Goal: Task Accomplishment & Management: Use online tool/utility

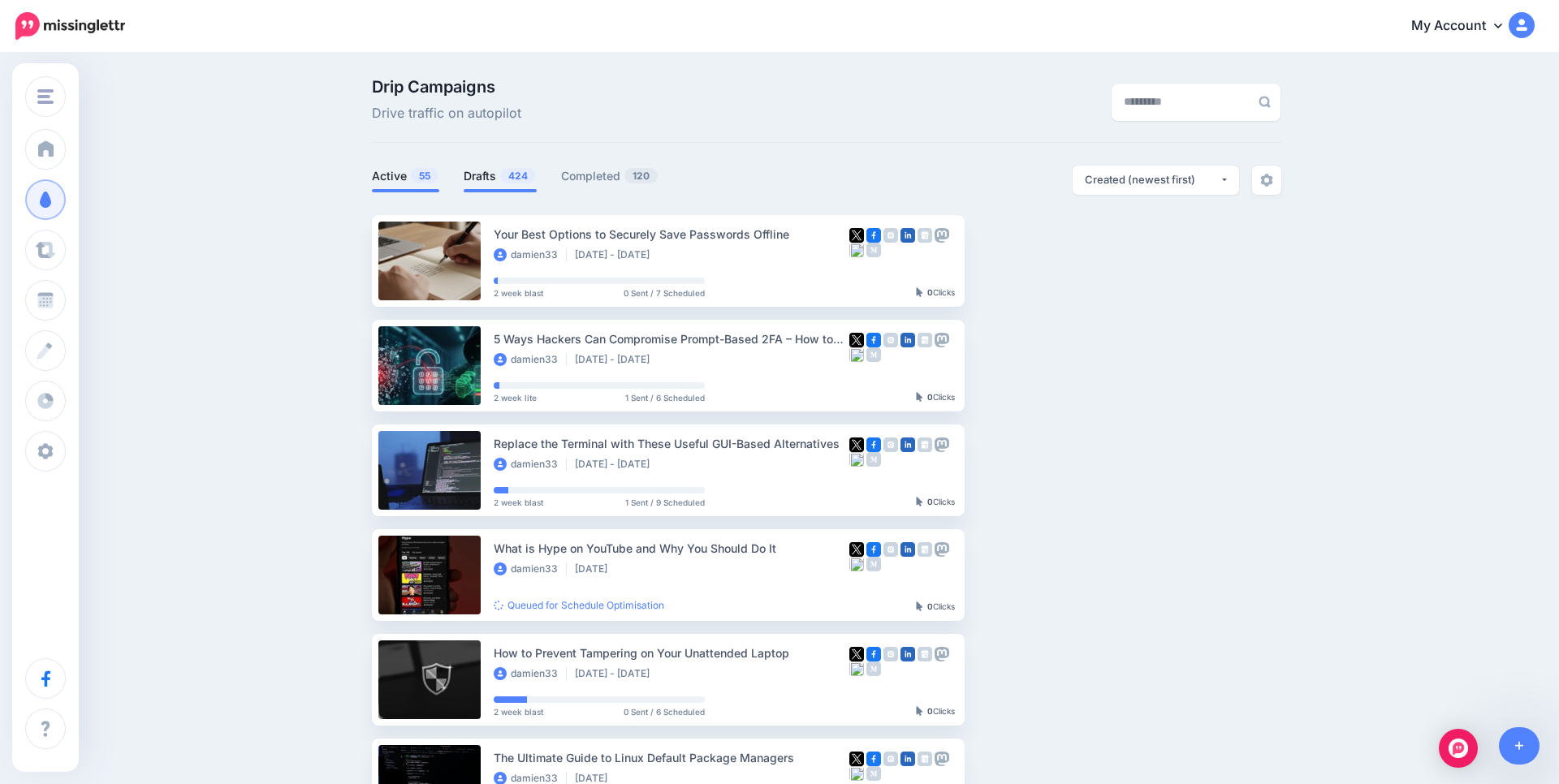
click at [492, 167] on li "Drafts 424" at bounding box center [500, 179] width 73 height 27
click at [998, 162] on div "Drip Campaigns Drive traffic on autopilot Active 55 424 120" at bounding box center [826, 702] width 933 height 1248
click at [492, 185] on link "Drafts 424" at bounding box center [500, 176] width 73 height 19
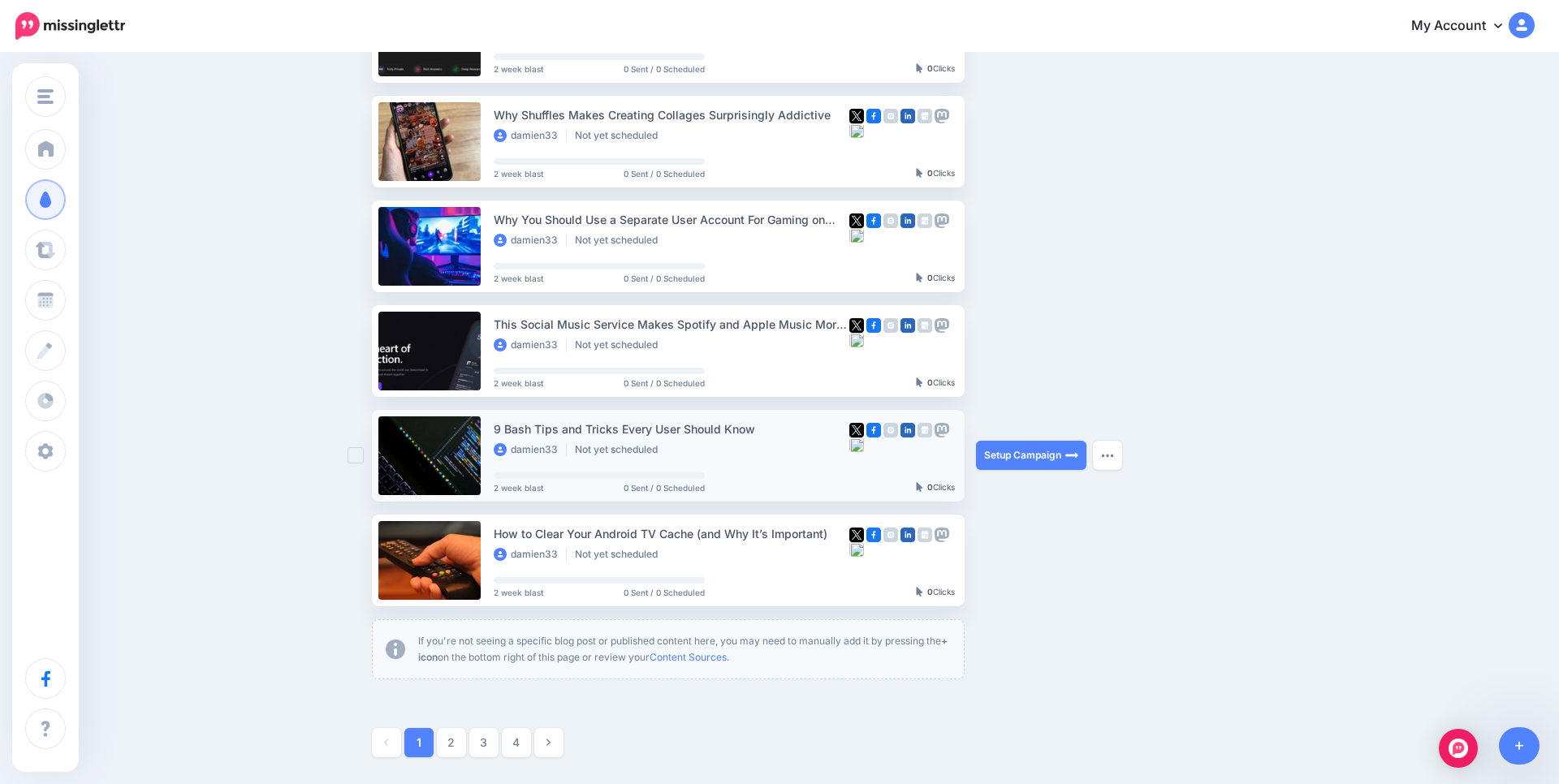
scroll to position [779, 0]
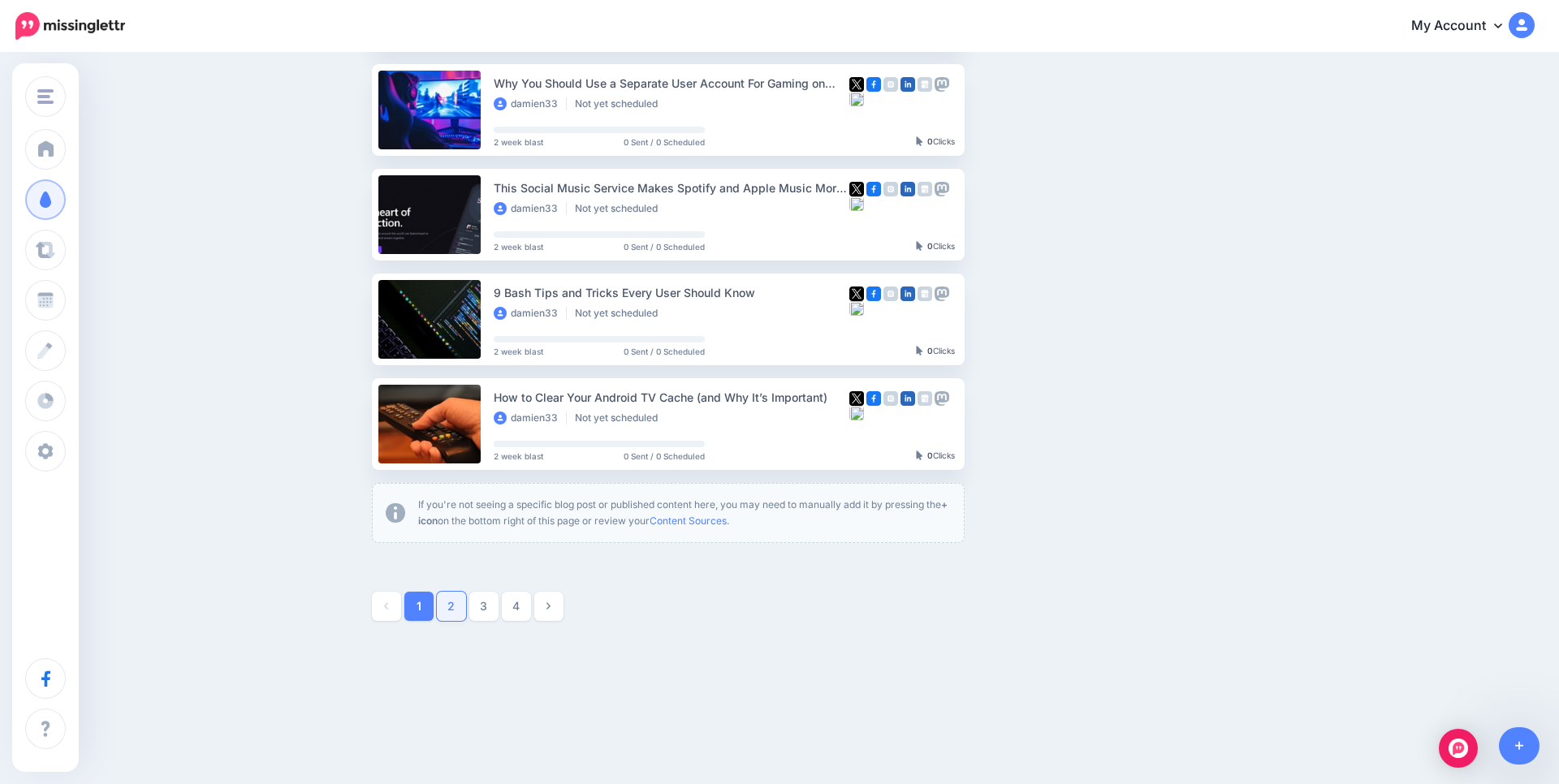
click at [453, 615] on link "2" at bounding box center [452, 606] width 29 height 29
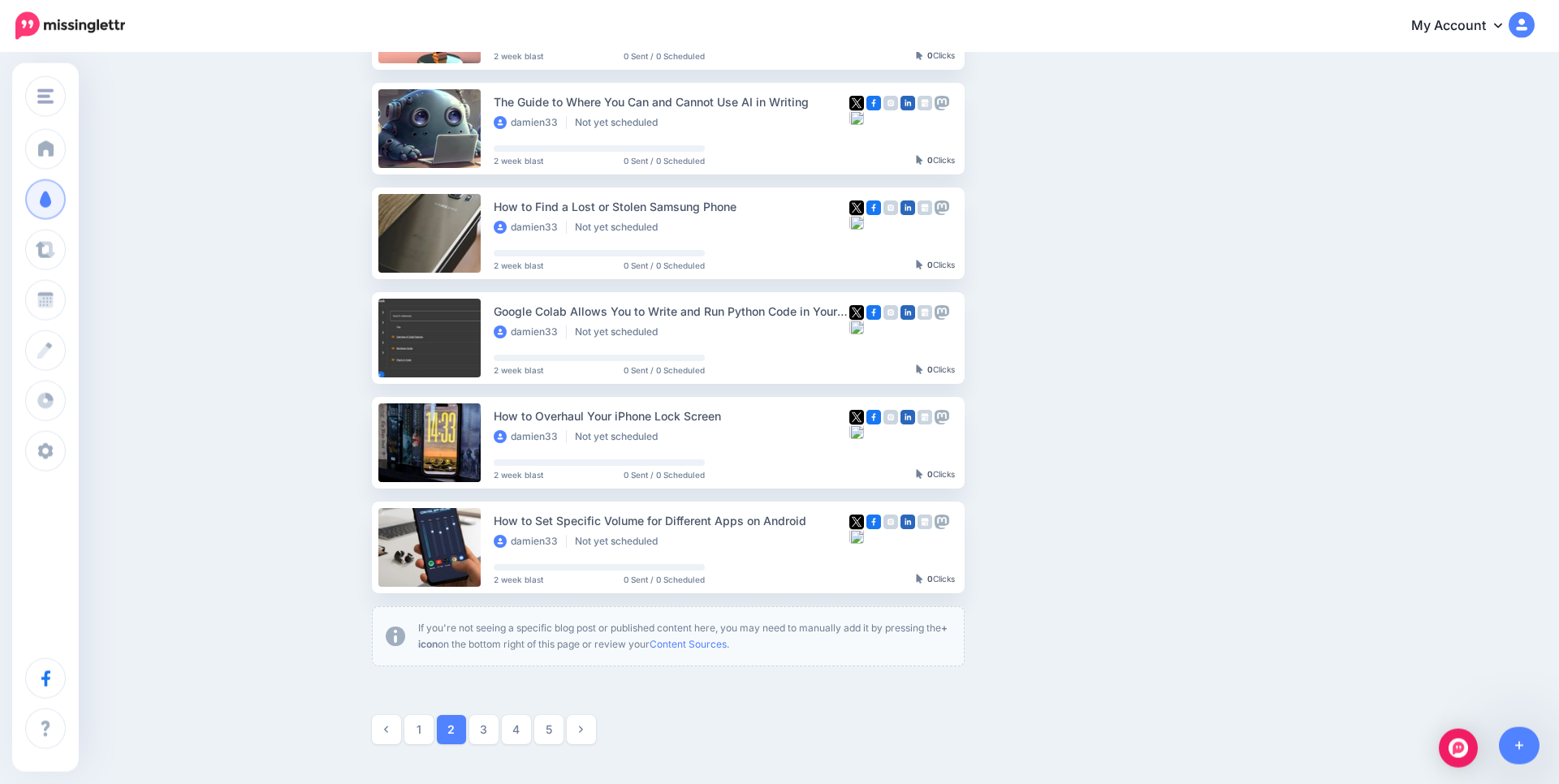
scroll to position [565, 0]
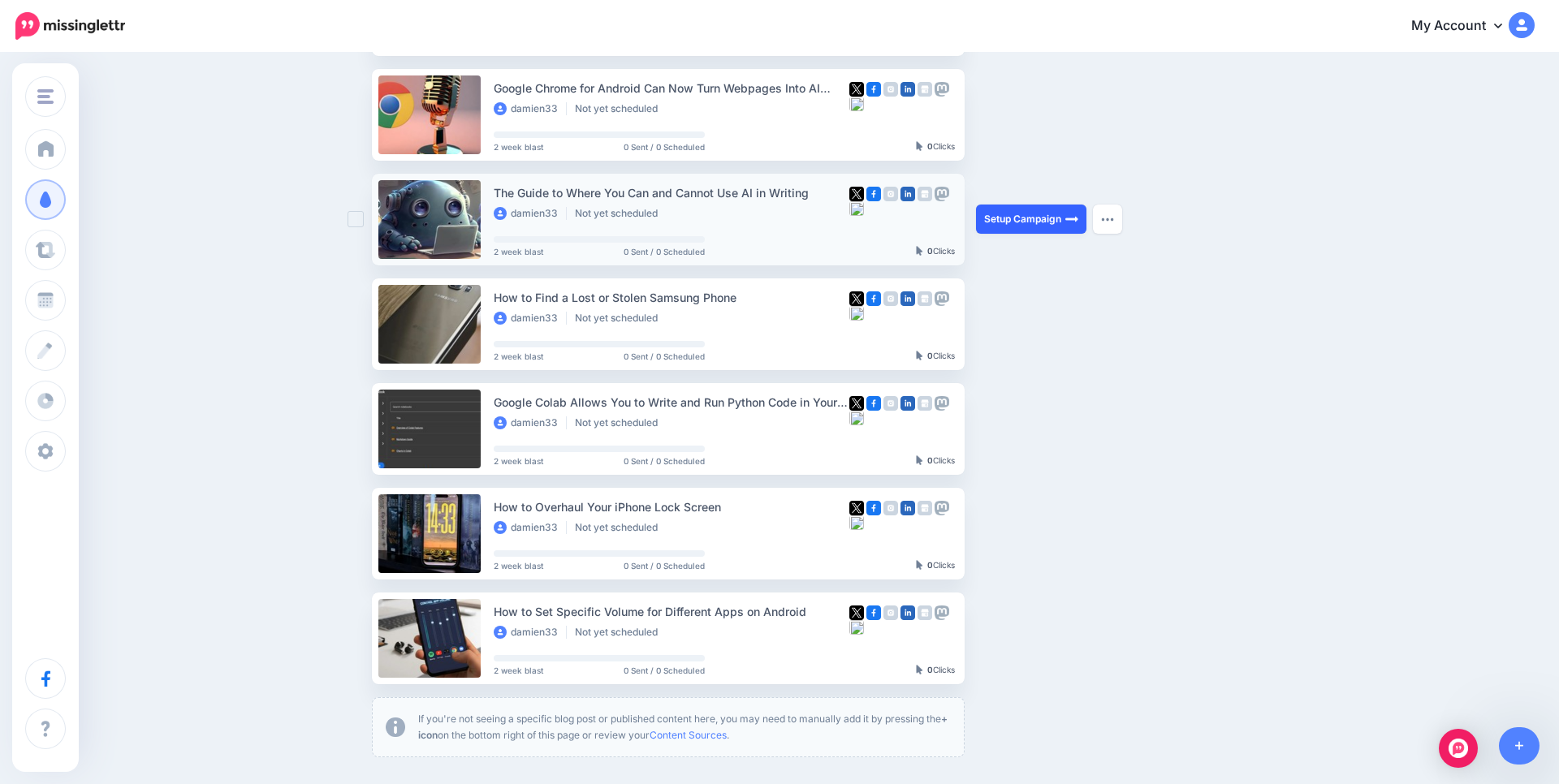
click at [1034, 214] on link "Setup Campaign" at bounding box center [1031, 219] width 111 height 29
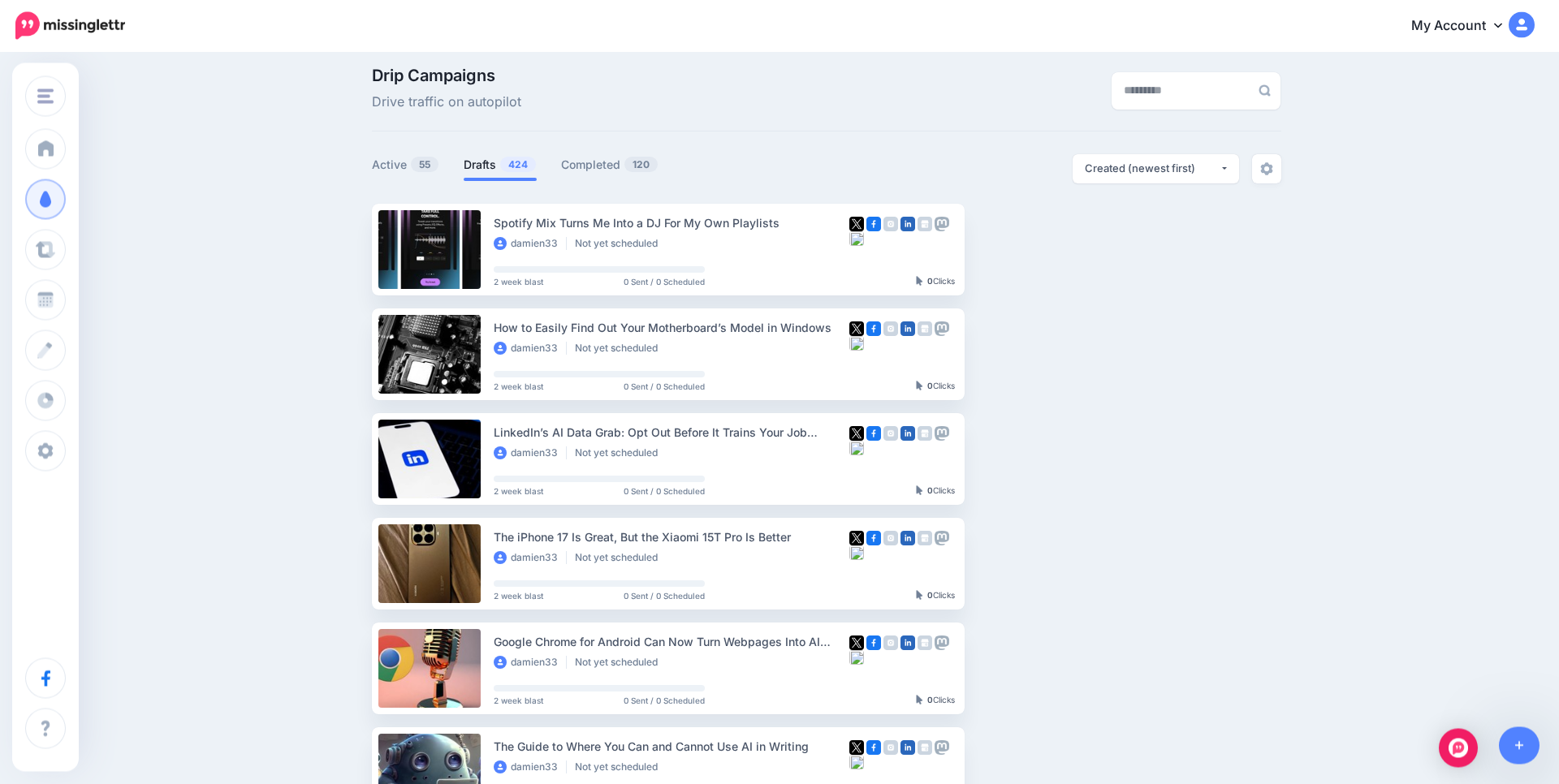
scroll to position [0, 0]
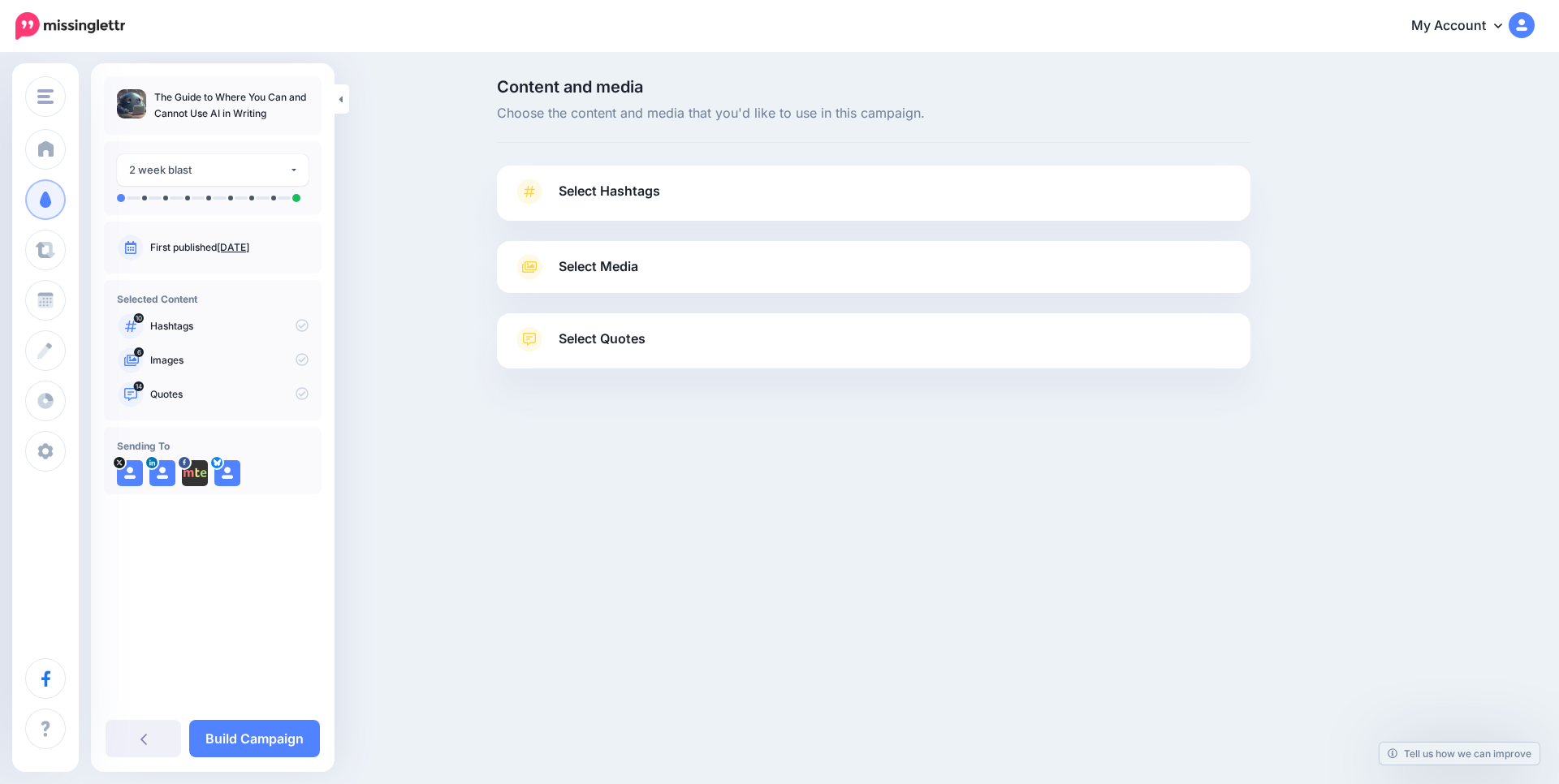
click at [876, 274] on link "Select Media" at bounding box center [873, 266] width 721 height 26
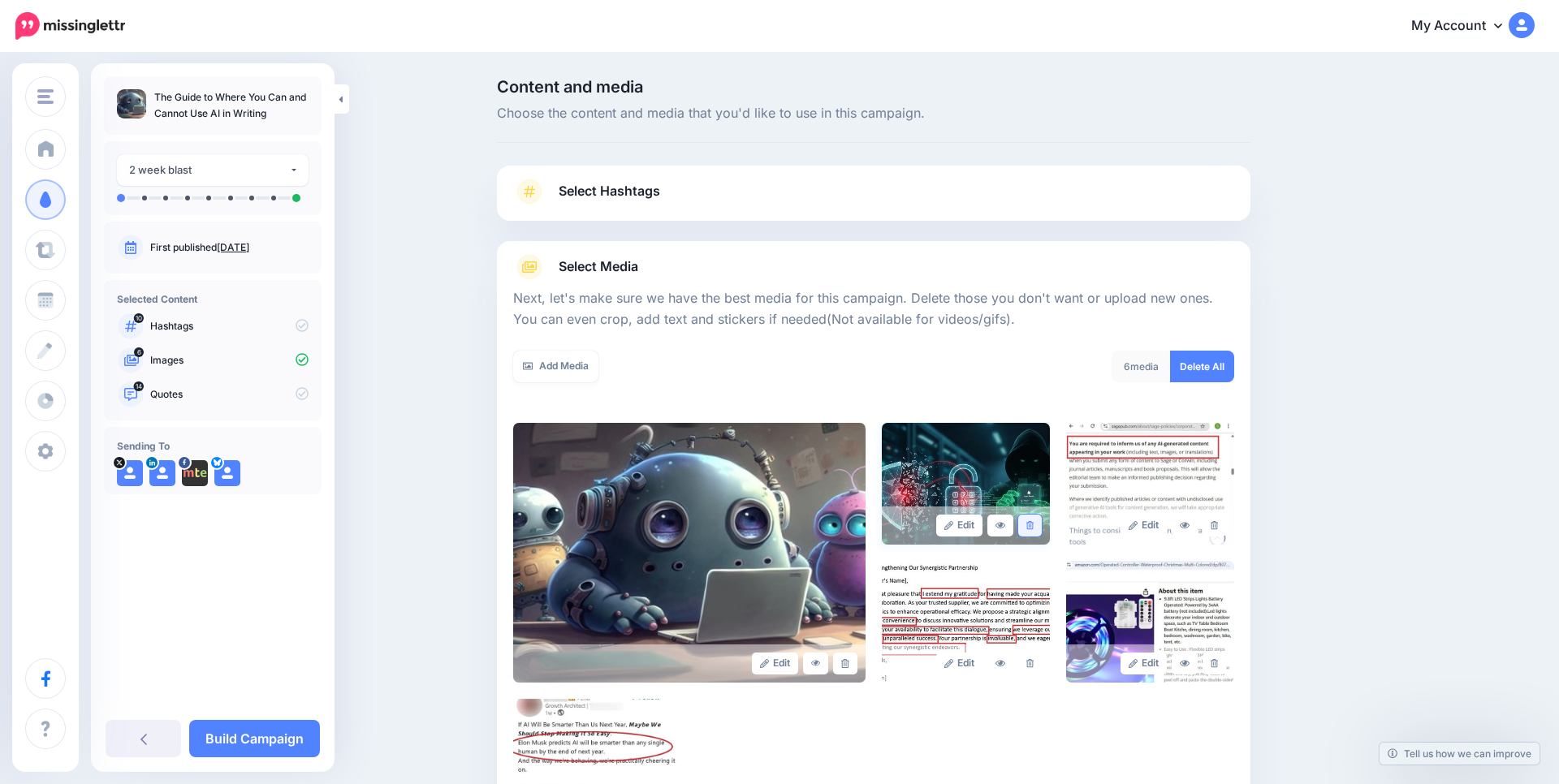
click at [1029, 525] on icon at bounding box center [1029, 526] width 7 height 9
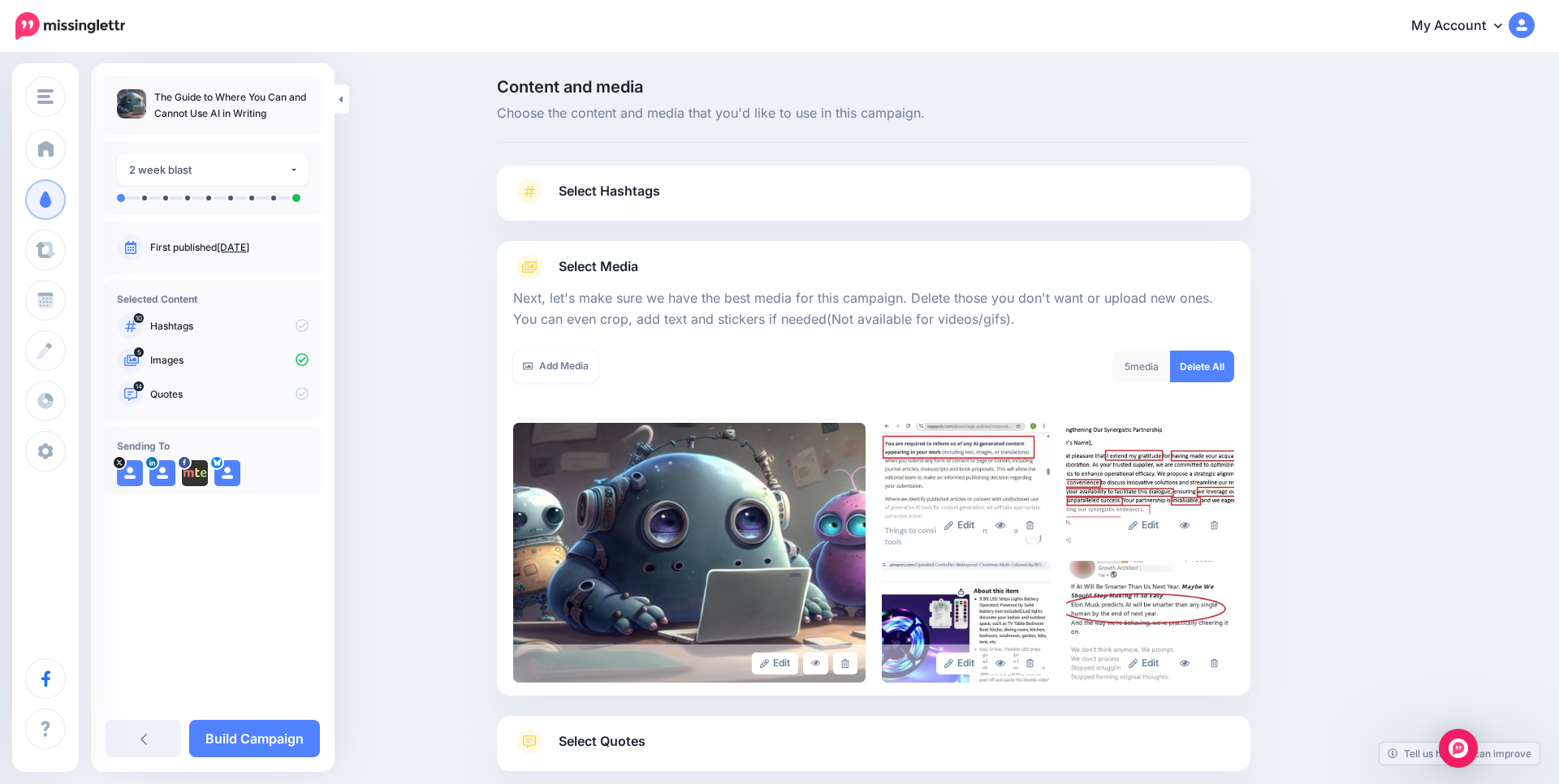
click at [950, 194] on link "Select Hashtags" at bounding box center [873, 199] width 721 height 43
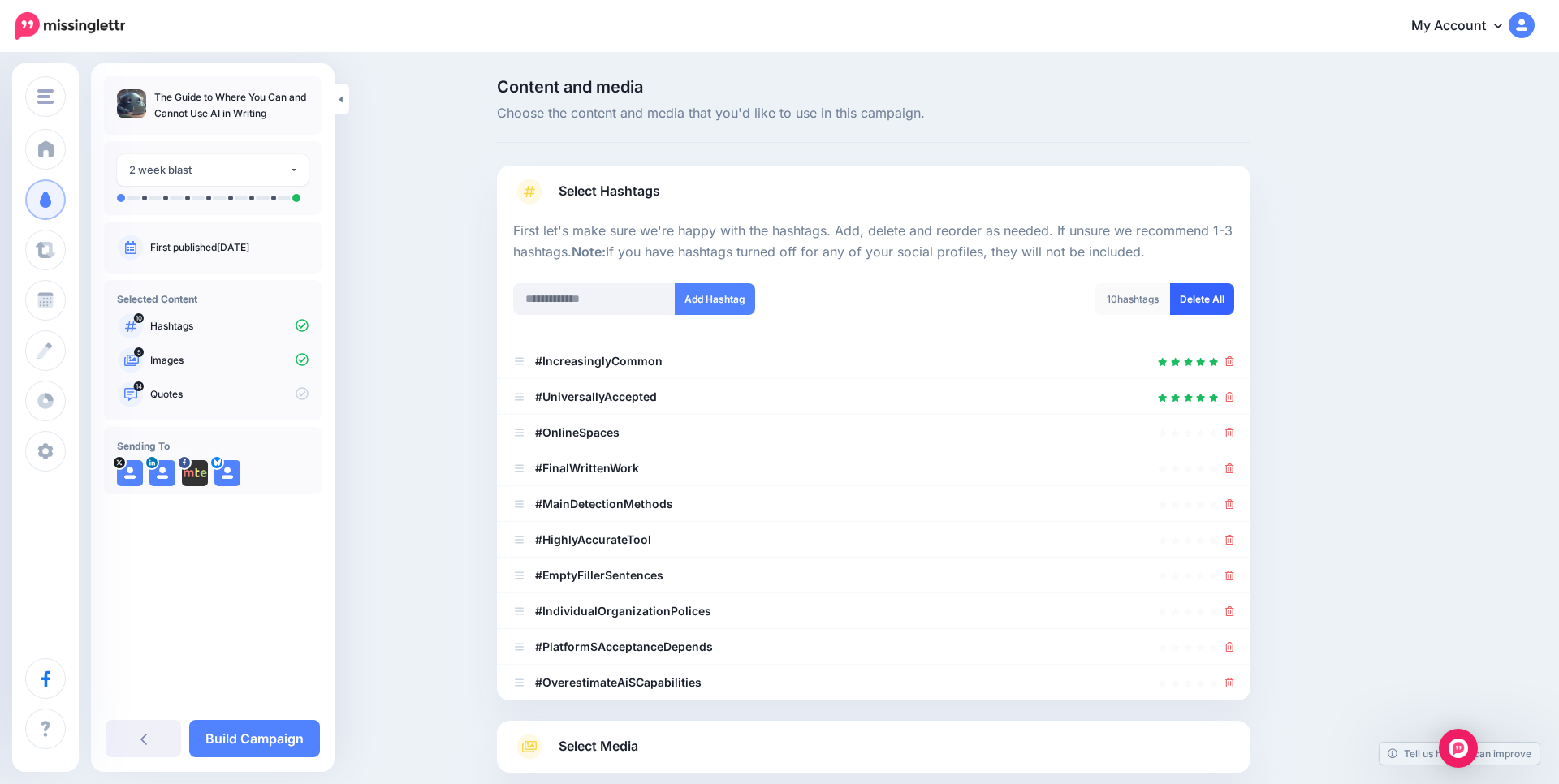
click at [1213, 295] on link "Delete All" at bounding box center [1202, 298] width 64 height 32
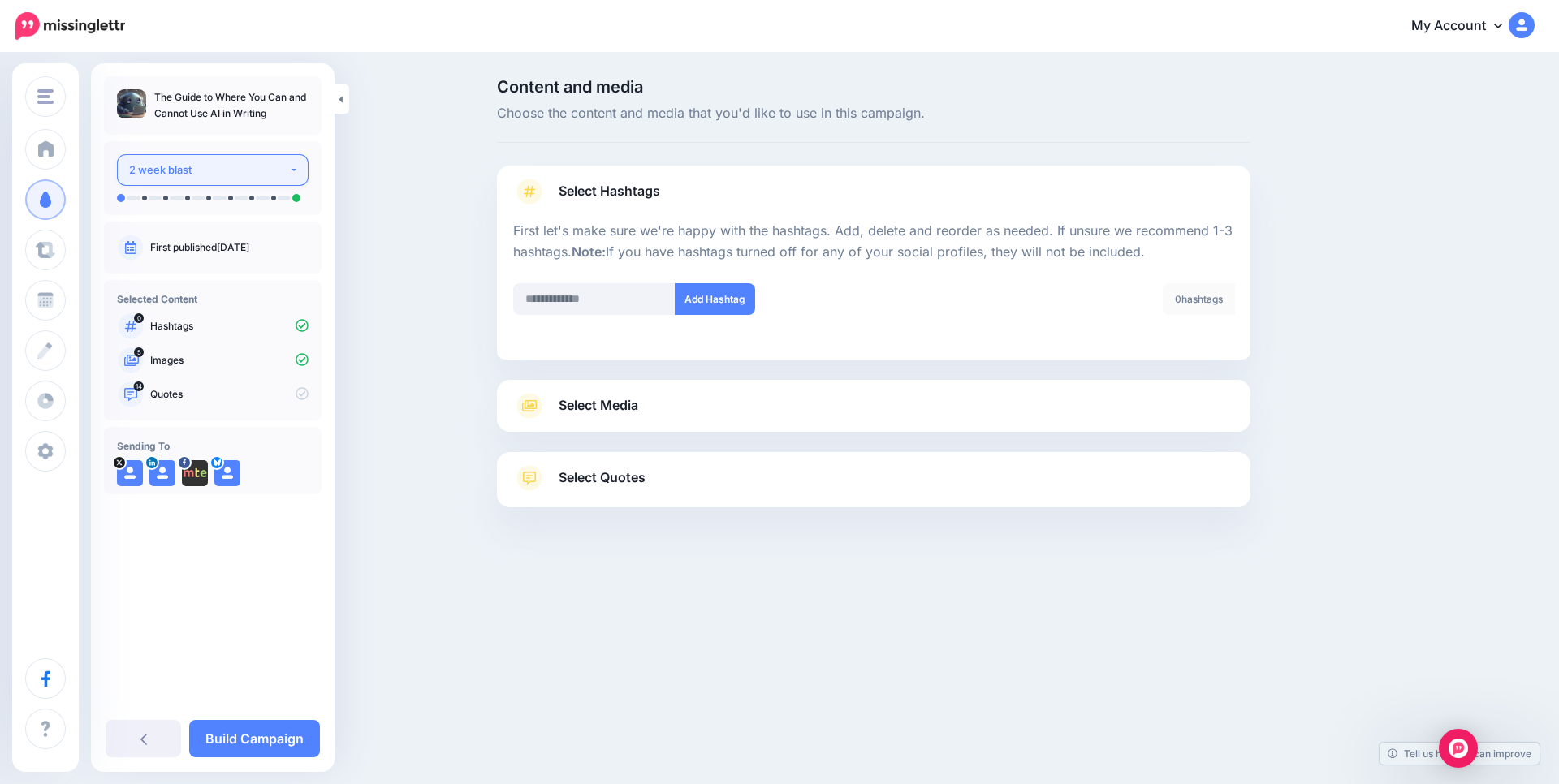
click at [259, 161] on div "2 week blast" at bounding box center [209, 169] width 160 height 19
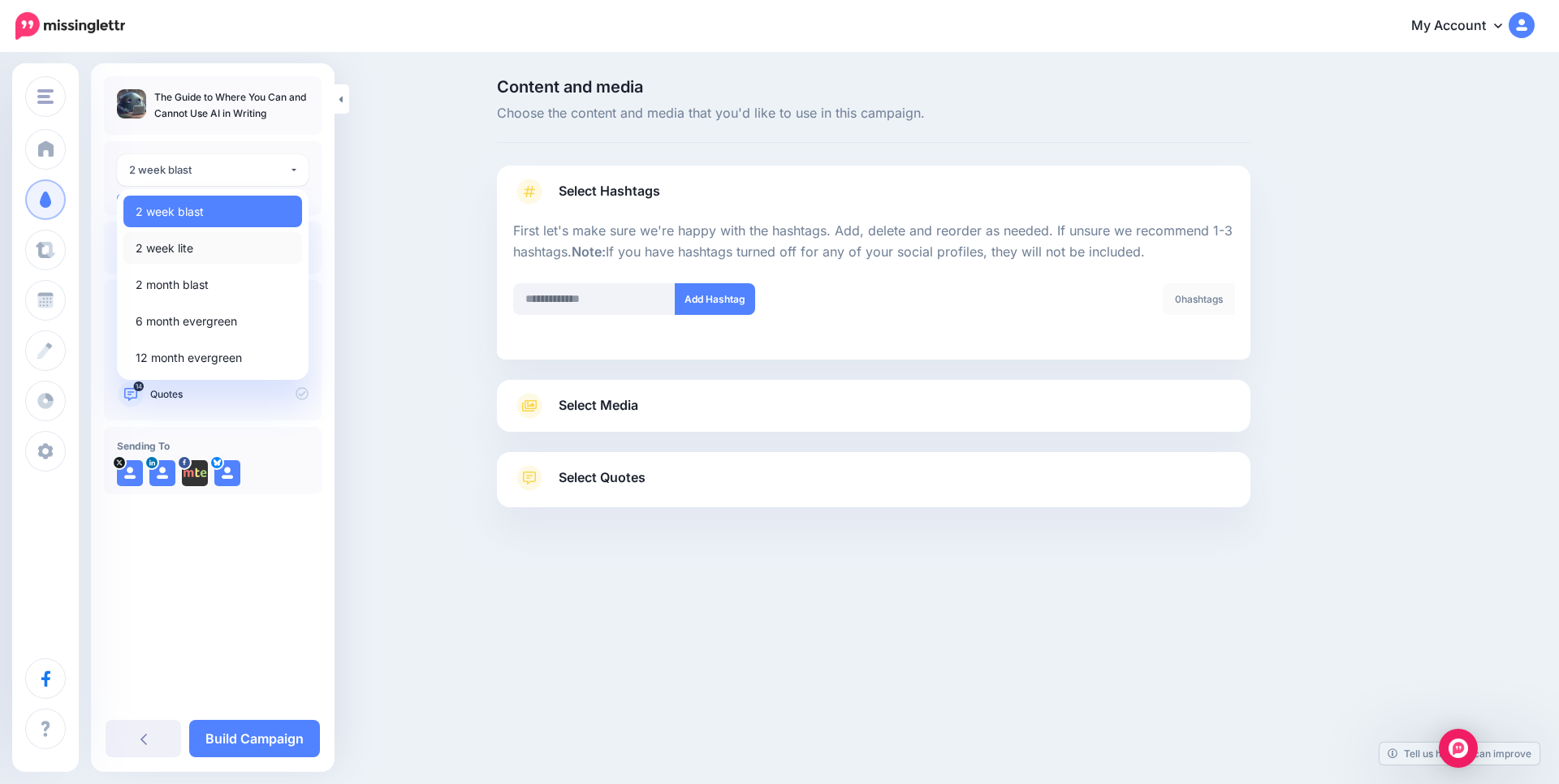
click at [200, 244] on link "2 week lite" at bounding box center [212, 247] width 179 height 32
select select "******"
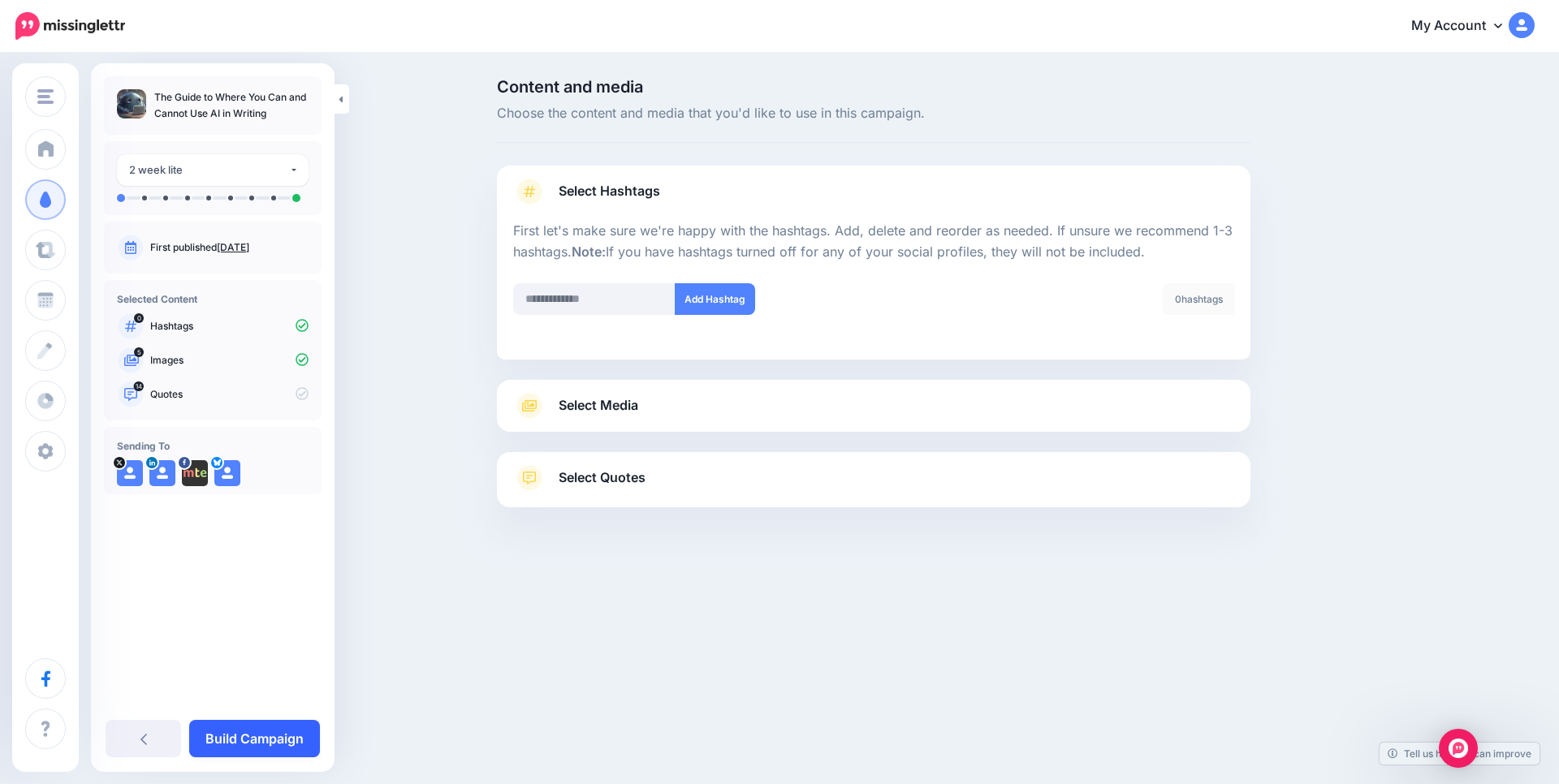
click at [229, 743] on link "Build Campaign" at bounding box center [255, 738] width 131 height 37
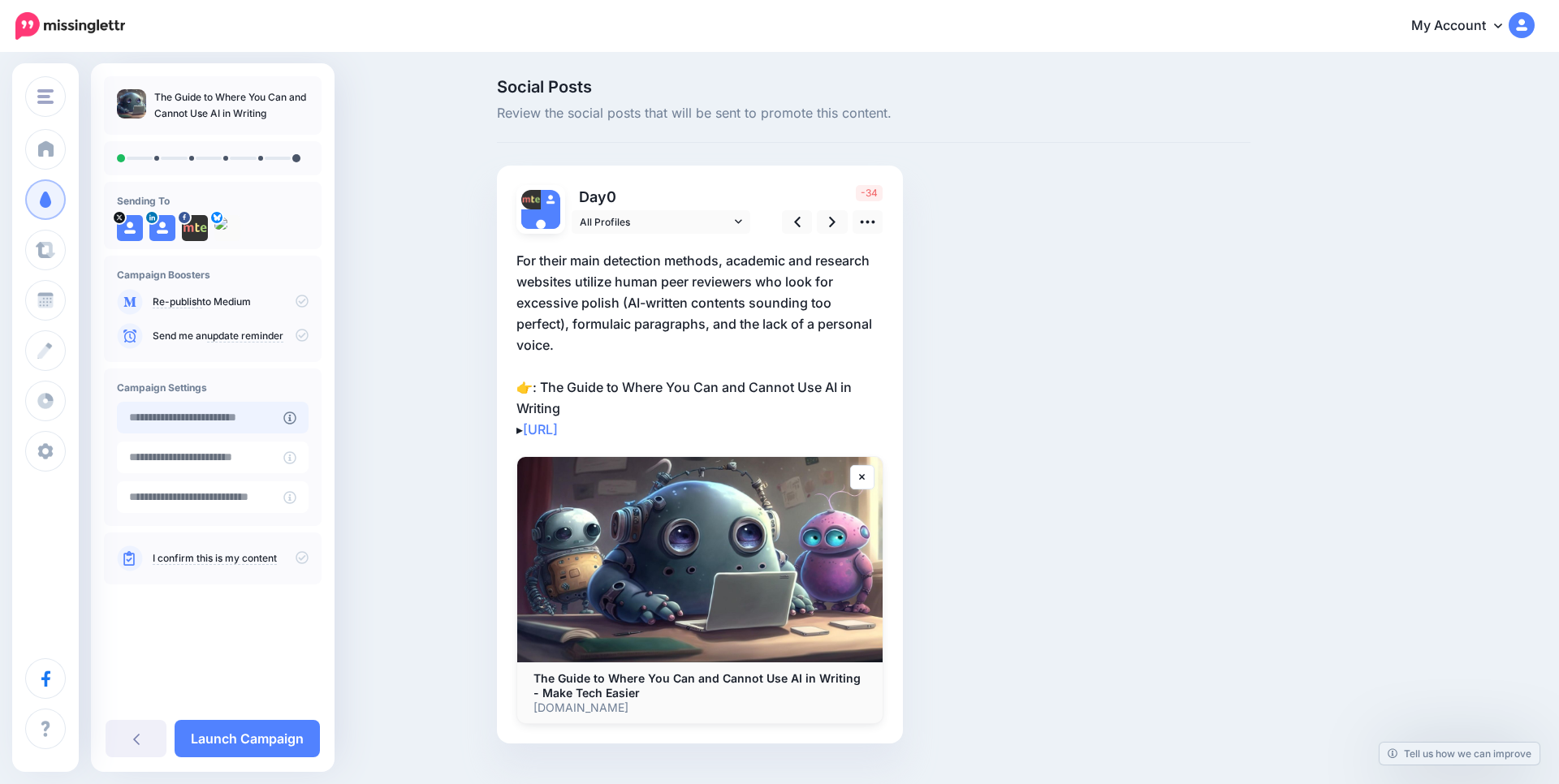
type input "**********"
click at [175, 411] on input "**********" at bounding box center [200, 417] width 167 height 32
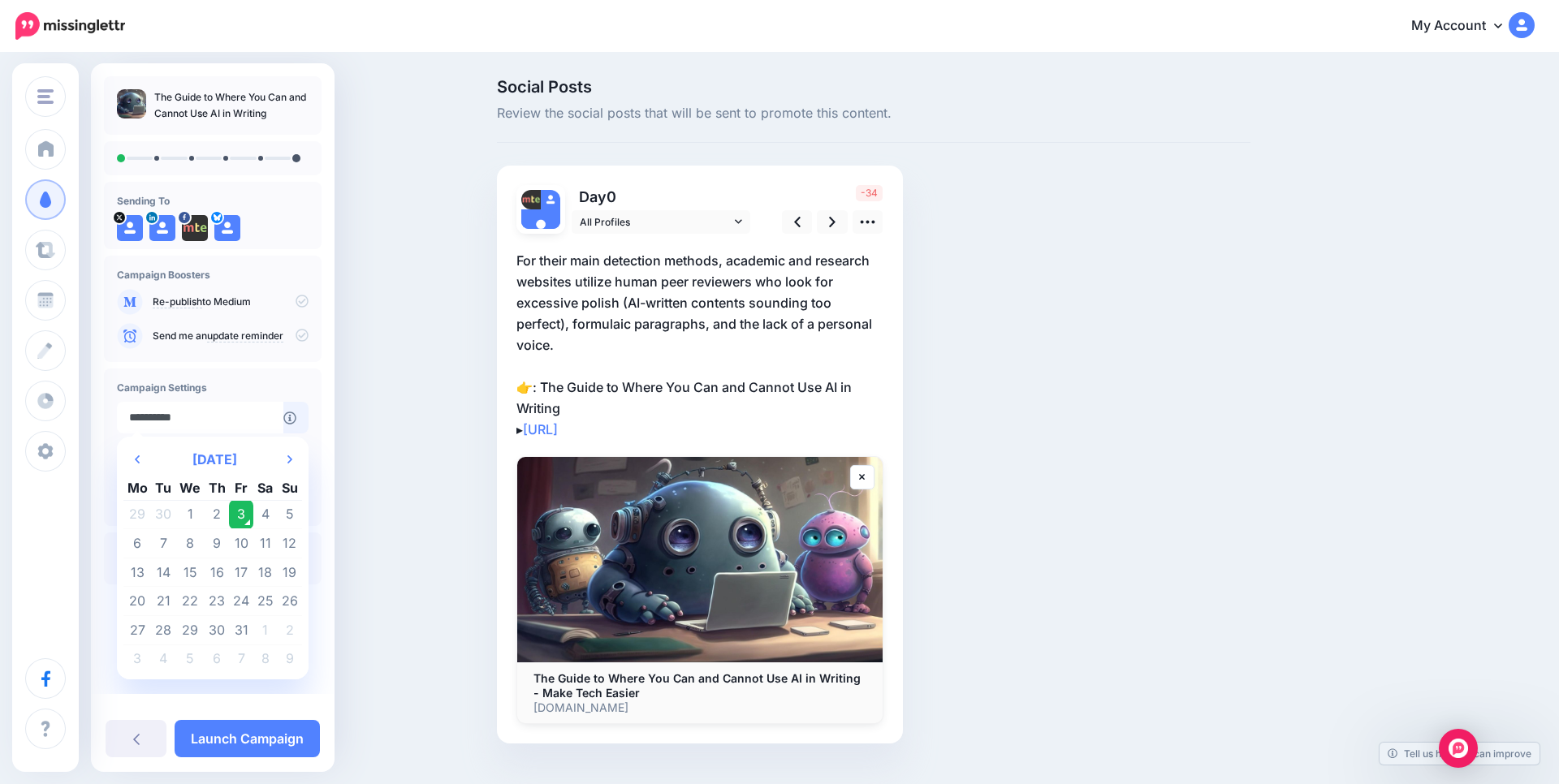
click at [235, 515] on td "3" at bounding box center [240, 514] width 24 height 29
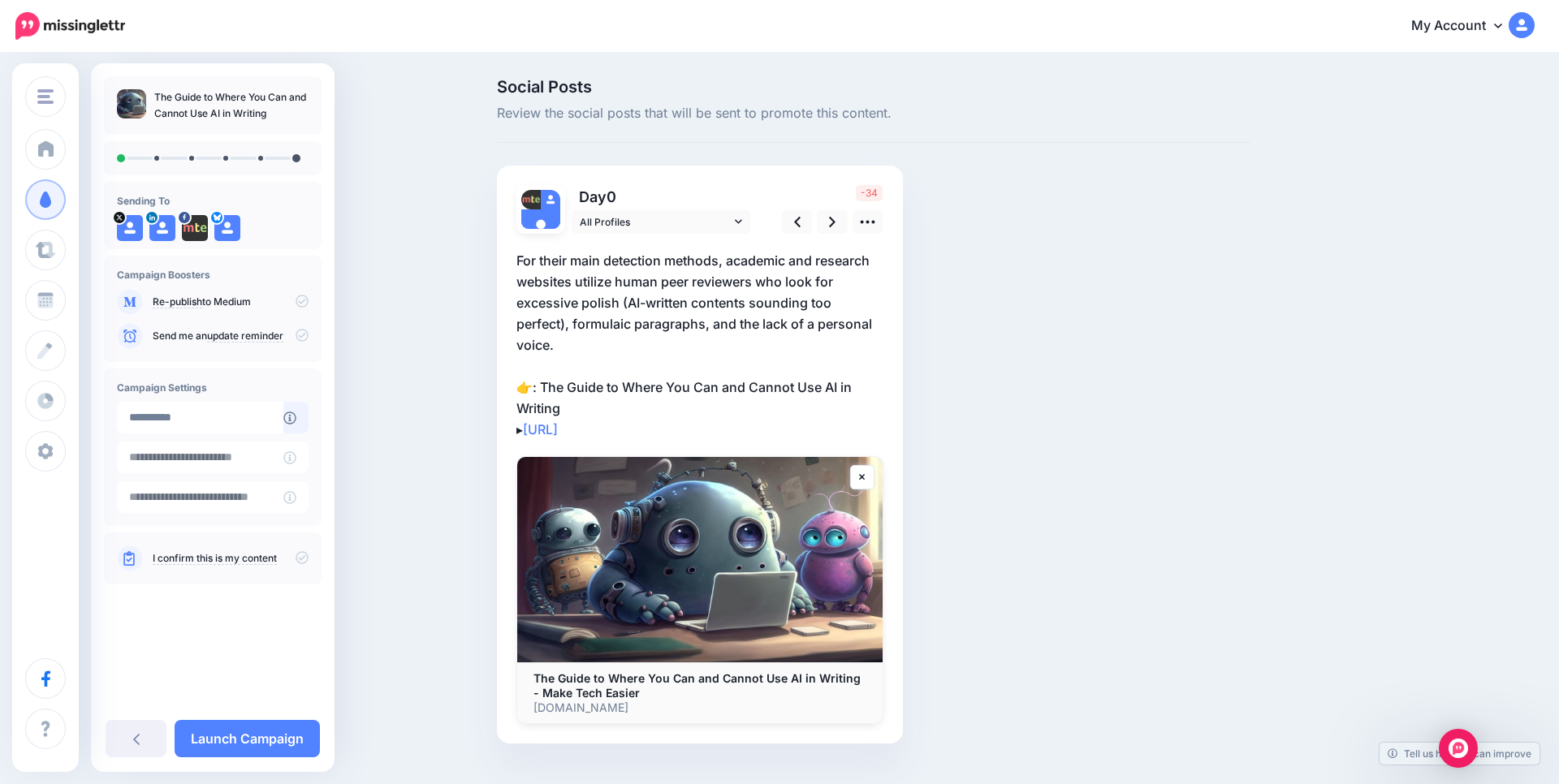
click at [619, 276] on p "For their main detection methods, academic and research websites utilize human …" at bounding box center [699, 344] width 367 height 189
click at [0, 0] on textarea "**********" at bounding box center [0, 0] width 0 height 0
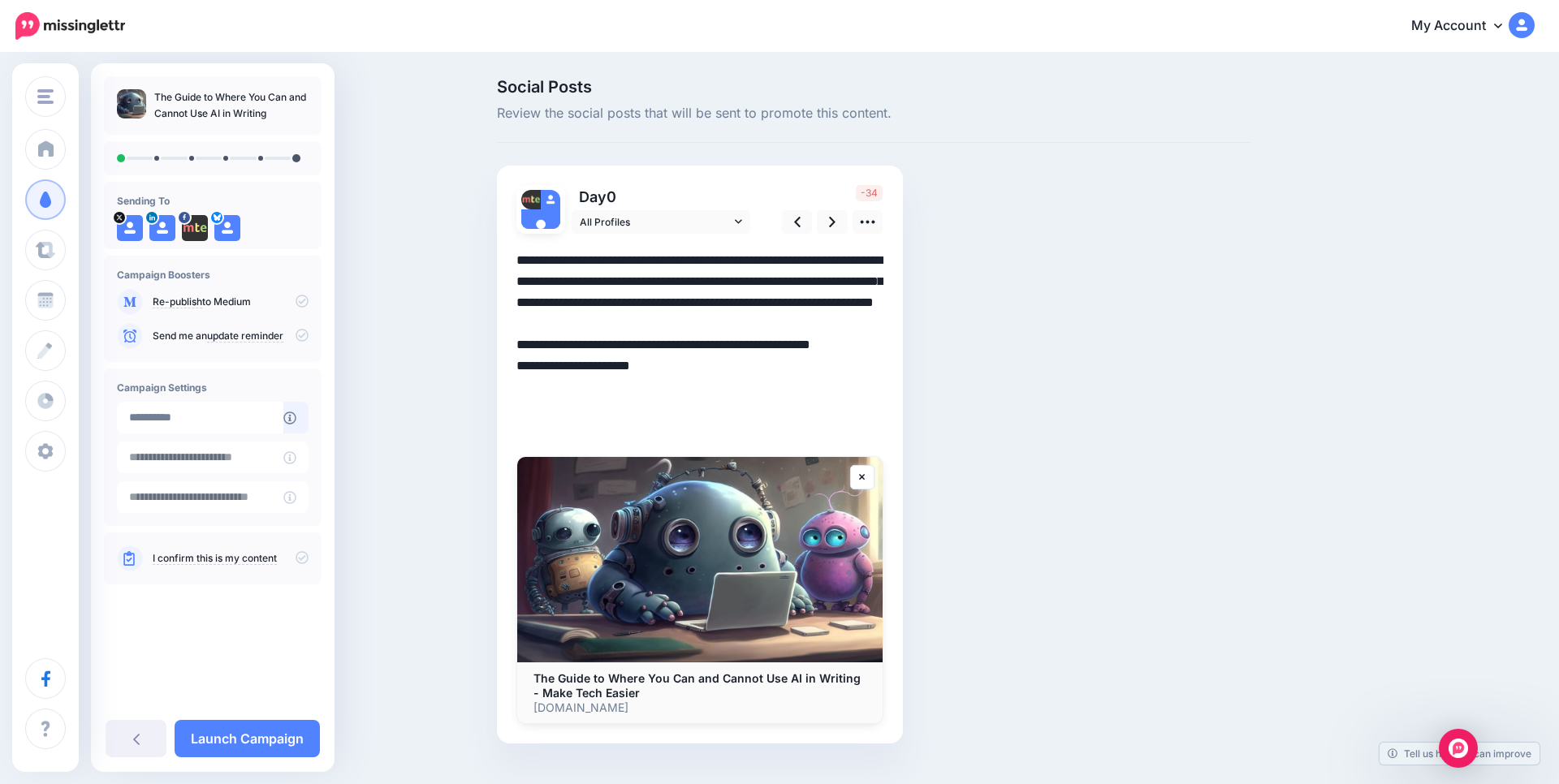
click at [619, 276] on textarea "**********" at bounding box center [699, 344] width 367 height 189
paste textarea
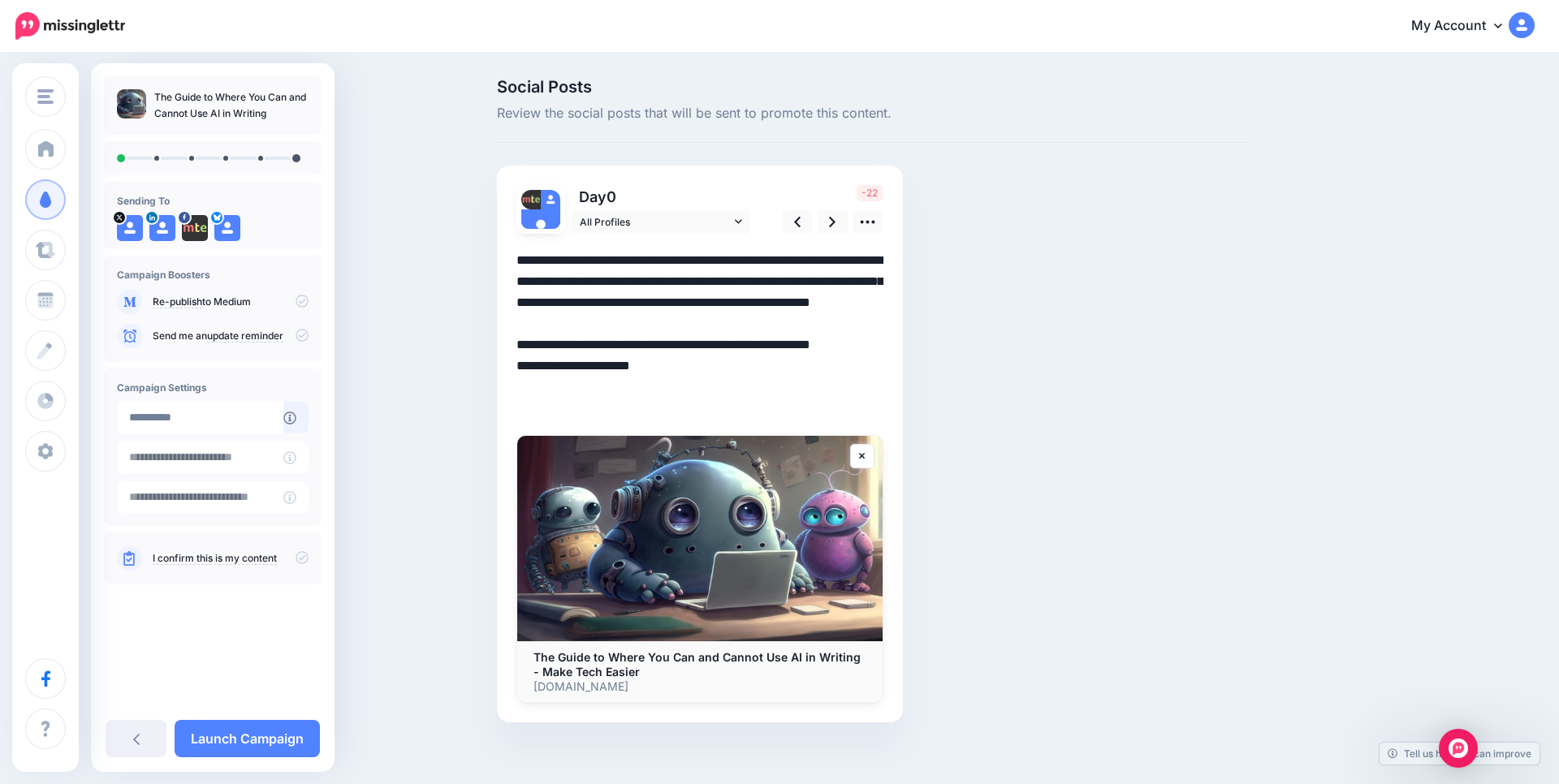
drag, startPoint x: 626, startPoint y: 257, endPoint x: 710, endPoint y: 253, distance: 84.1
click at [710, 253] on textarea "**********" at bounding box center [699, 334] width 367 height 169
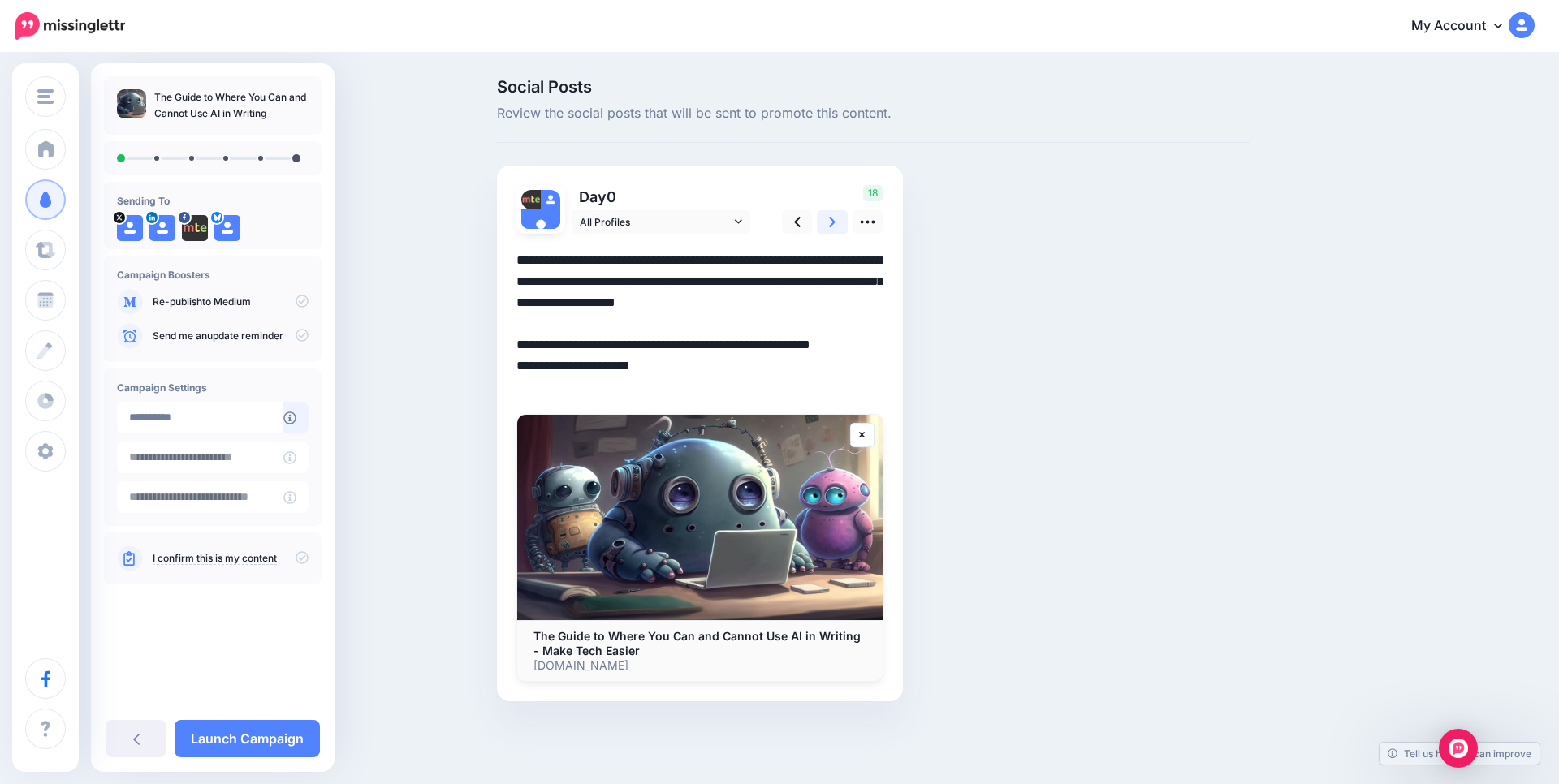
click at [830, 219] on icon at bounding box center [832, 221] width 6 height 17
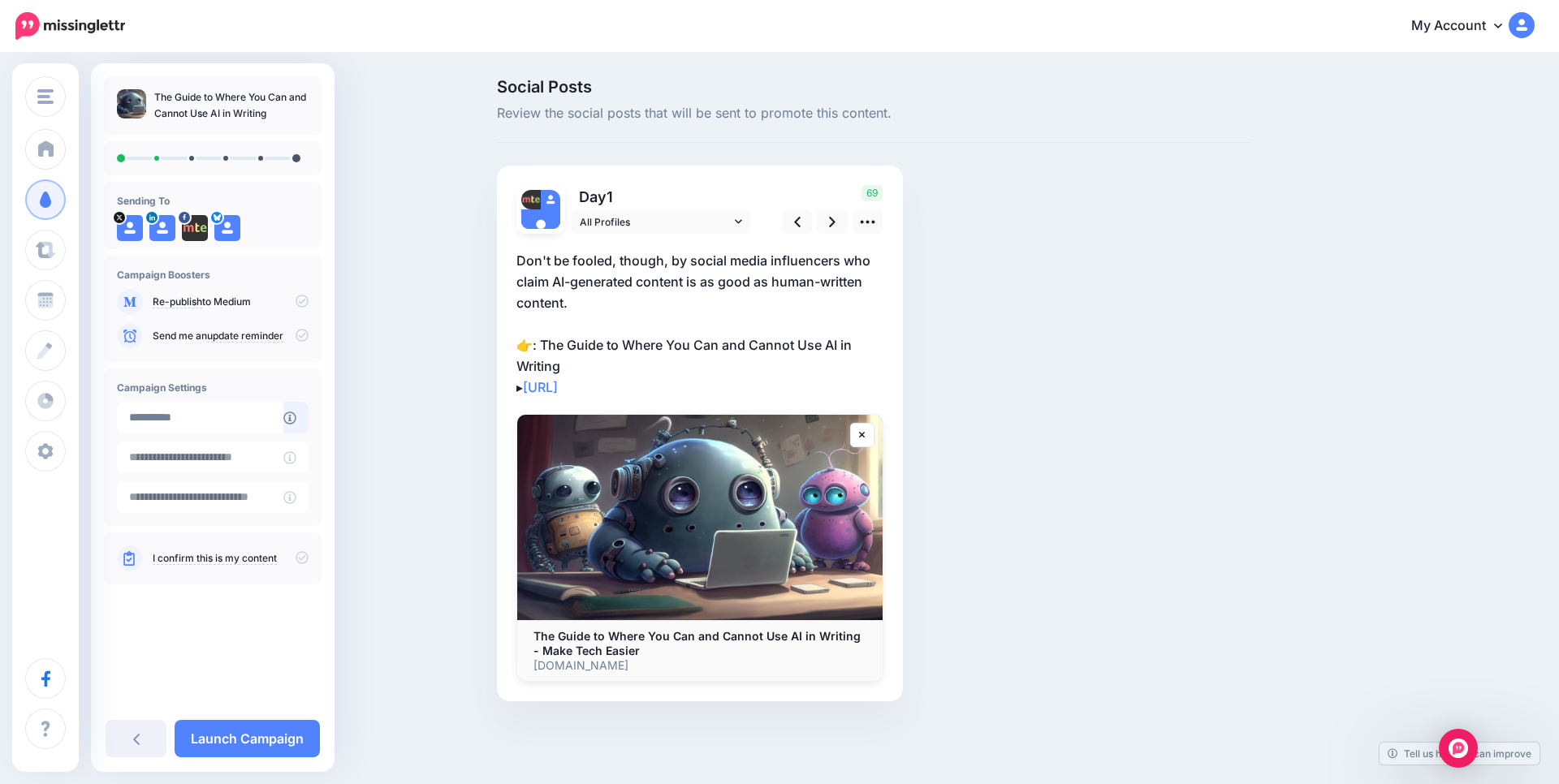
click at [654, 257] on p "Don't be fooled, though, by social media influencers who claim AI-generated con…" at bounding box center [699, 324] width 367 height 148
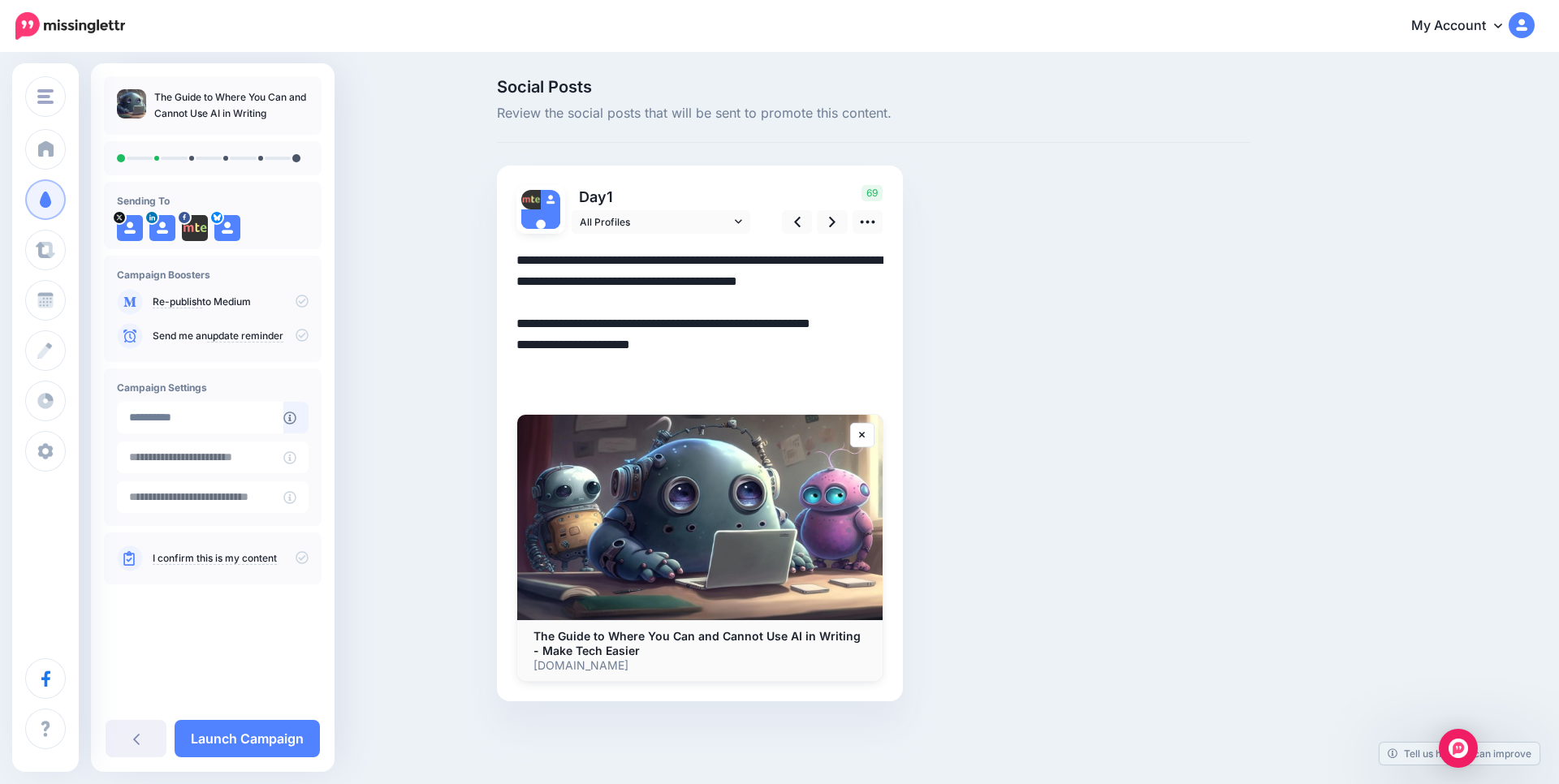
click at [654, 257] on textarea "**********" at bounding box center [699, 324] width 367 height 148
paste textarea "**********"
click at [833, 221] on icon at bounding box center [832, 222] width 6 height 11
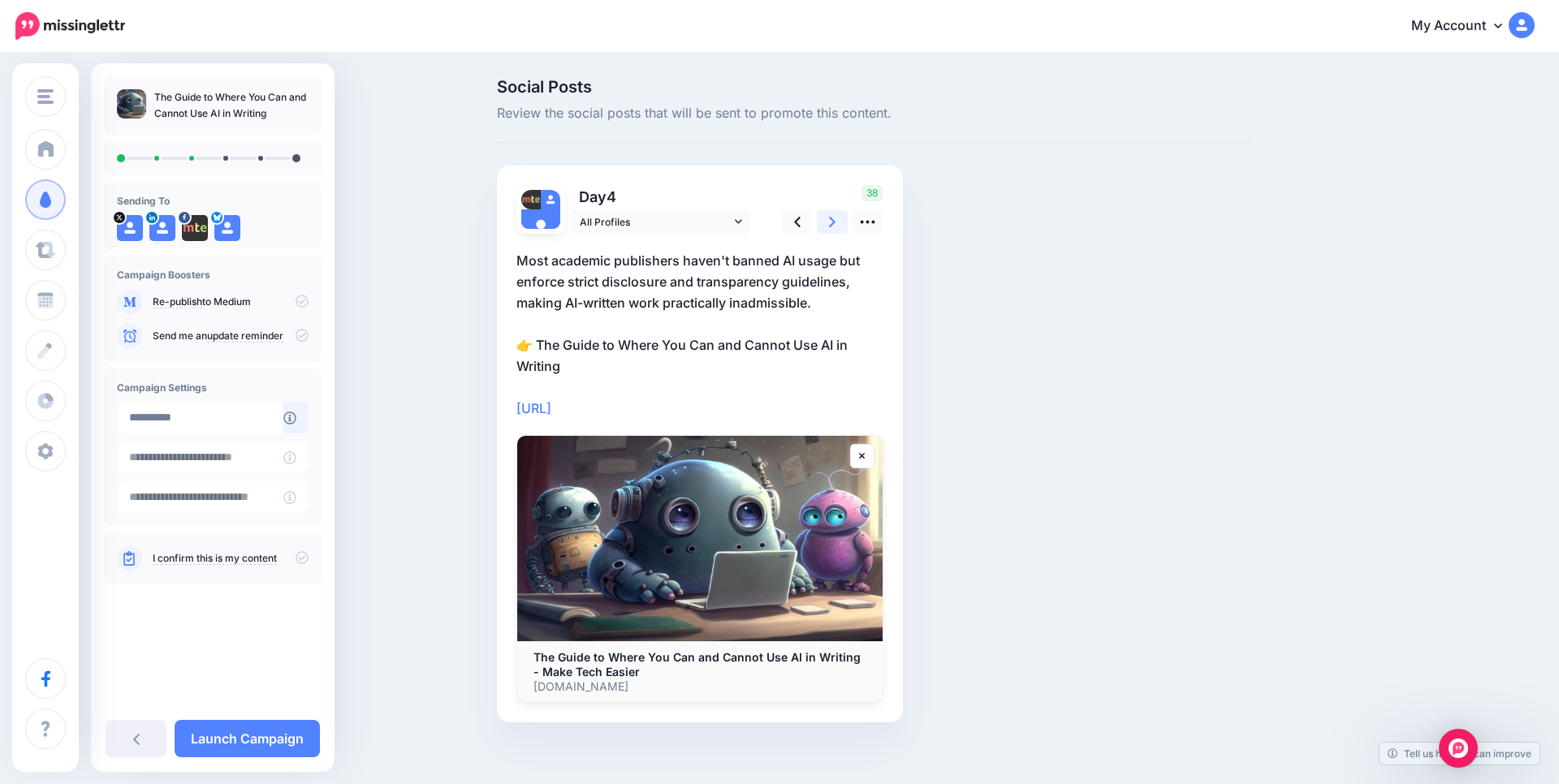
click at [825, 218] on link at bounding box center [833, 222] width 31 height 24
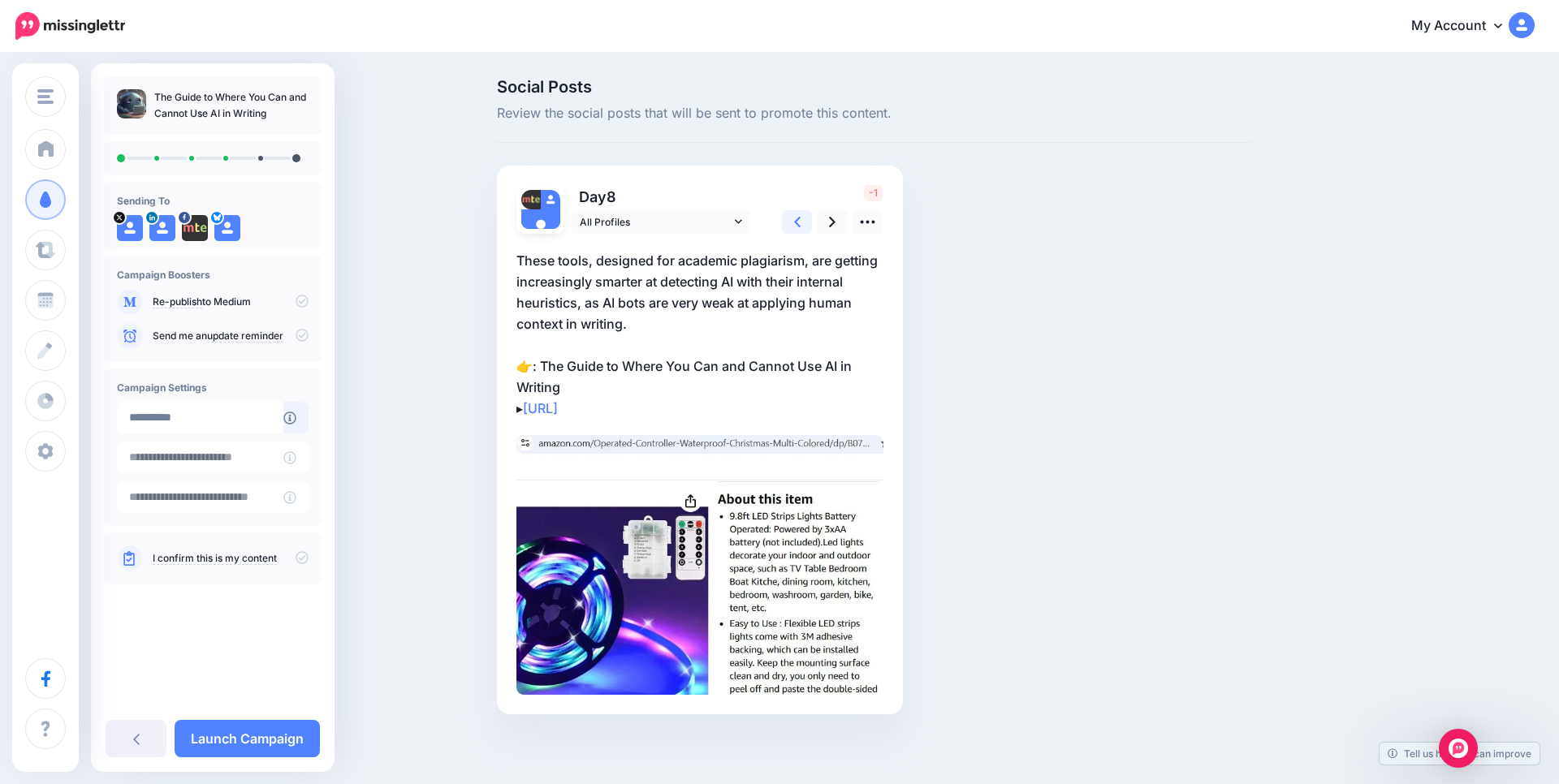
click at [794, 230] on icon at bounding box center [796, 221] width 6 height 17
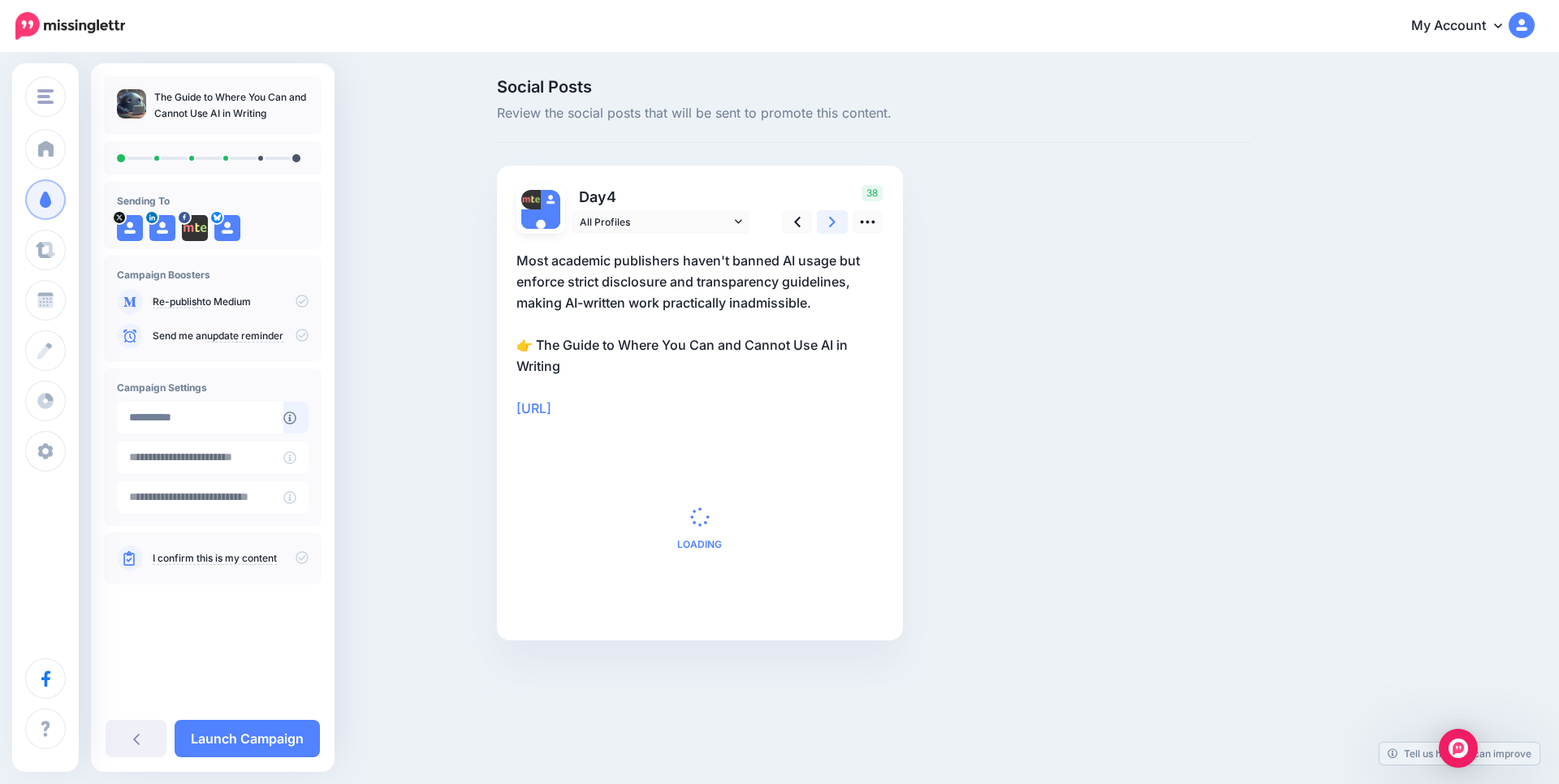
click at [827, 222] on link at bounding box center [833, 222] width 31 height 24
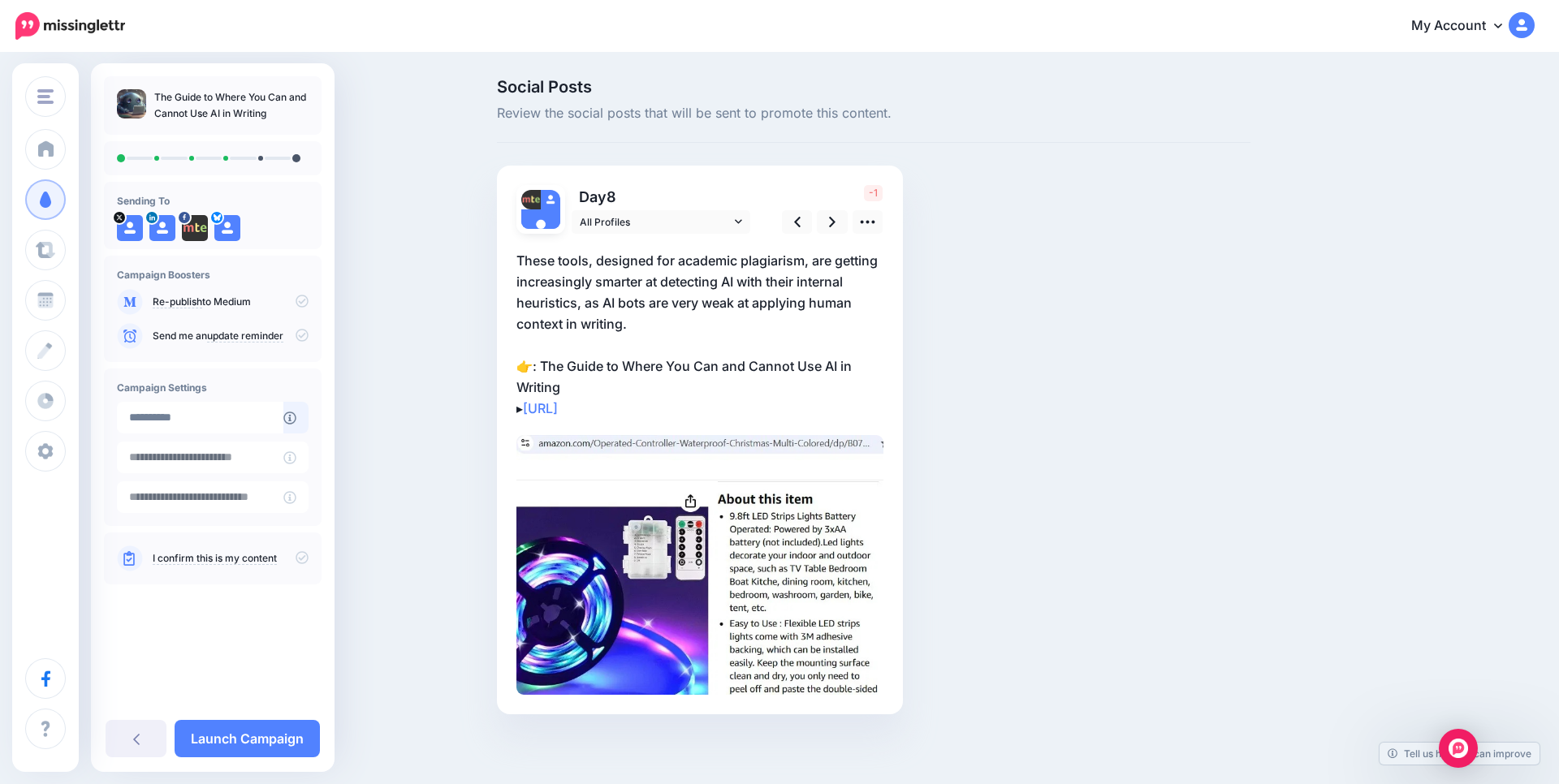
click at [631, 258] on p "These tools, designed for academic plagiarism, are getting increasingly smarter…" at bounding box center [699, 334] width 367 height 169
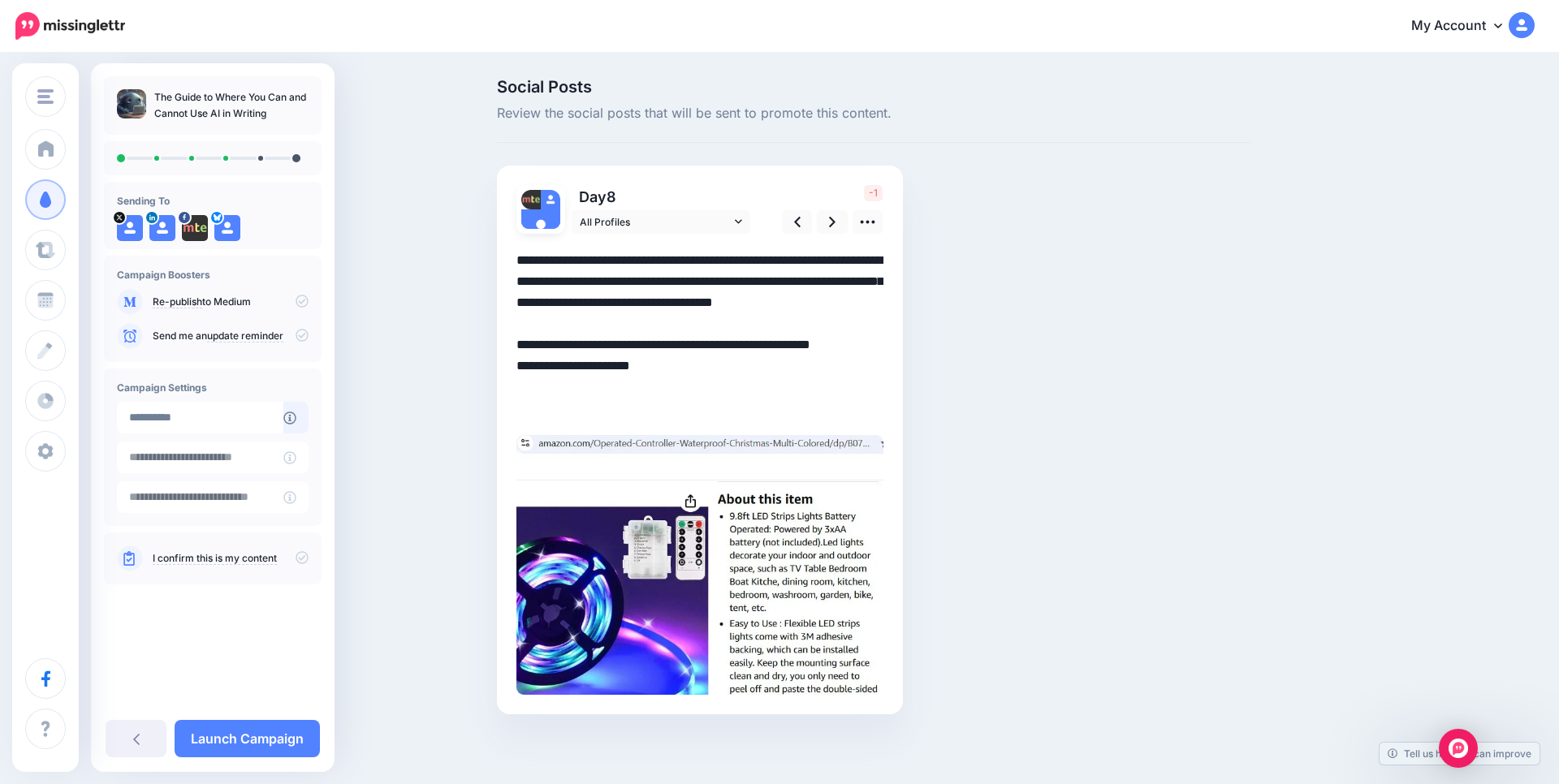
click at [631, 258] on textarea "**********" at bounding box center [699, 334] width 367 height 169
paste textarea "**********"
click at [876, 217] on icon at bounding box center [867, 221] width 17 height 17
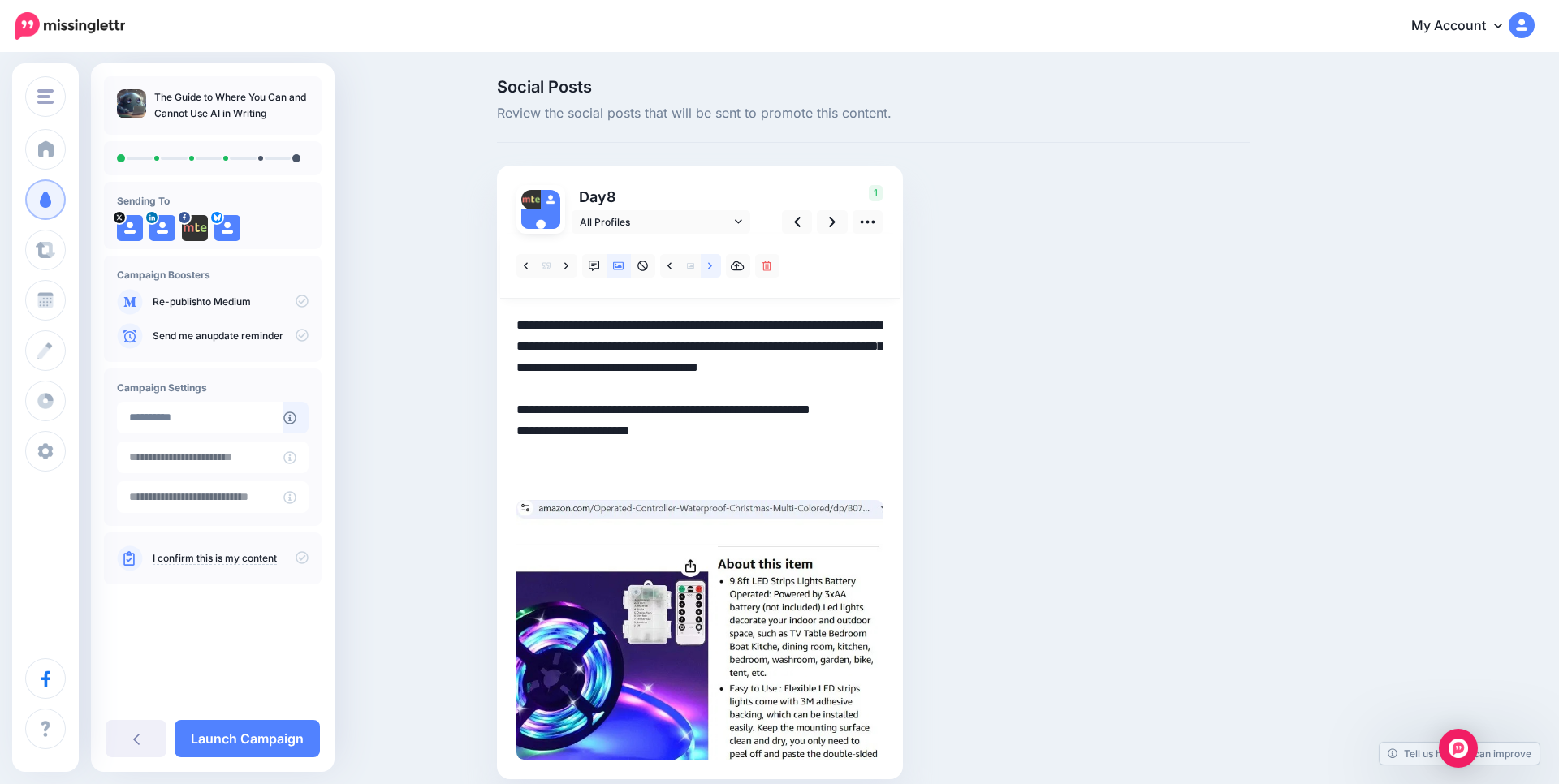
click at [709, 266] on icon at bounding box center [710, 266] width 4 height 12
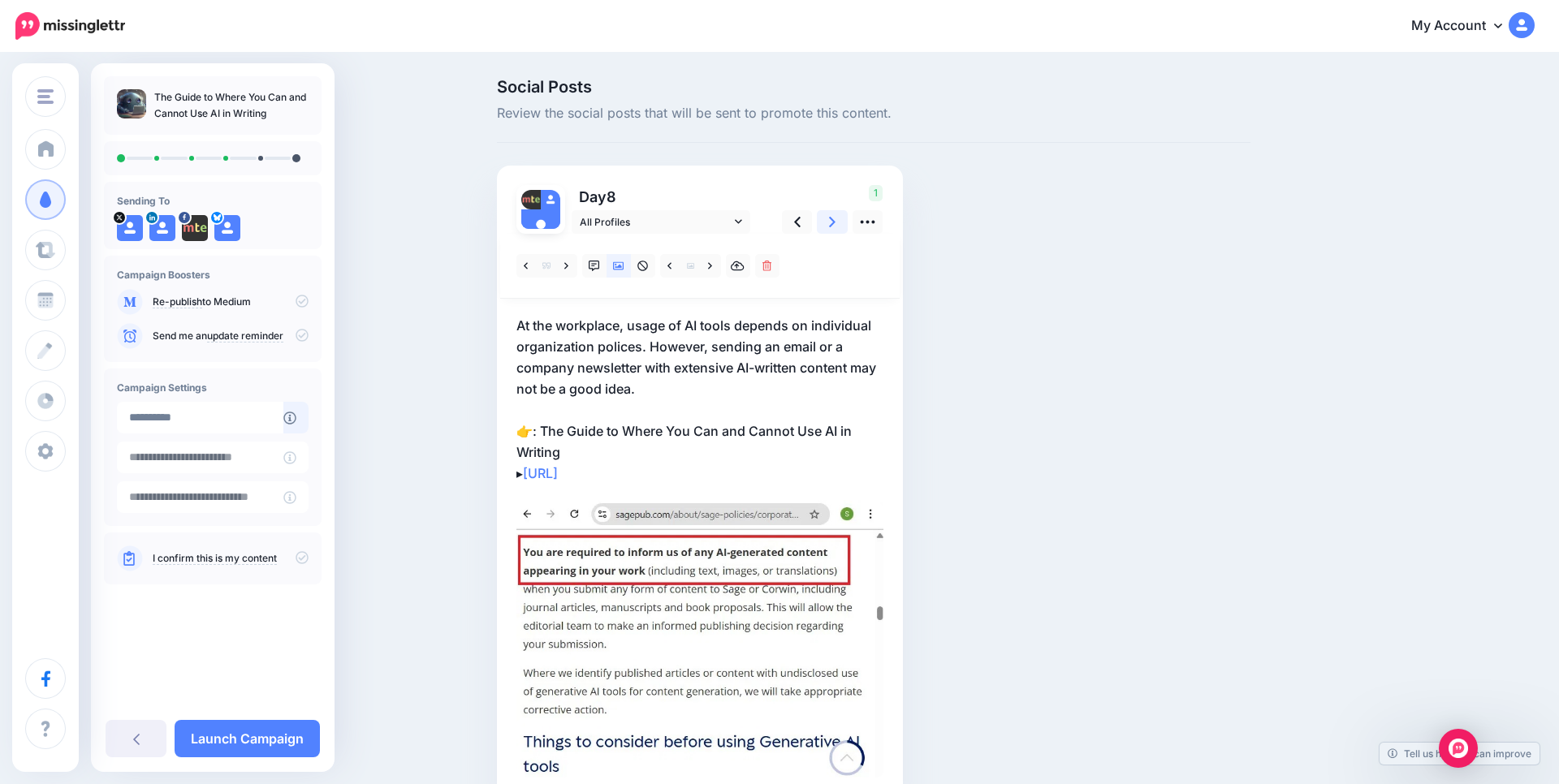
click at [833, 217] on icon at bounding box center [832, 221] width 6 height 17
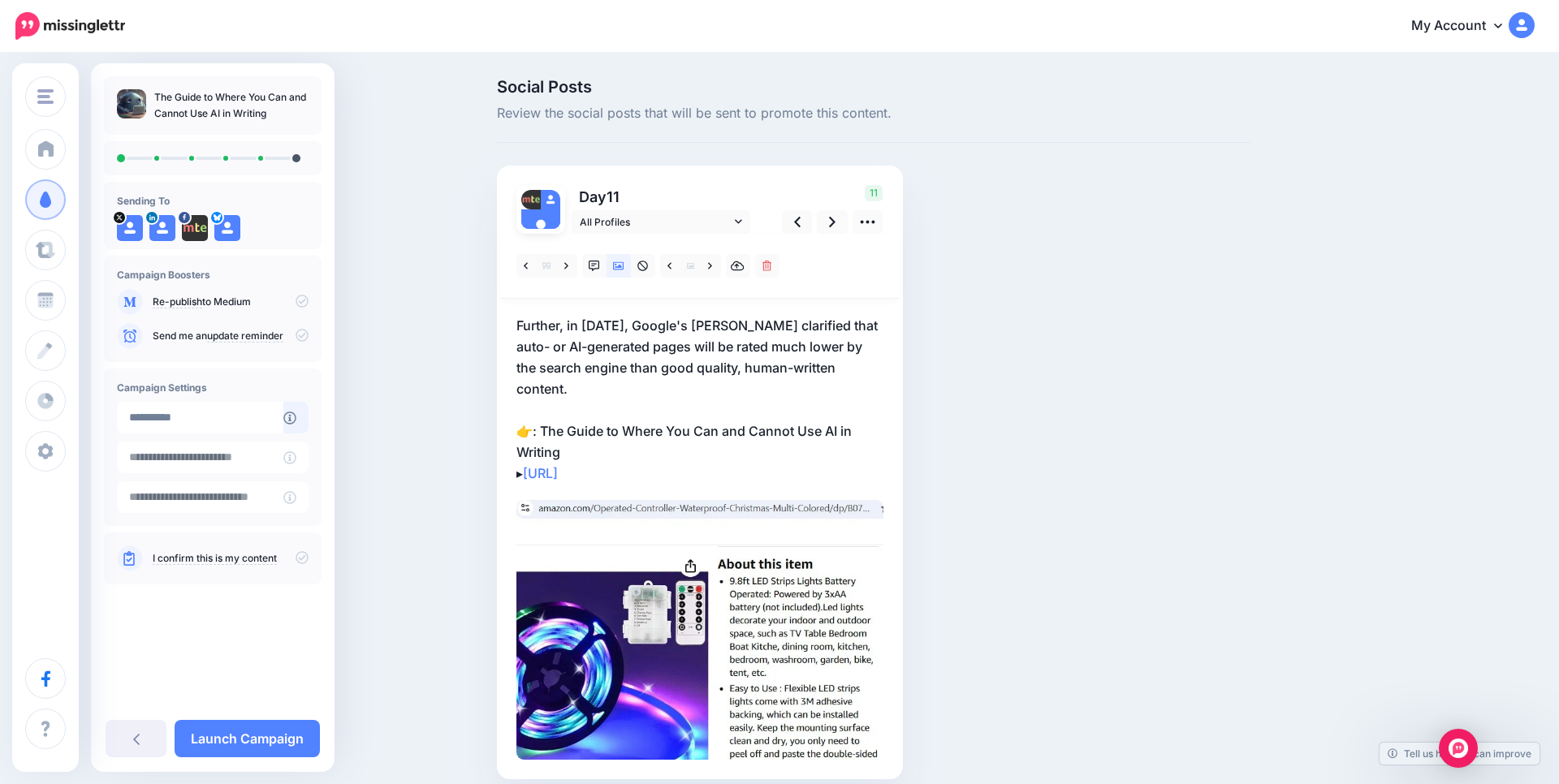
click at [648, 334] on p "Further, in January 2025, Google's John Mueller clarified that auto- or AI-gene…" at bounding box center [699, 399] width 367 height 169
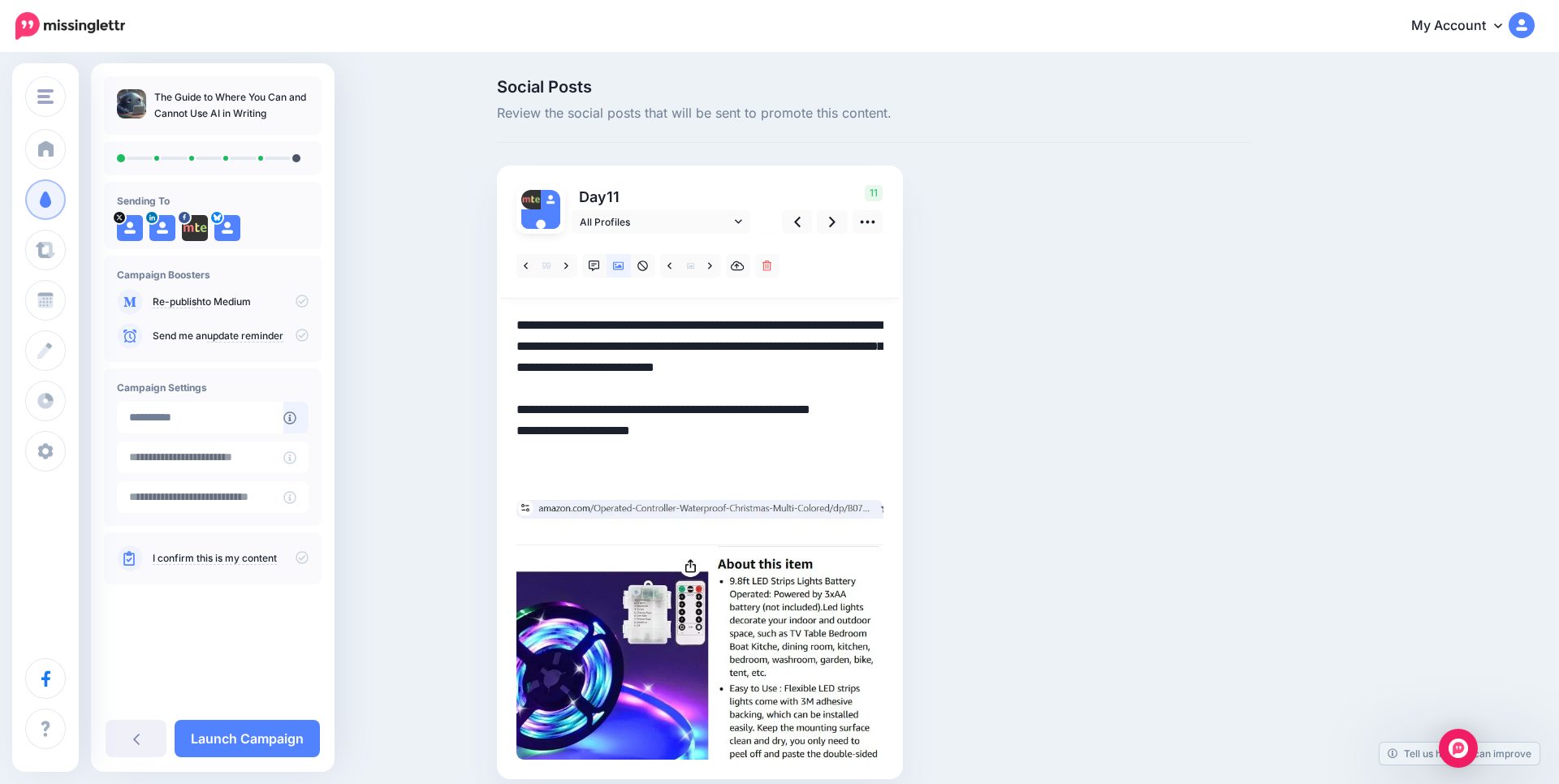
click at [648, 334] on textarea "**********" at bounding box center [699, 399] width 367 height 169
paste textarea "**********"
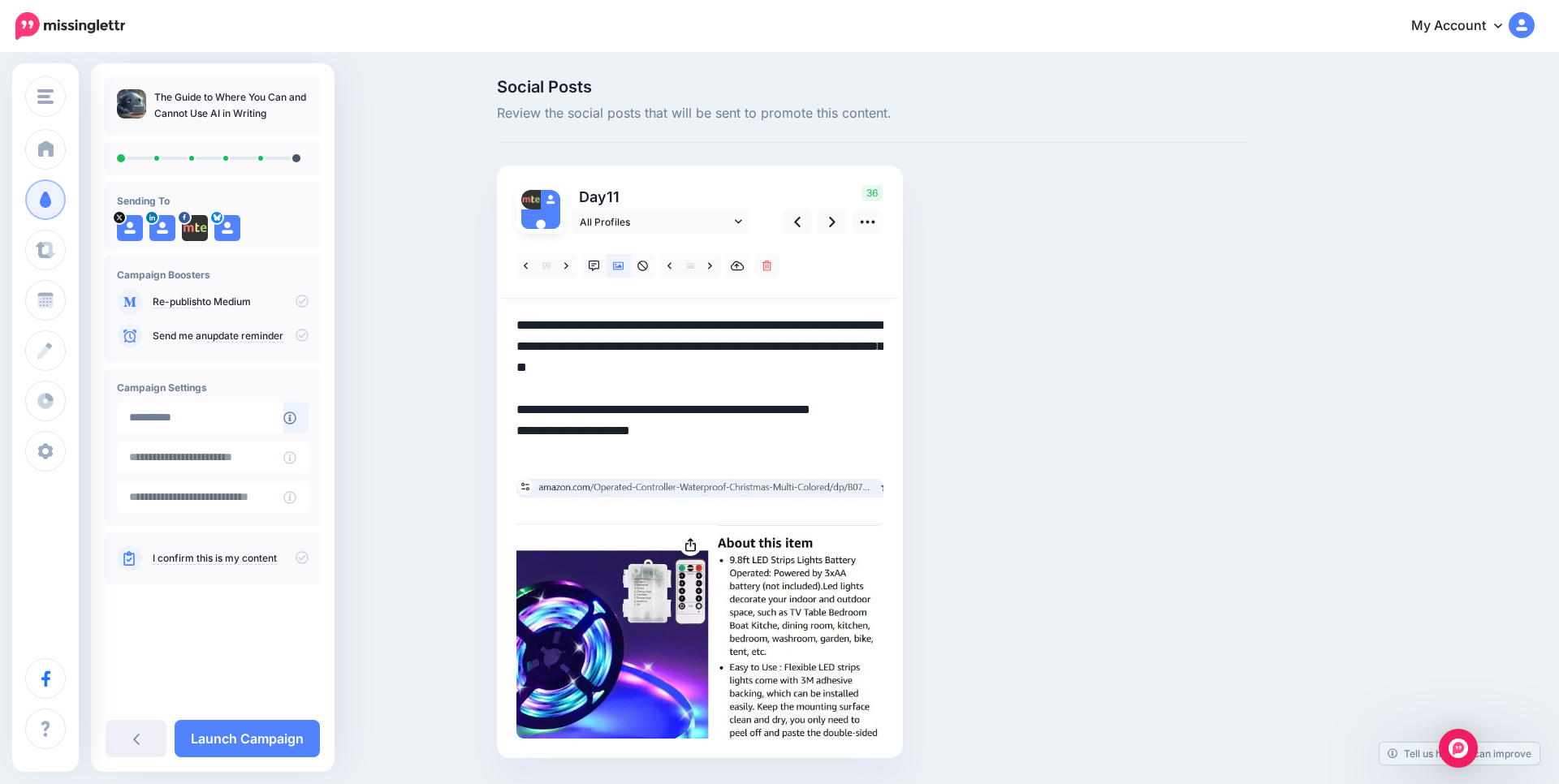
type textarea "**********"
click at [710, 271] on icon at bounding box center [710, 266] width 4 height 12
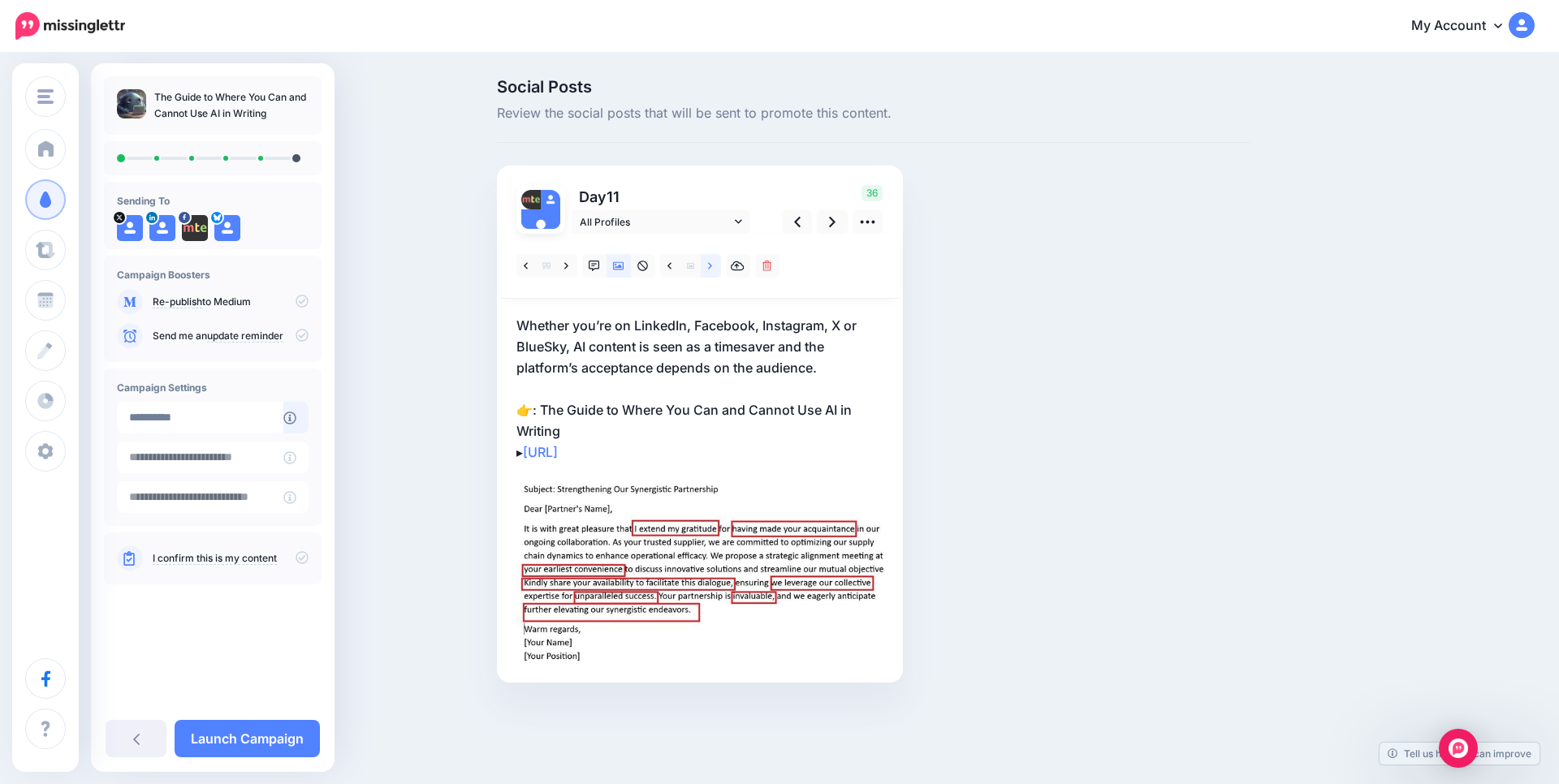
drag, startPoint x: 706, startPoint y: 269, endPoint x: 704, endPoint y: 281, distance: 12.2
click at [708, 269] on link at bounding box center [711, 266] width 20 height 24
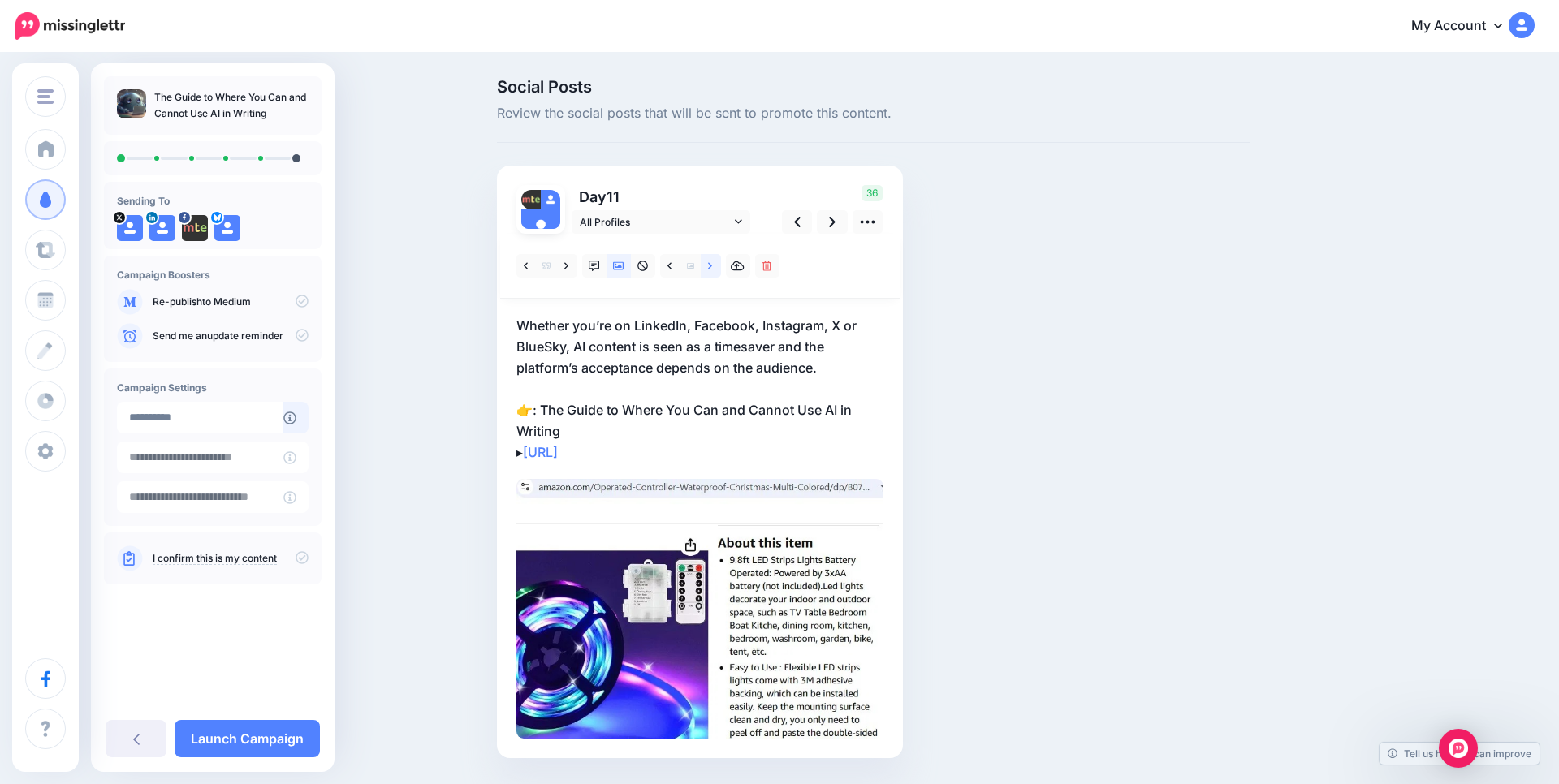
click at [710, 257] on link at bounding box center [711, 266] width 20 height 24
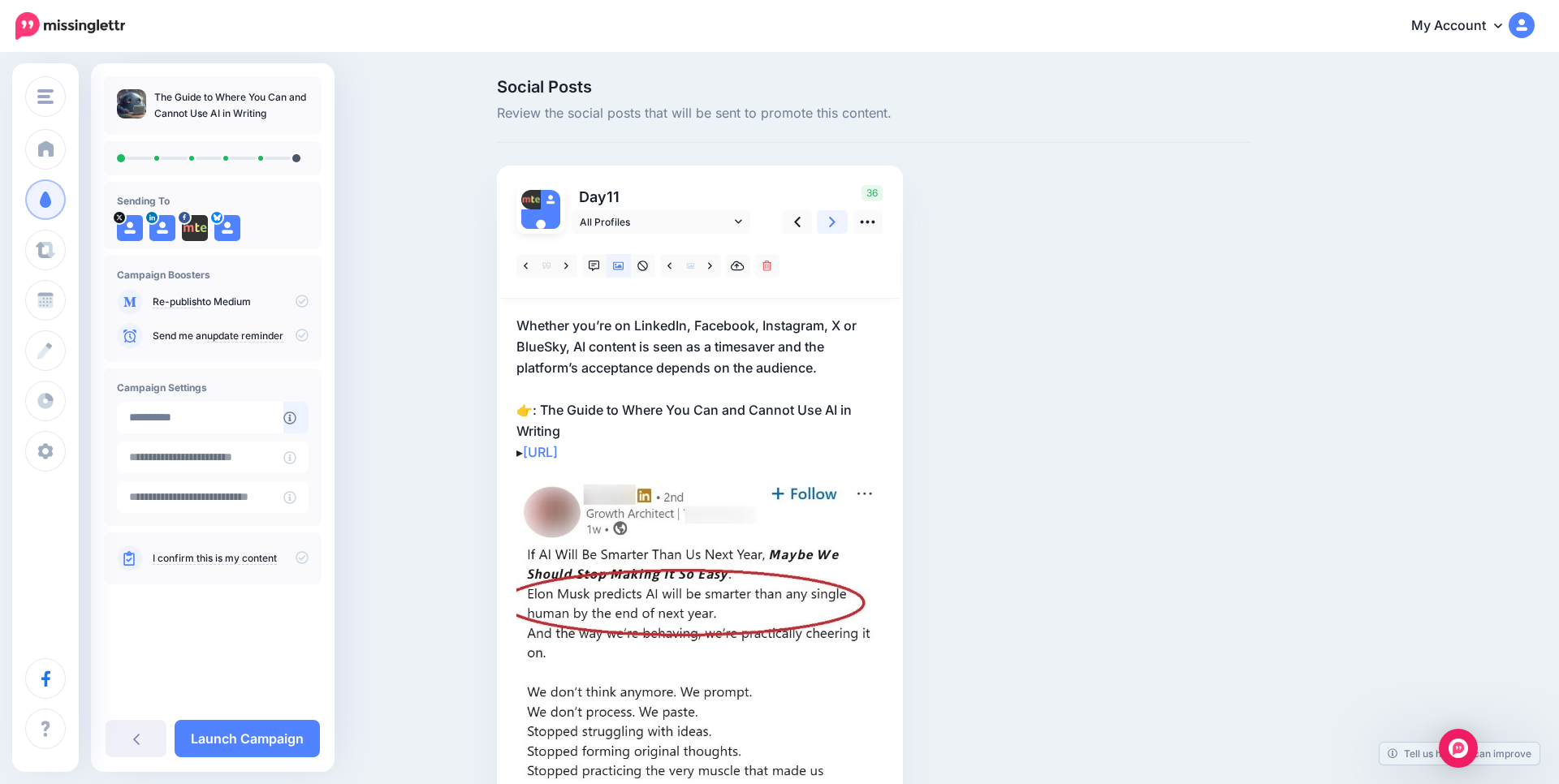
click at [825, 223] on link at bounding box center [833, 222] width 31 height 24
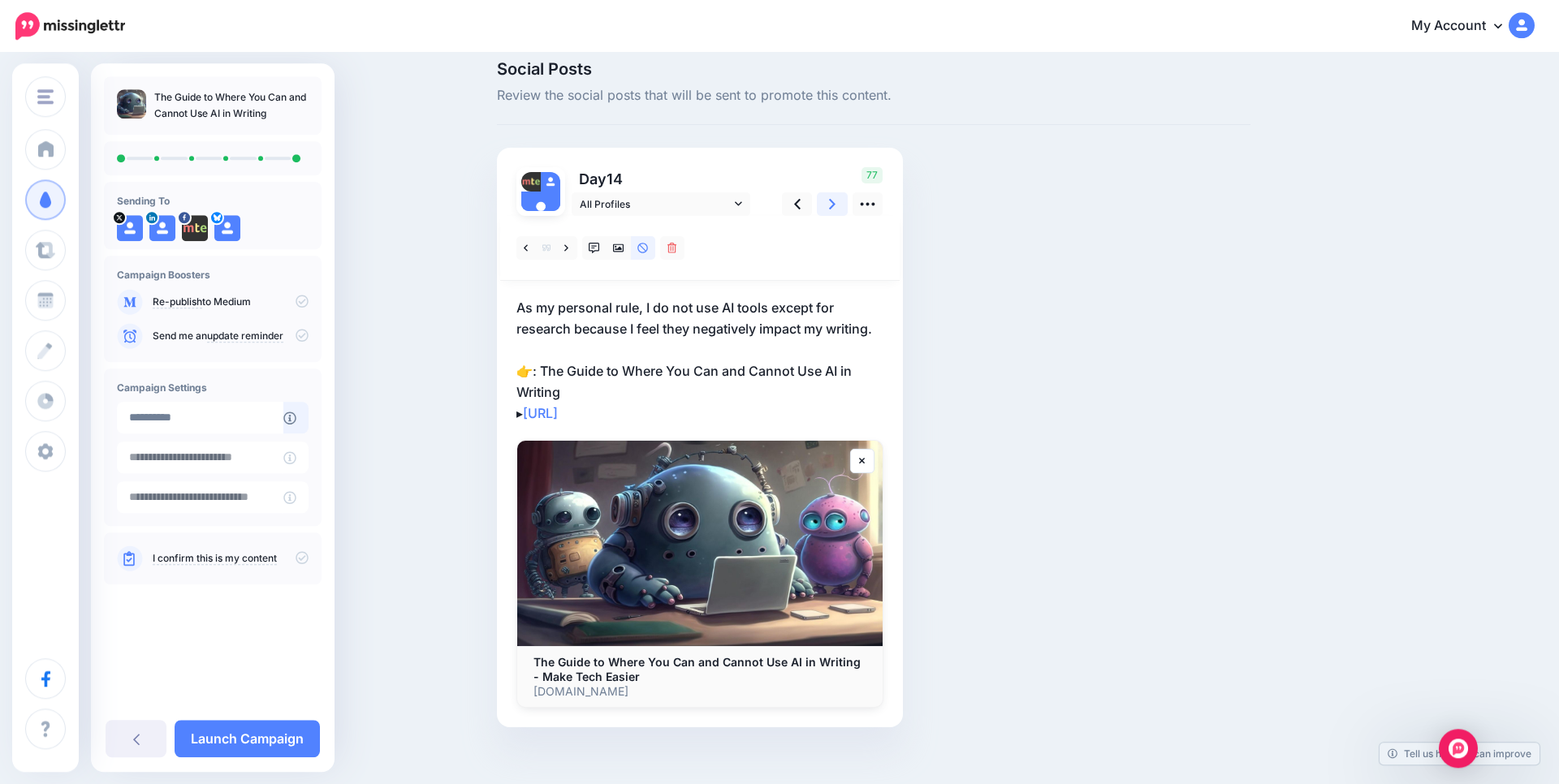
scroll to position [34, 0]
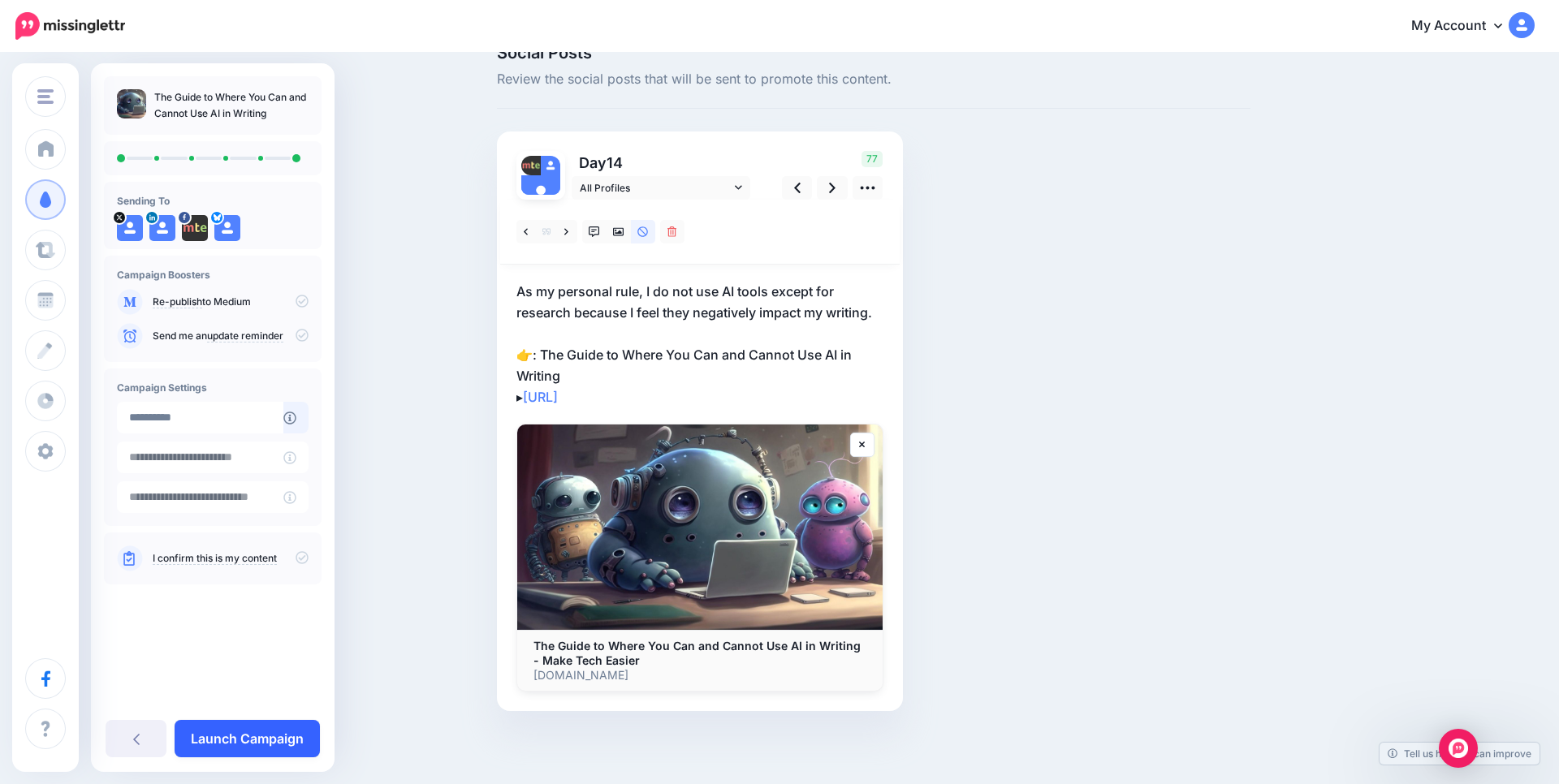
click at [228, 740] on link "Launch Campaign" at bounding box center [247, 738] width 145 height 37
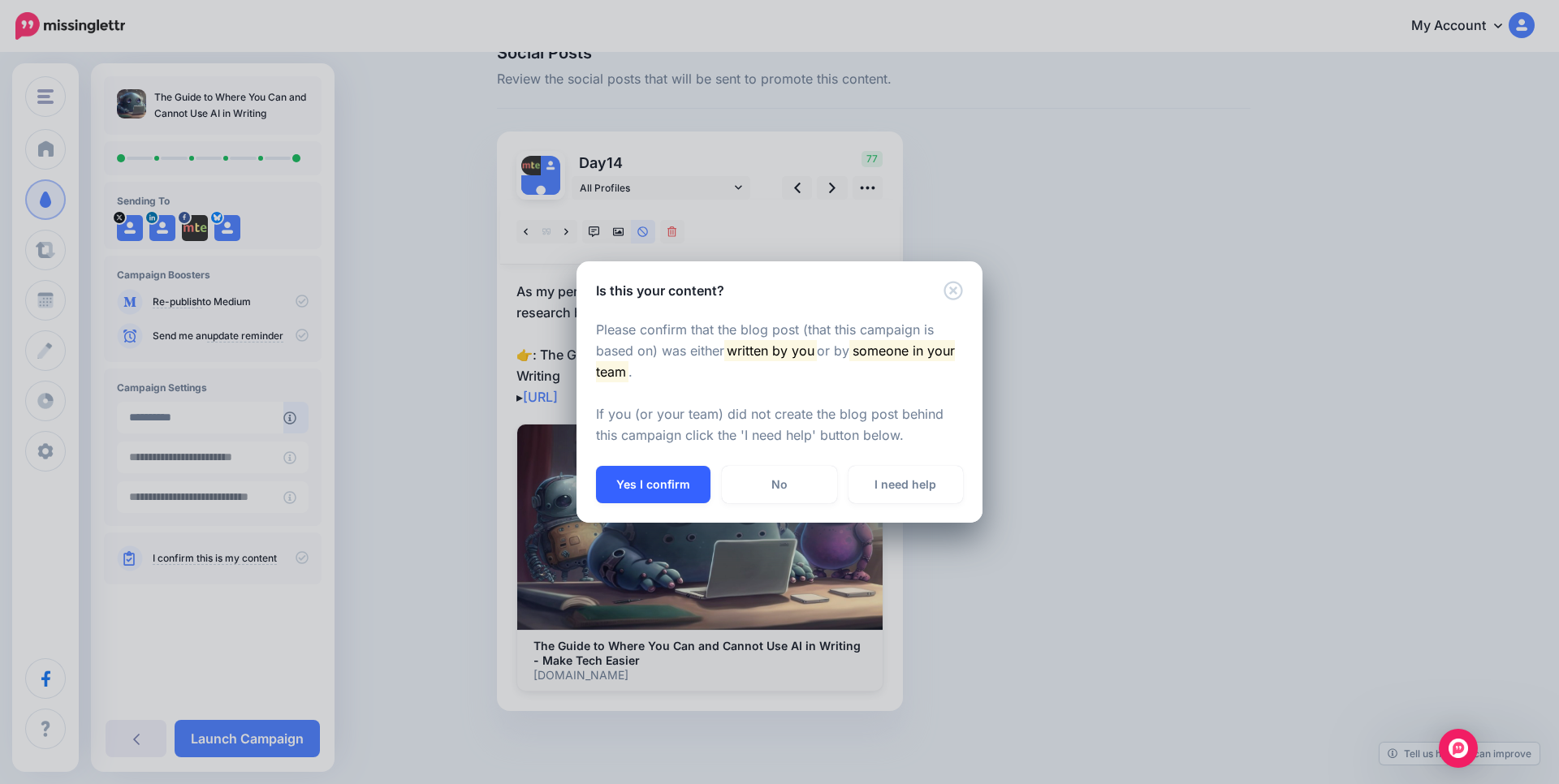
click at [686, 493] on button "Yes I confirm" at bounding box center [653, 484] width 114 height 37
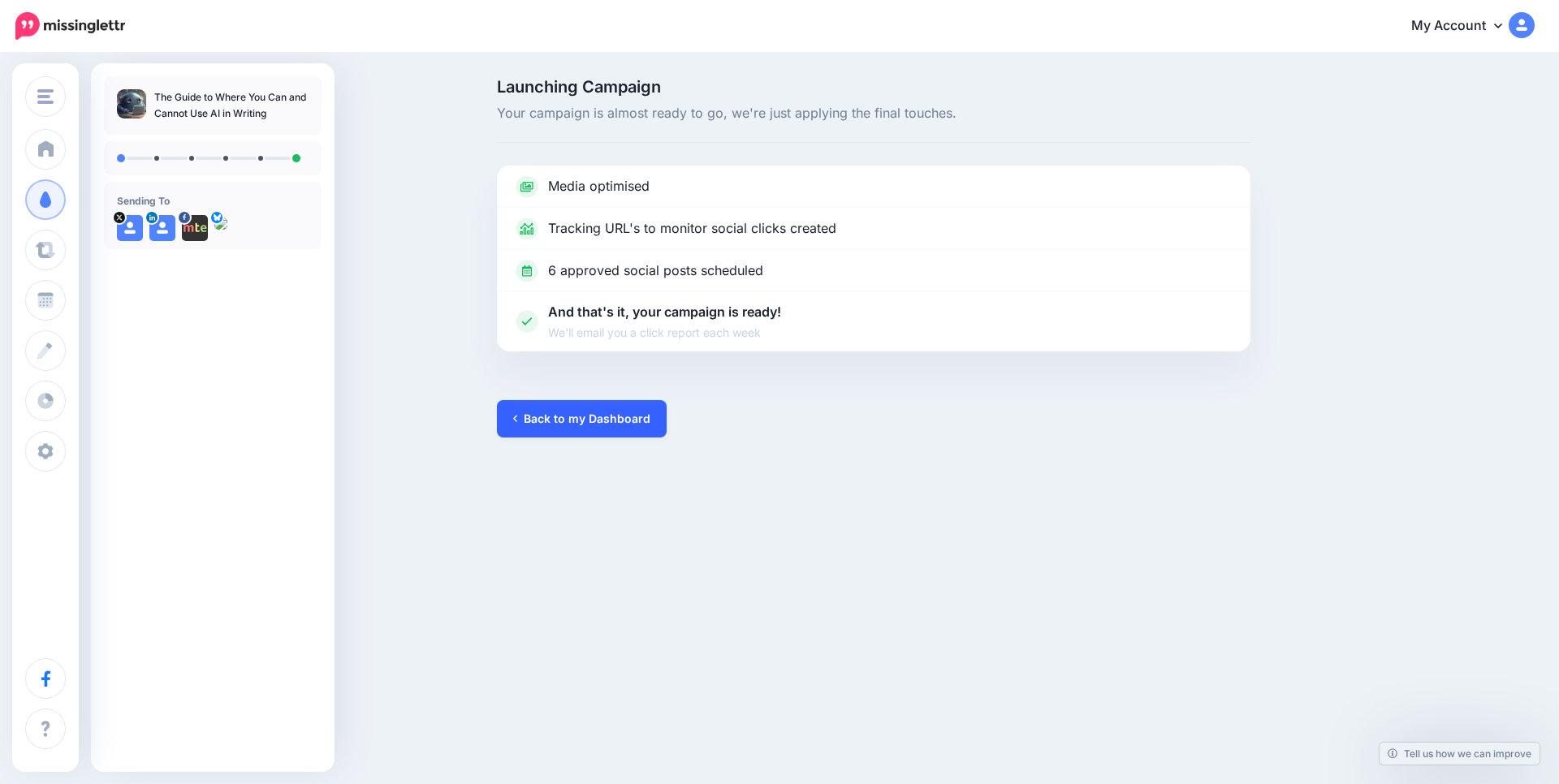
click at [615, 415] on link "Back to my Dashboard" at bounding box center [581, 418] width 170 height 37
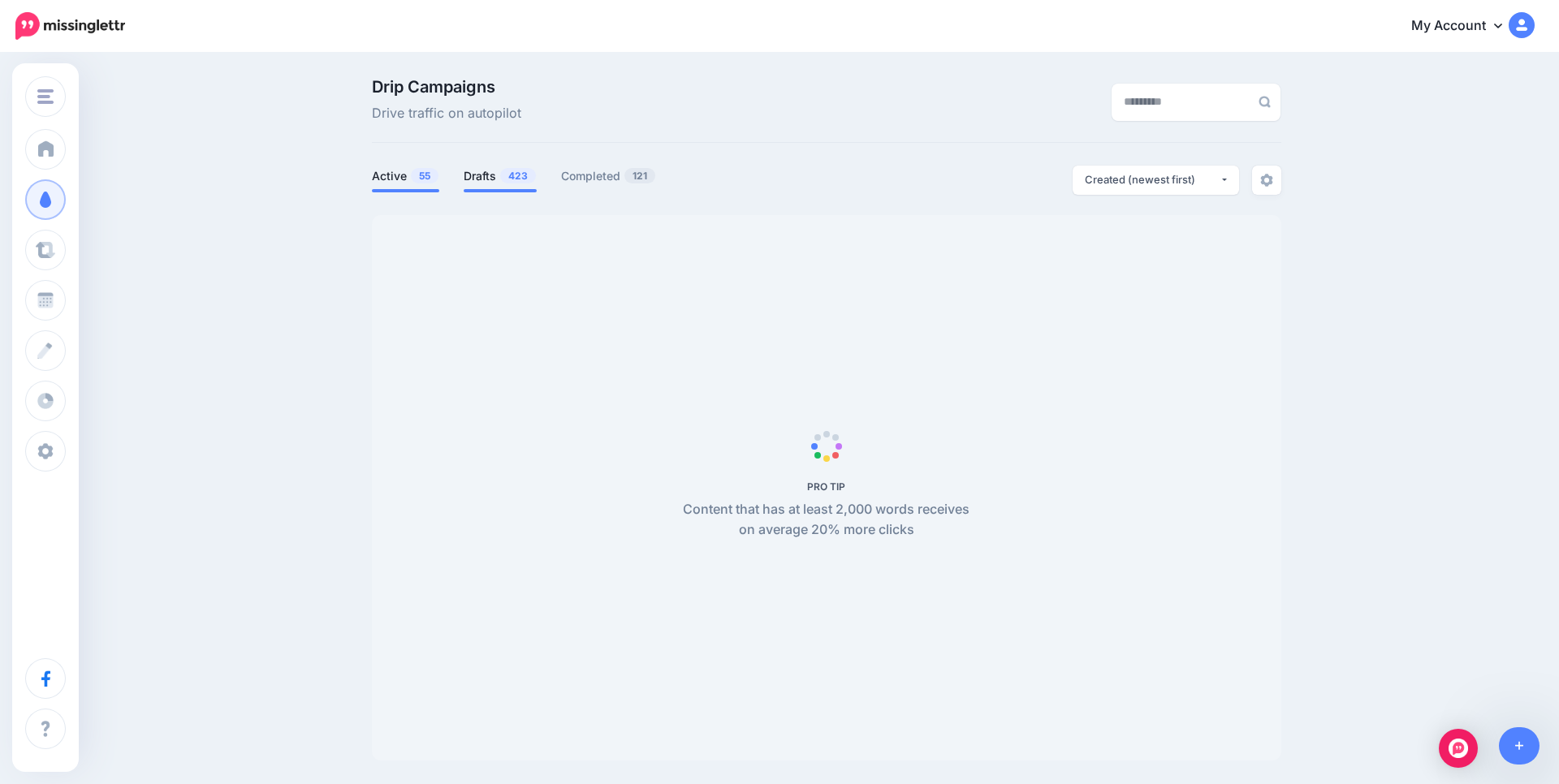
click at [502, 179] on span "423" at bounding box center [517, 175] width 35 height 15
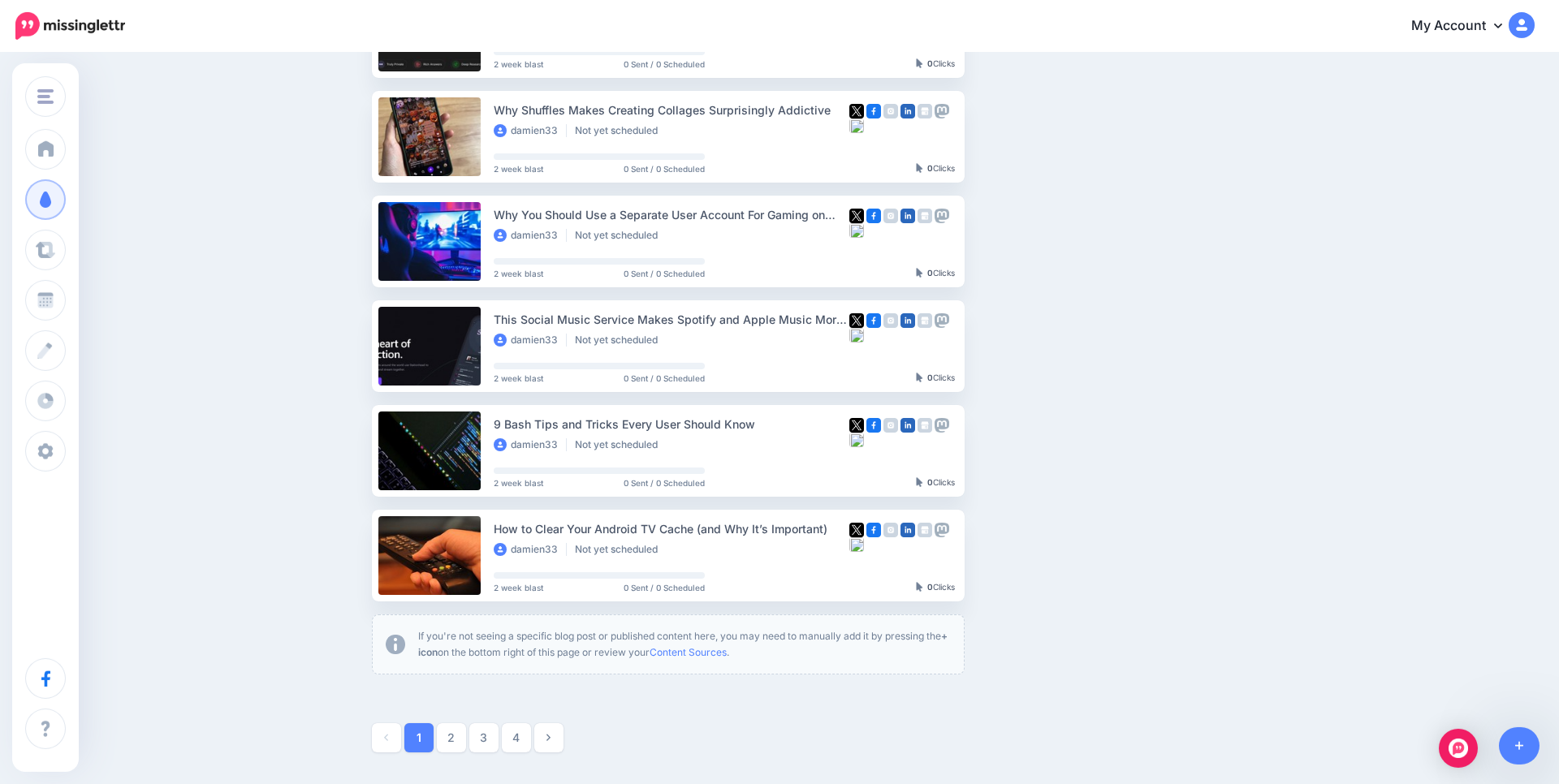
scroll to position [779, 0]
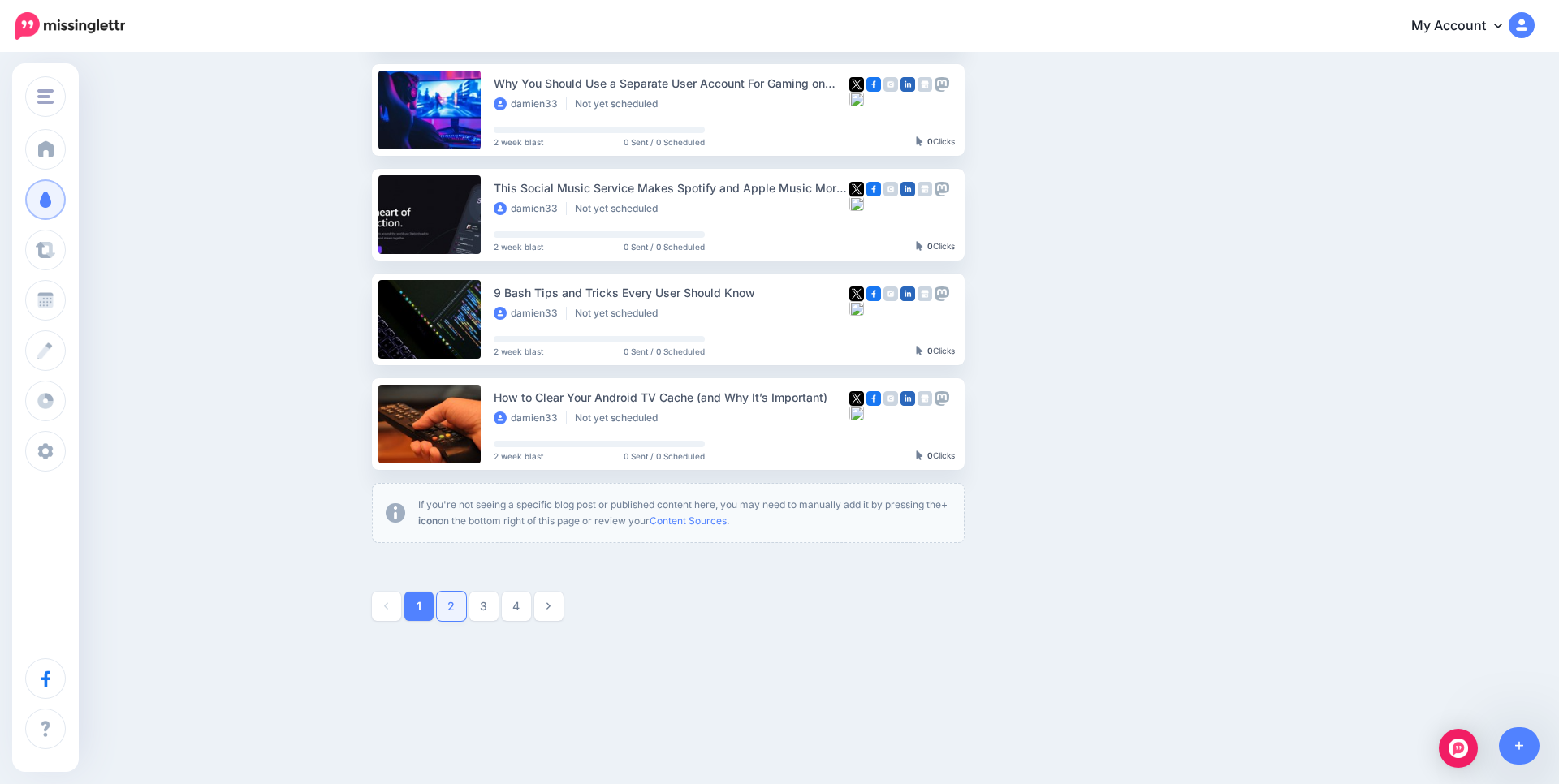
click at [445, 592] on link "2" at bounding box center [452, 606] width 29 height 29
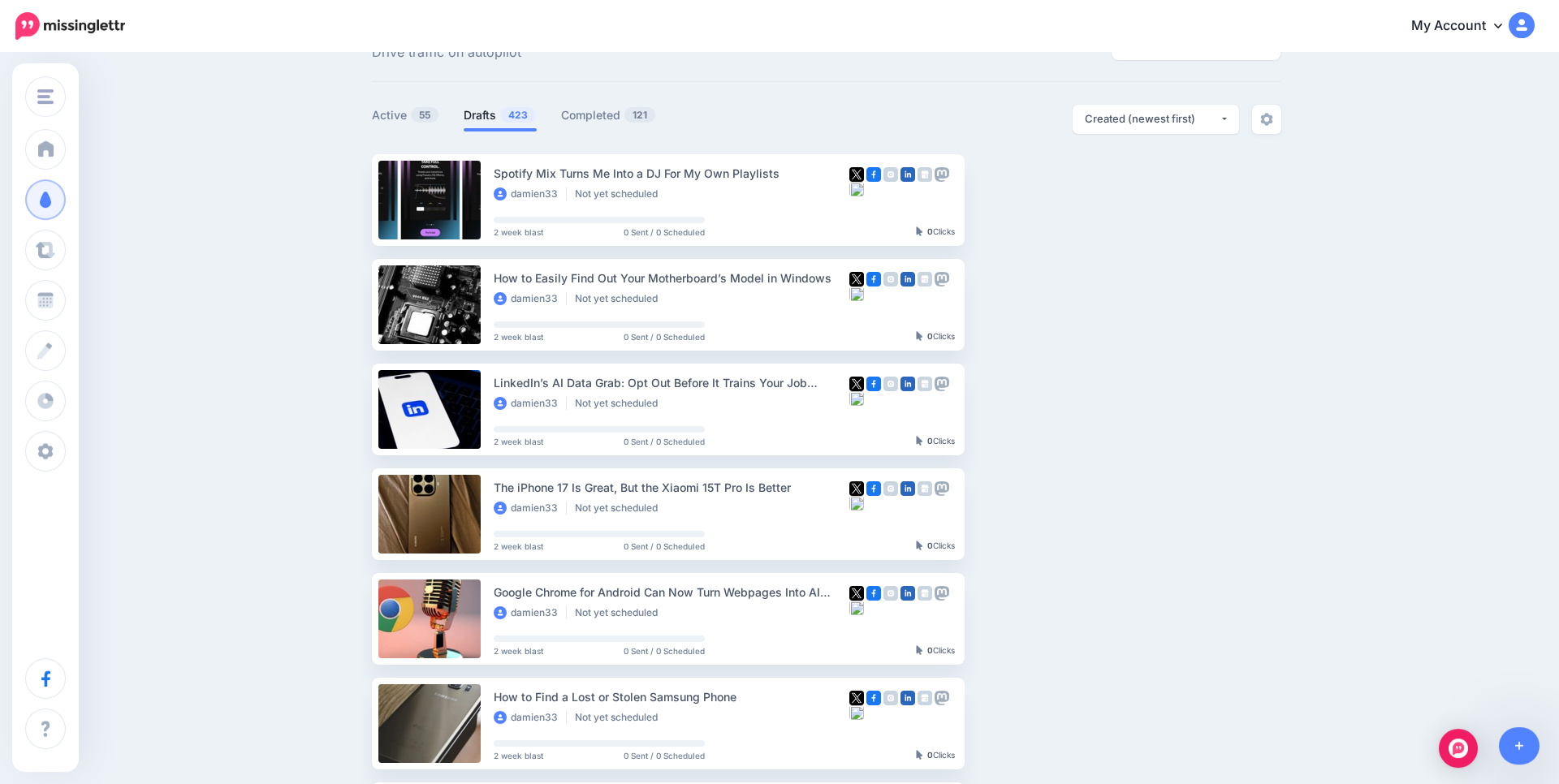
scroll to position [0, 0]
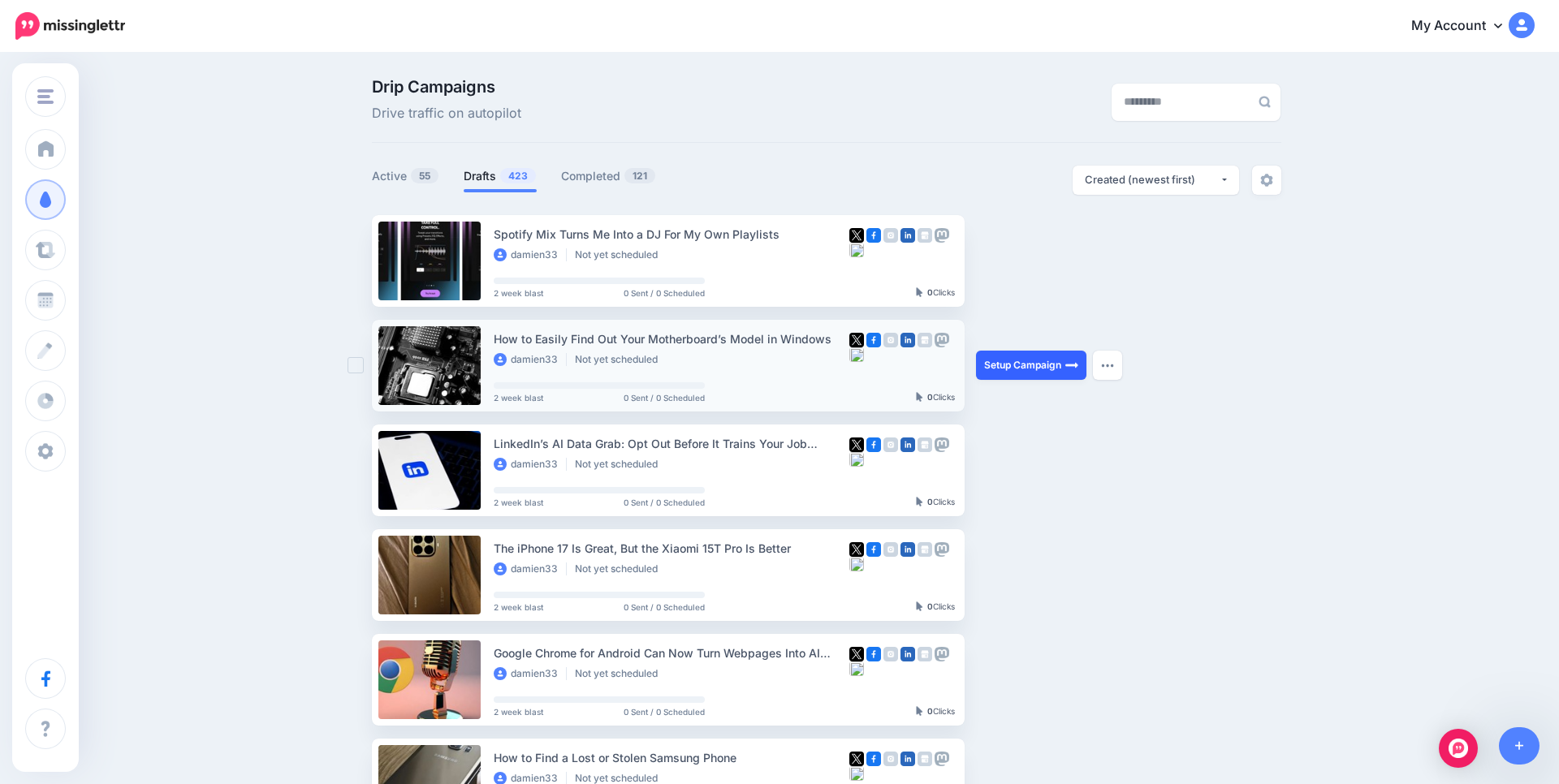
click at [1011, 360] on link "Setup Campaign" at bounding box center [1031, 365] width 111 height 29
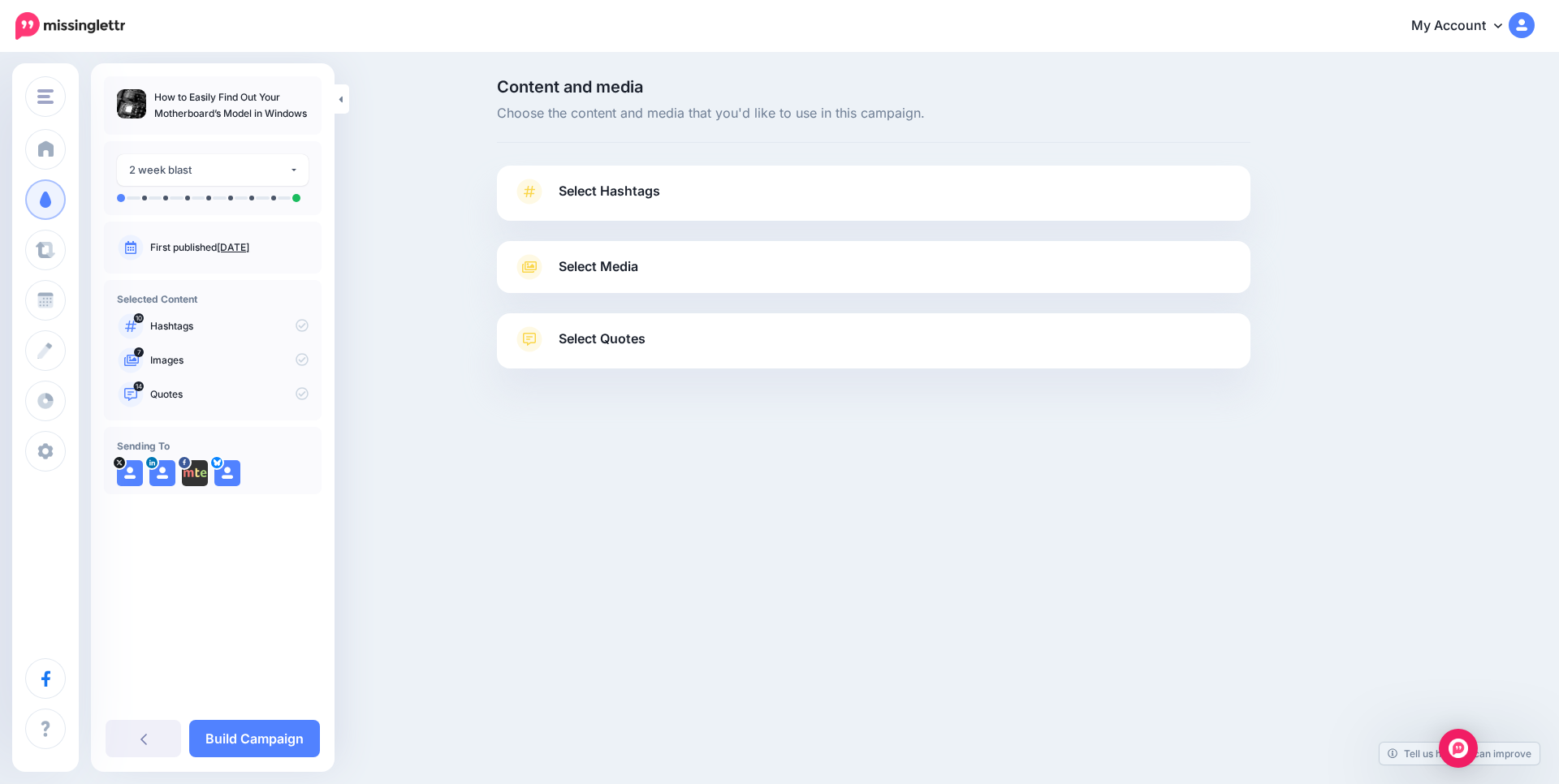
click at [796, 282] on div "Select Media Next, let's make sure we have the best media for this campaign. De…" at bounding box center [873, 266] width 754 height 52
click at [677, 259] on link "Select Media" at bounding box center [873, 266] width 721 height 26
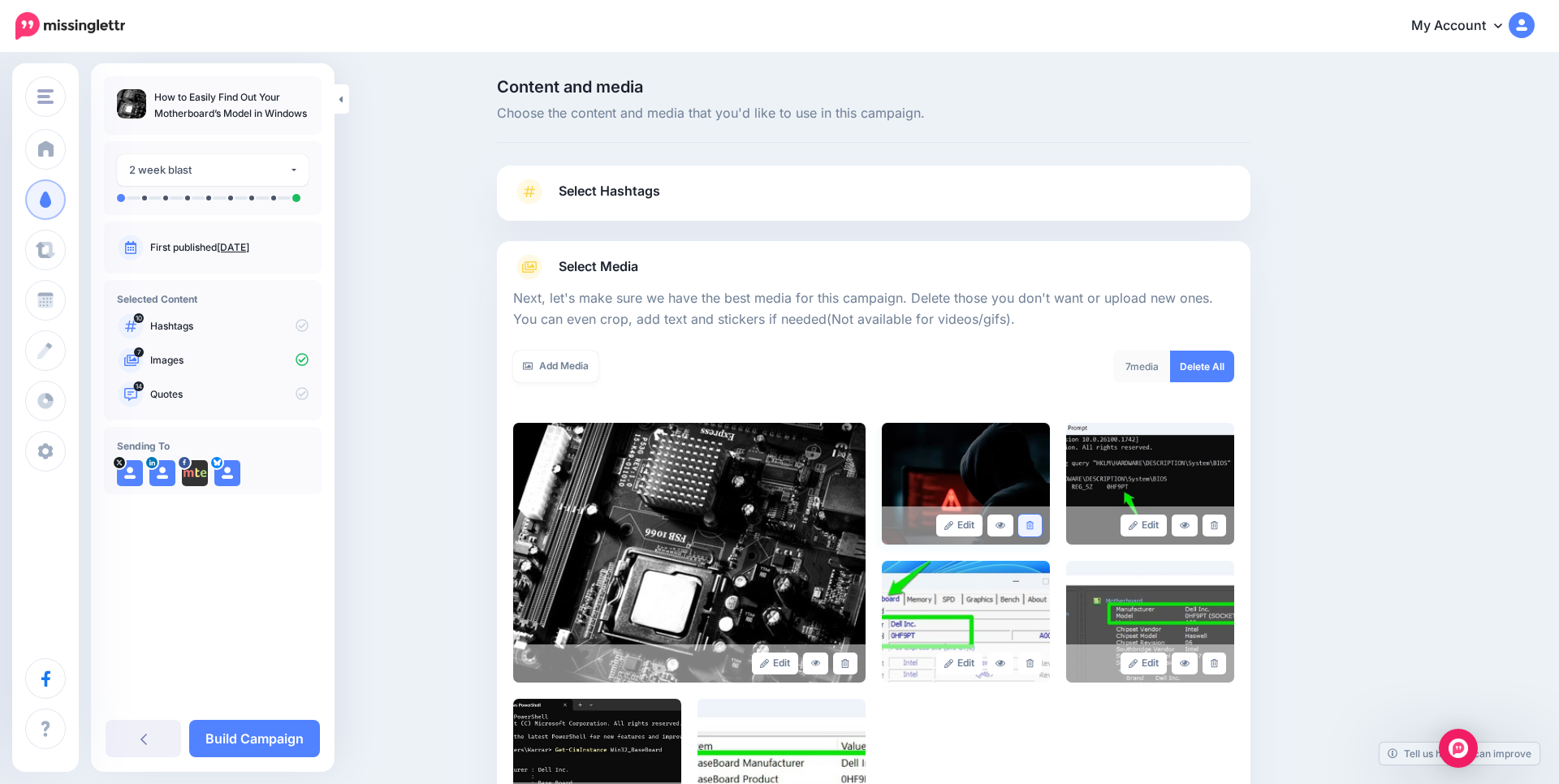
click at [1033, 530] on link at bounding box center [1030, 526] width 24 height 22
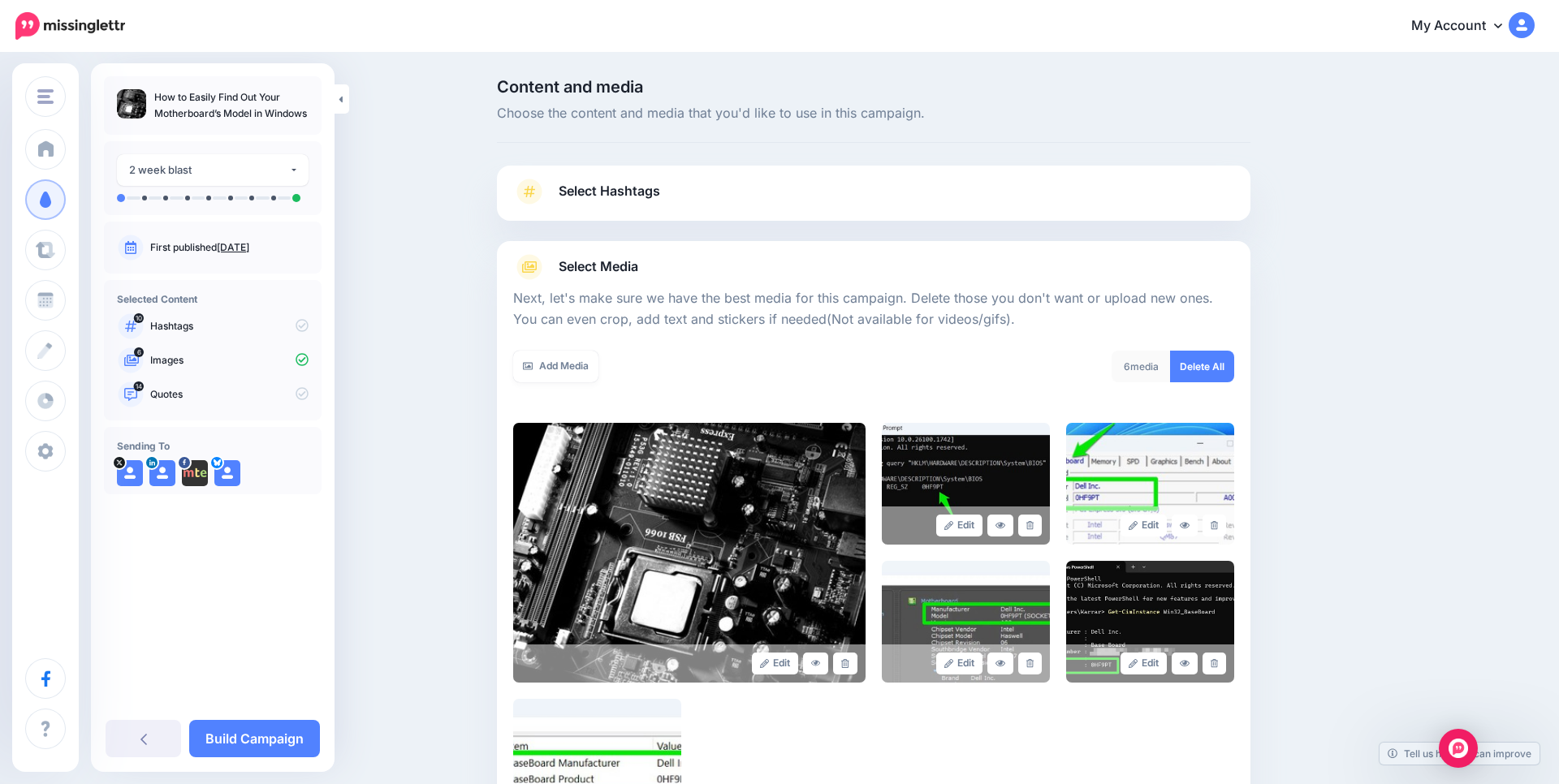
click at [911, 193] on link "Select Hashtags" at bounding box center [873, 199] width 721 height 43
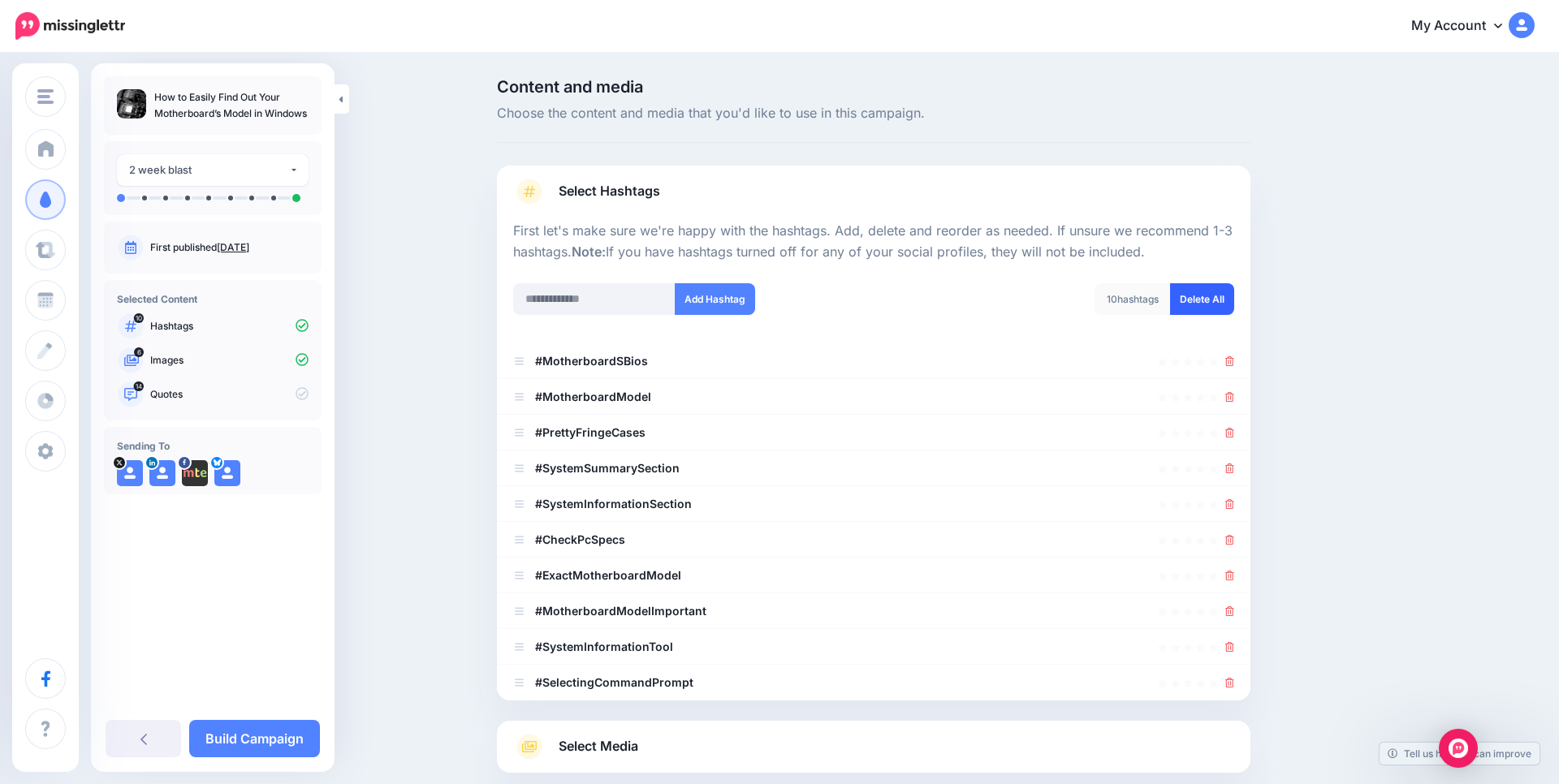
click at [1191, 298] on link "Delete All" at bounding box center [1202, 298] width 64 height 32
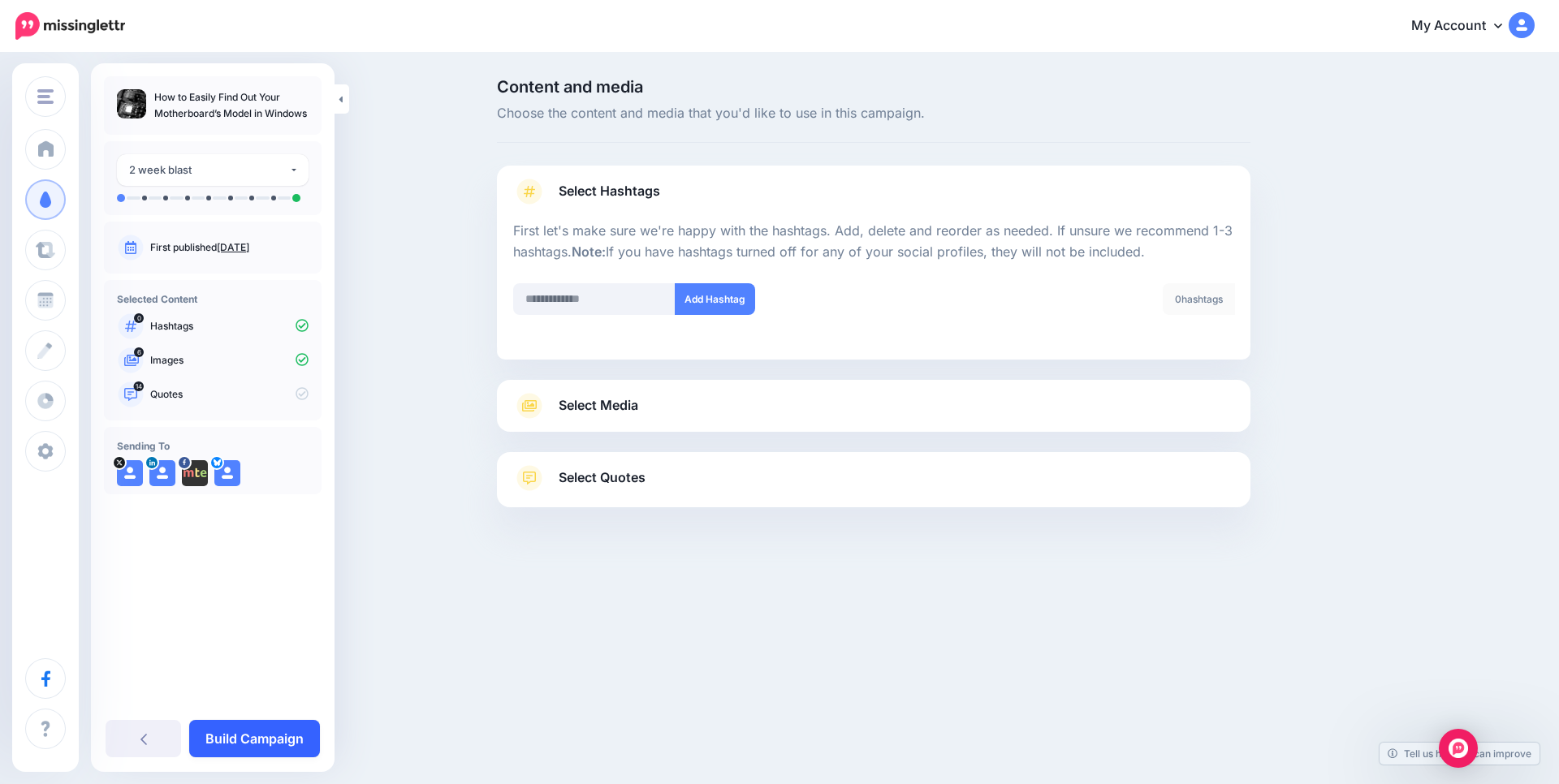
click at [281, 730] on link "Build Campaign" at bounding box center [255, 738] width 131 height 37
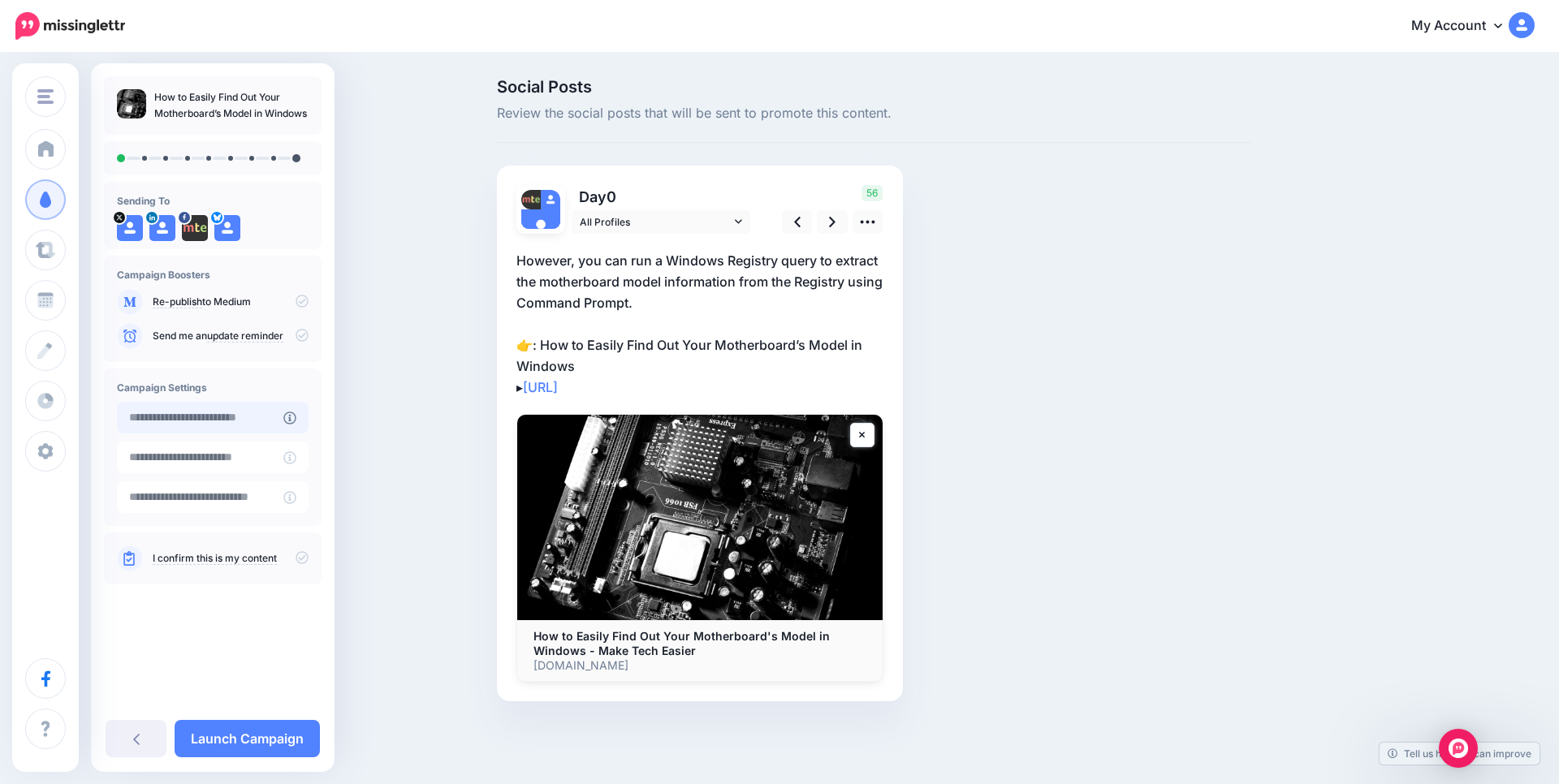
click at [213, 415] on input "text" at bounding box center [200, 417] width 167 height 32
type input "**********"
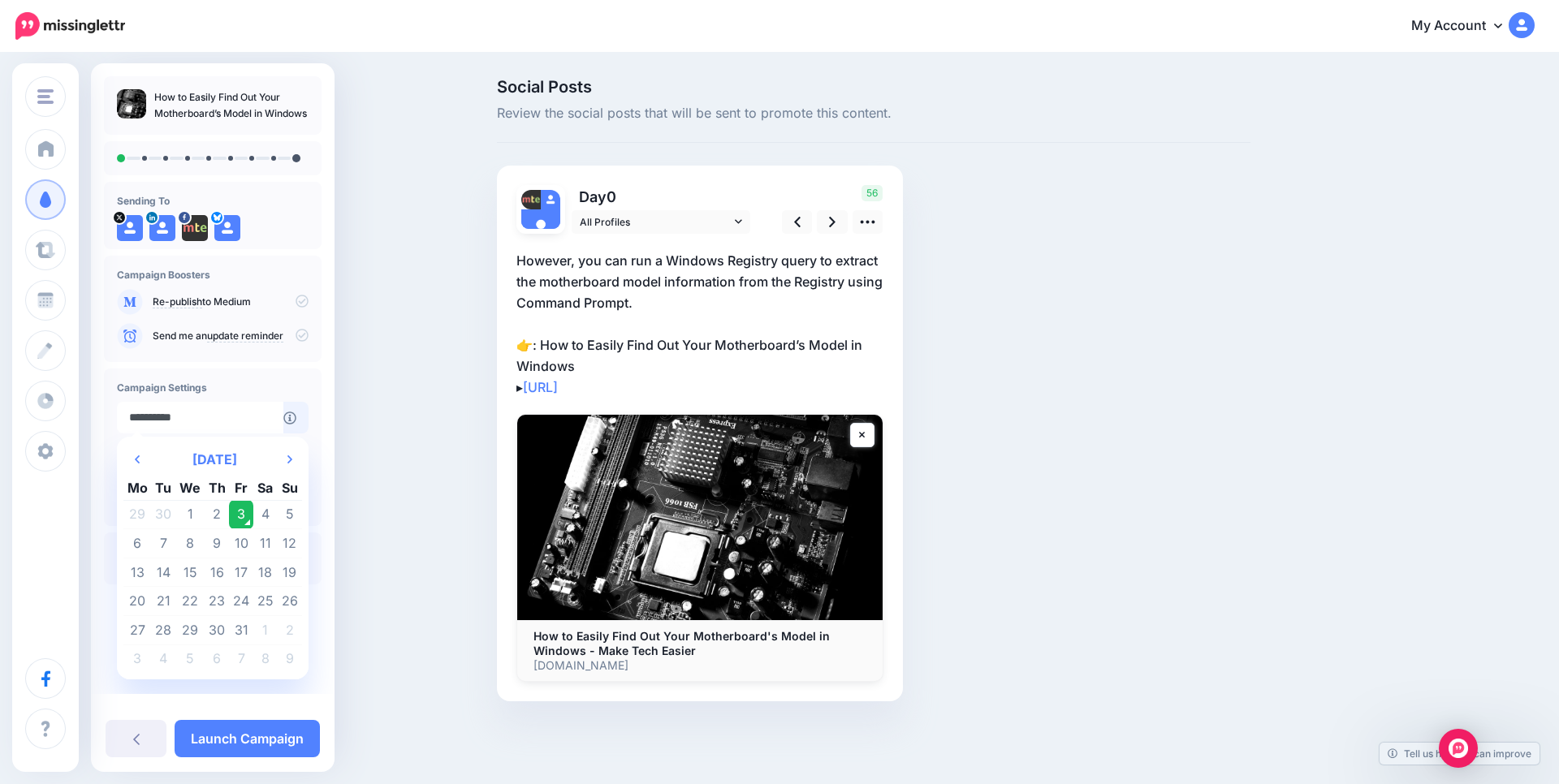
click at [242, 514] on td "3" at bounding box center [240, 514] width 24 height 29
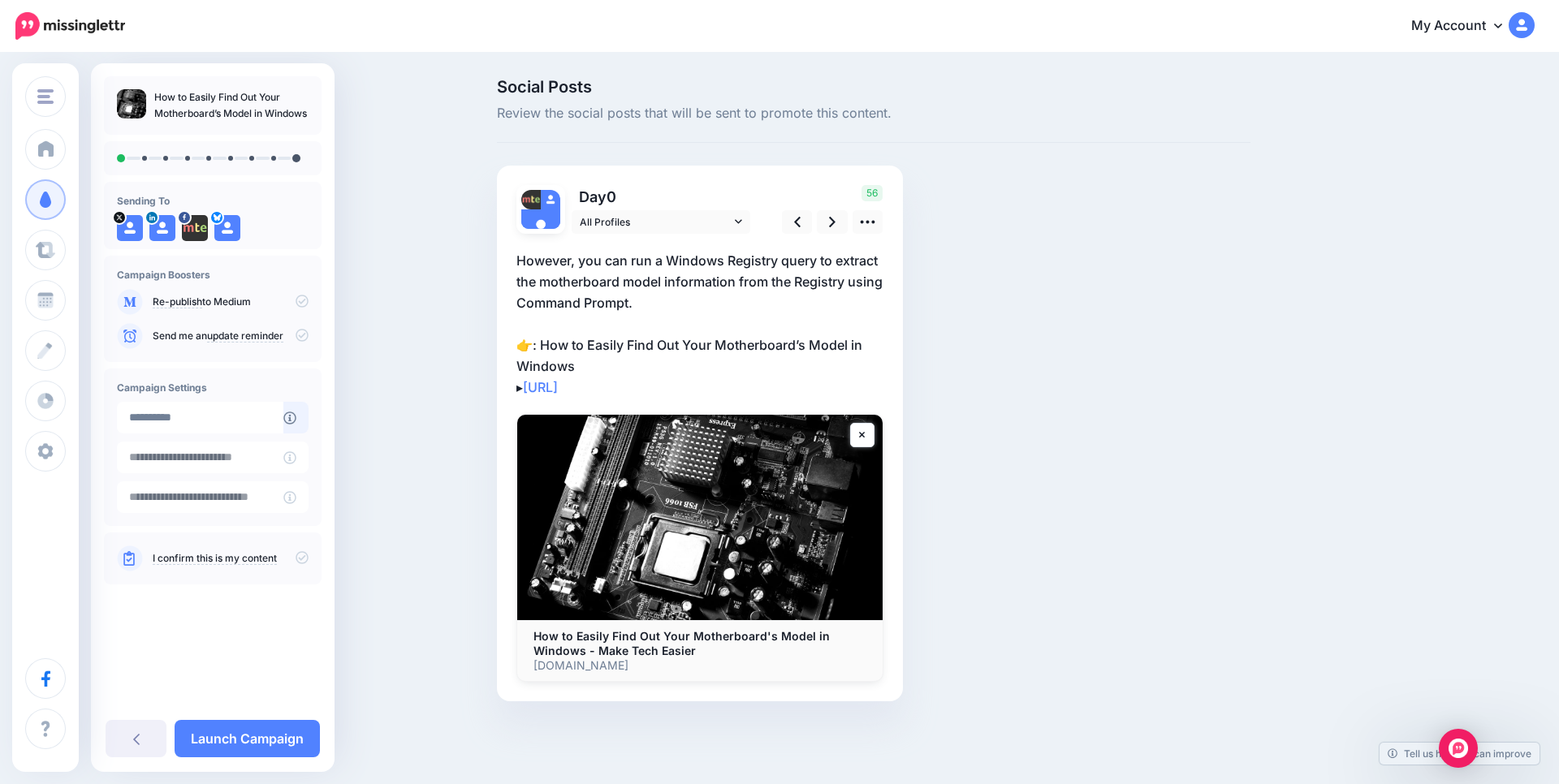
click at [697, 273] on p "However, you can run a Windows Registry query to extract the motherboard model …" at bounding box center [699, 324] width 367 height 148
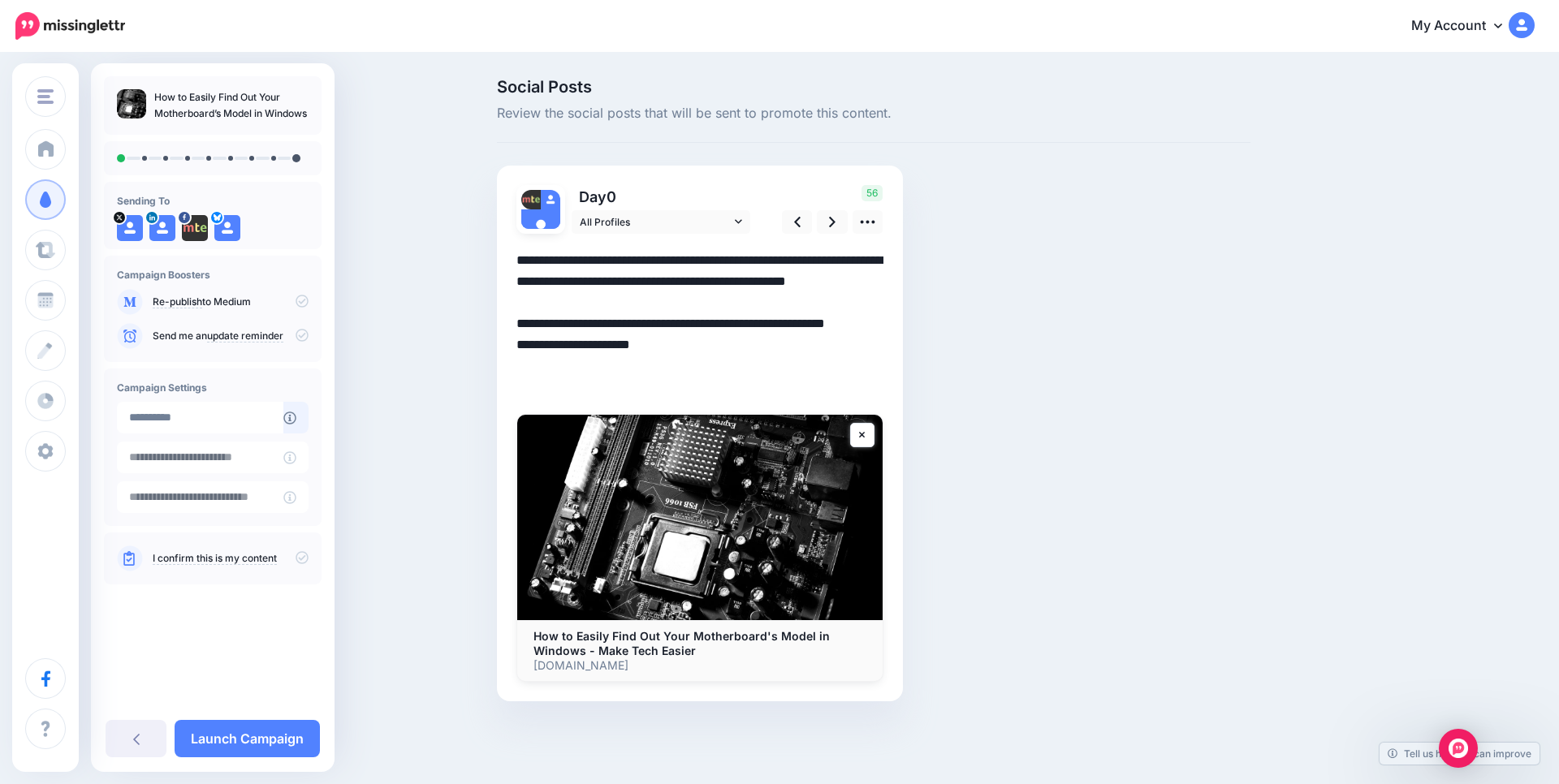
click at [697, 273] on textarea "**********" at bounding box center [699, 324] width 367 height 148
paste textarea "**********"
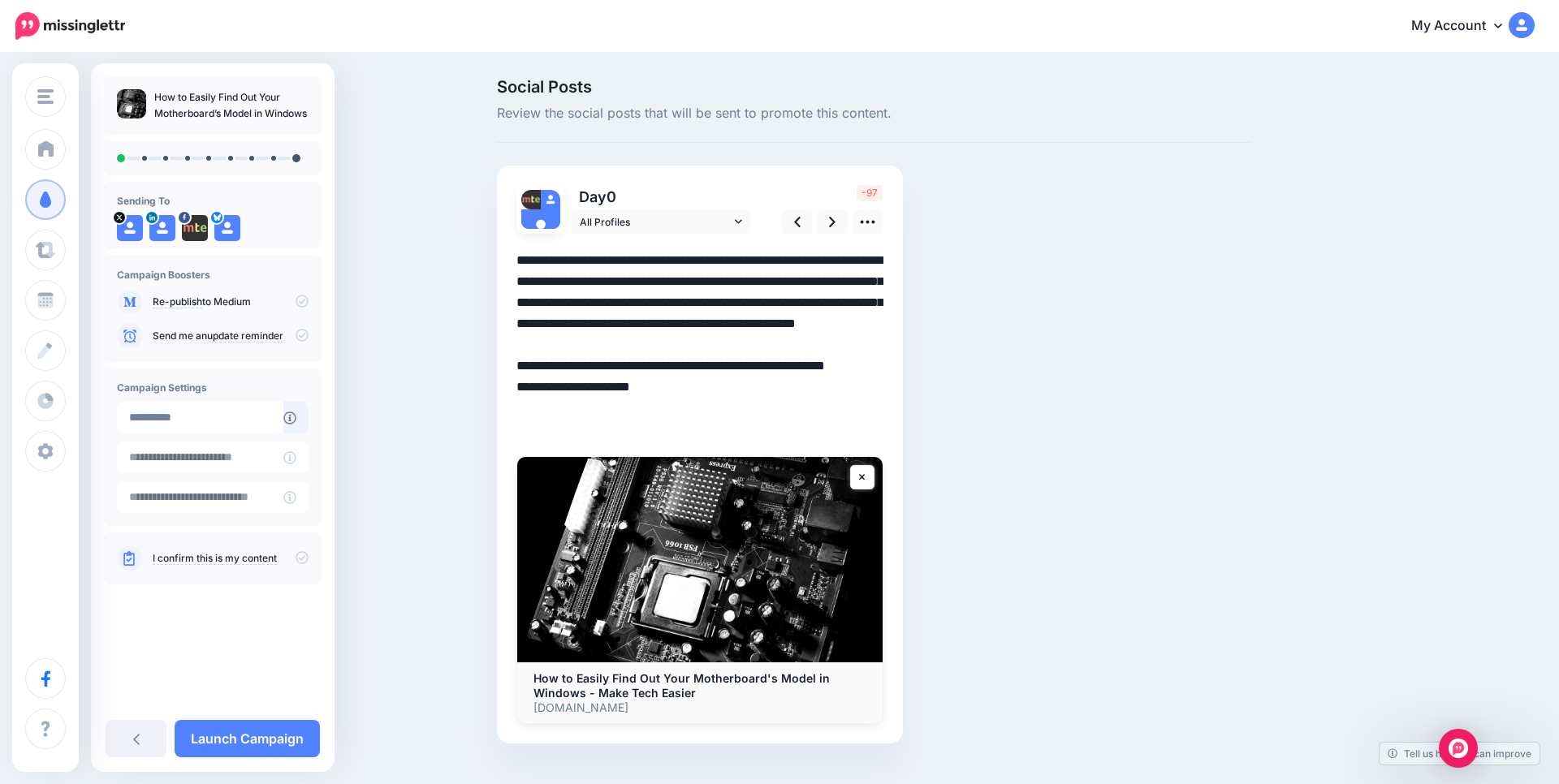
drag, startPoint x: 518, startPoint y: 261, endPoint x: 875, endPoint y: 259, distance: 357.0
click at [875, 259] on textarea "**********" at bounding box center [699, 344] width 367 height 189
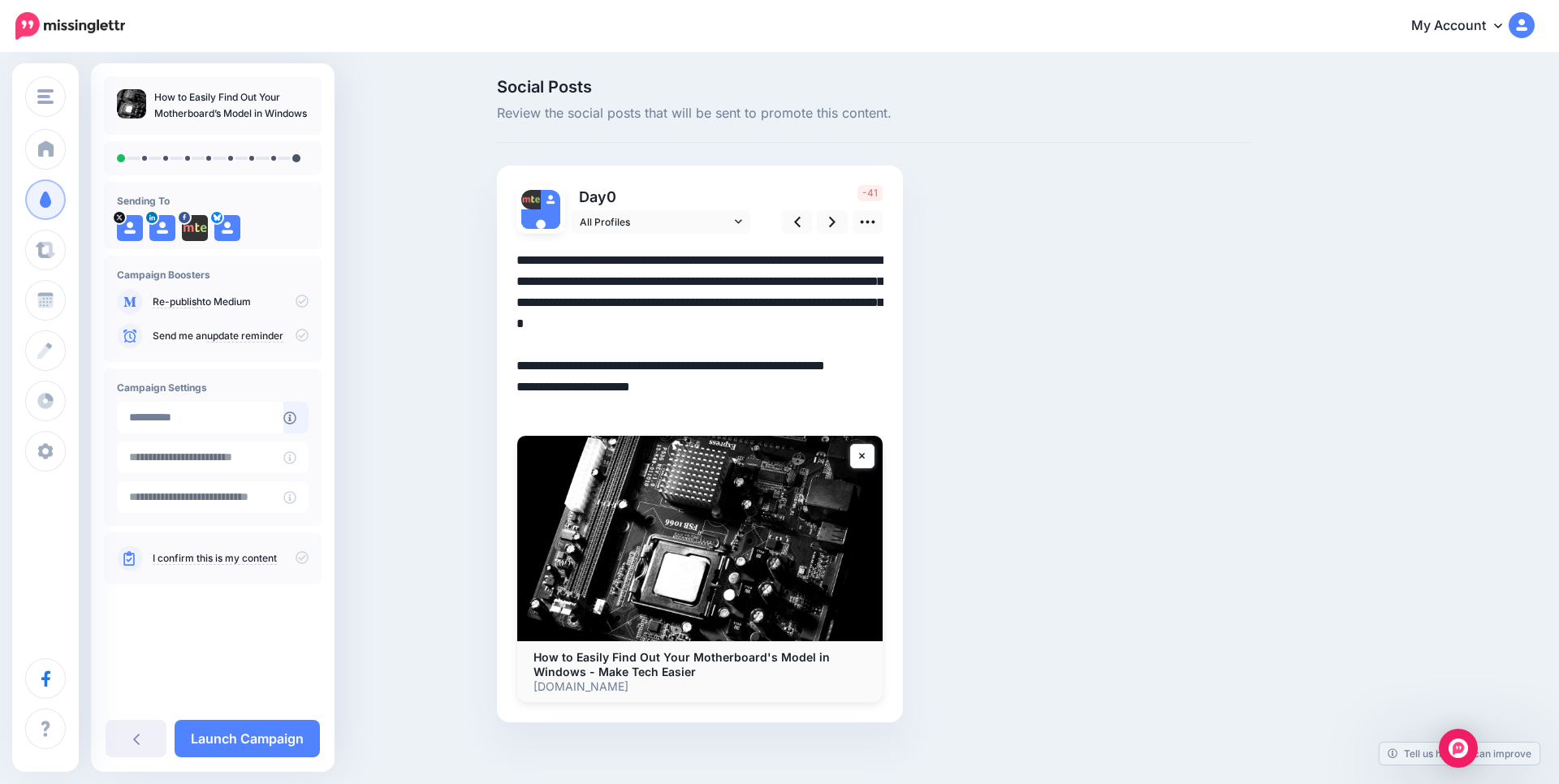
paste textarea "**********"
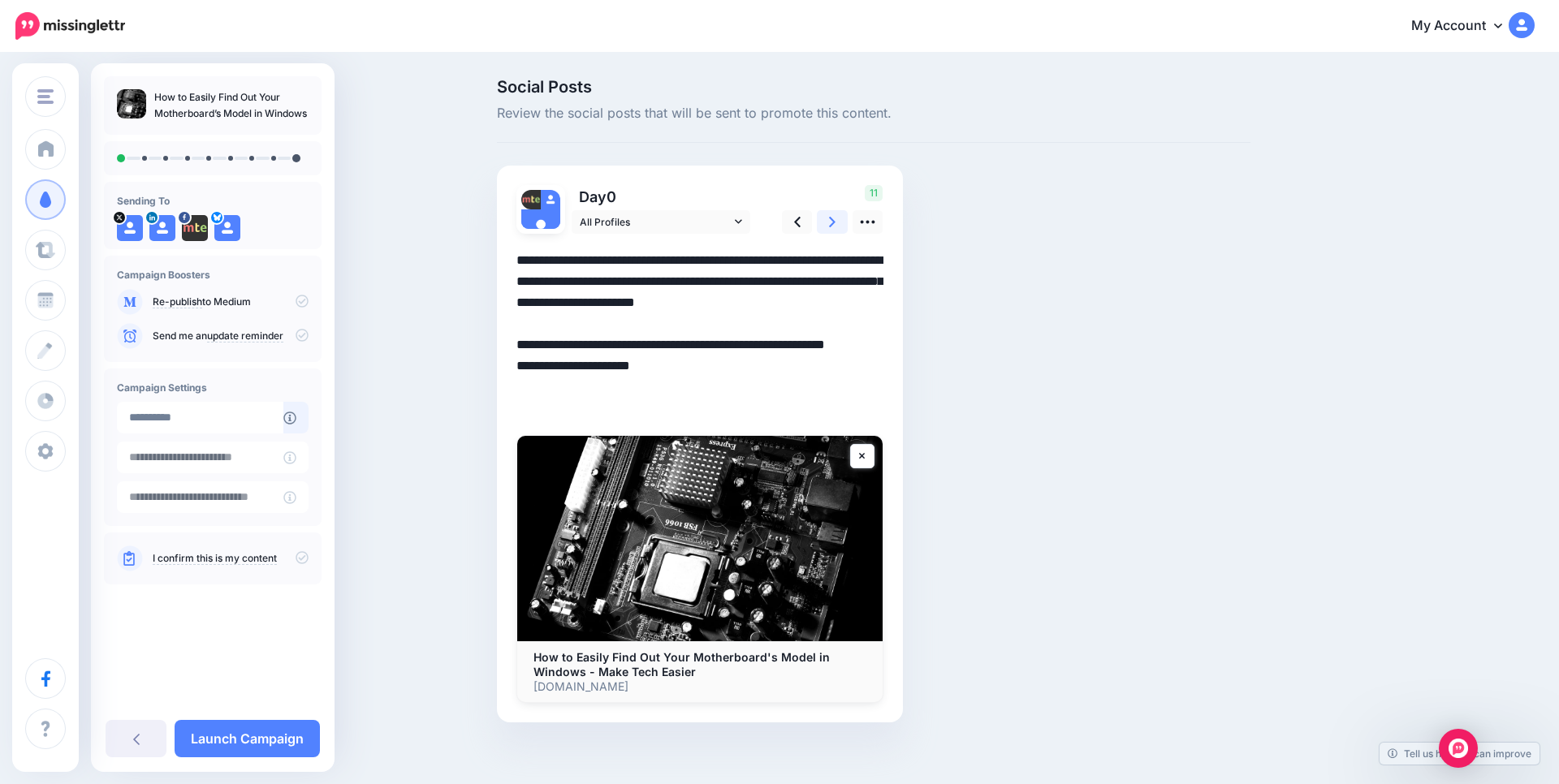
click at [833, 219] on icon at bounding box center [832, 221] width 6 height 17
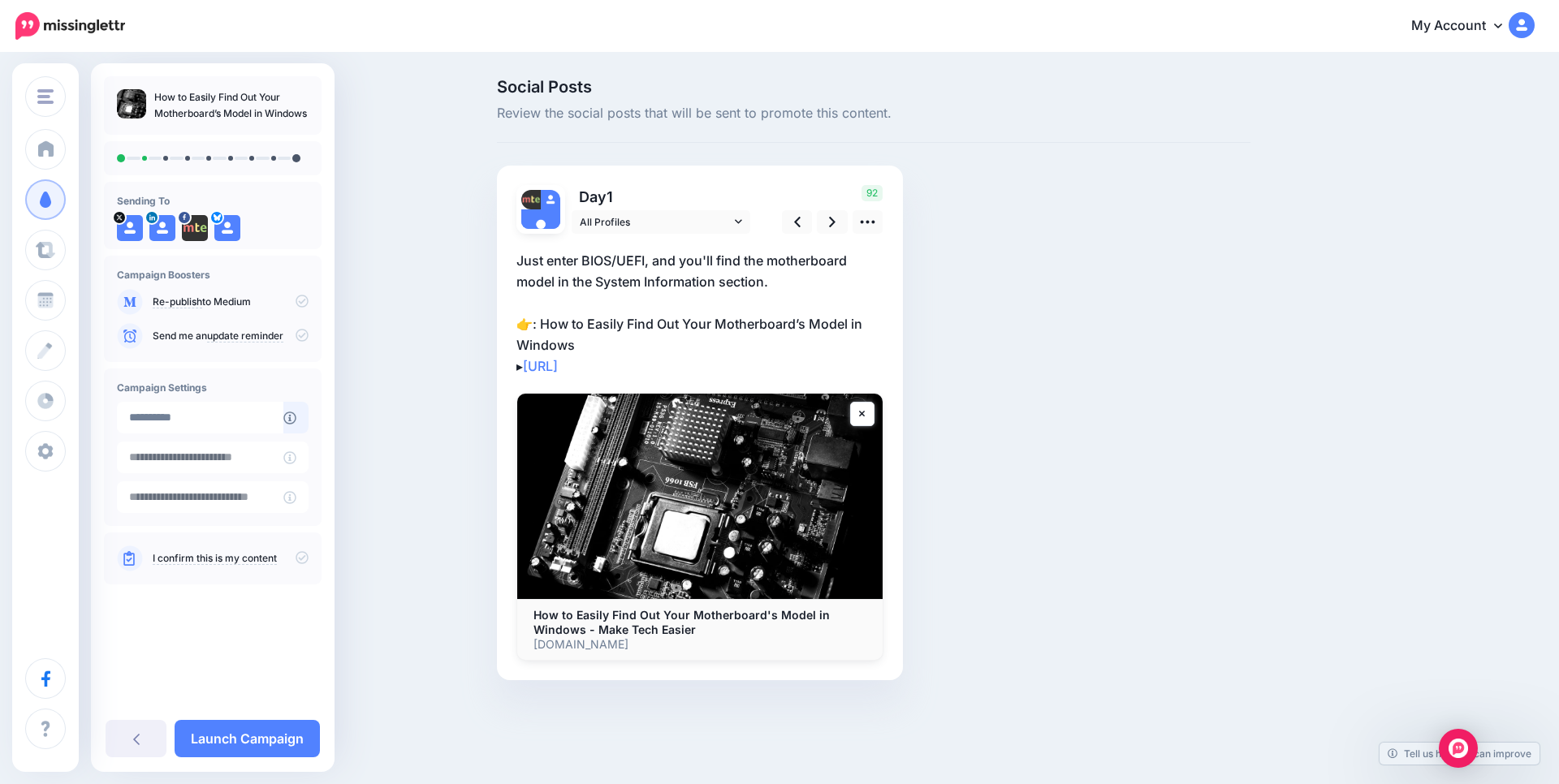
click at [658, 257] on p "Just enter BIOS/UEFI, and you'll find the motherboard model in the System Infor…" at bounding box center [699, 314] width 367 height 127
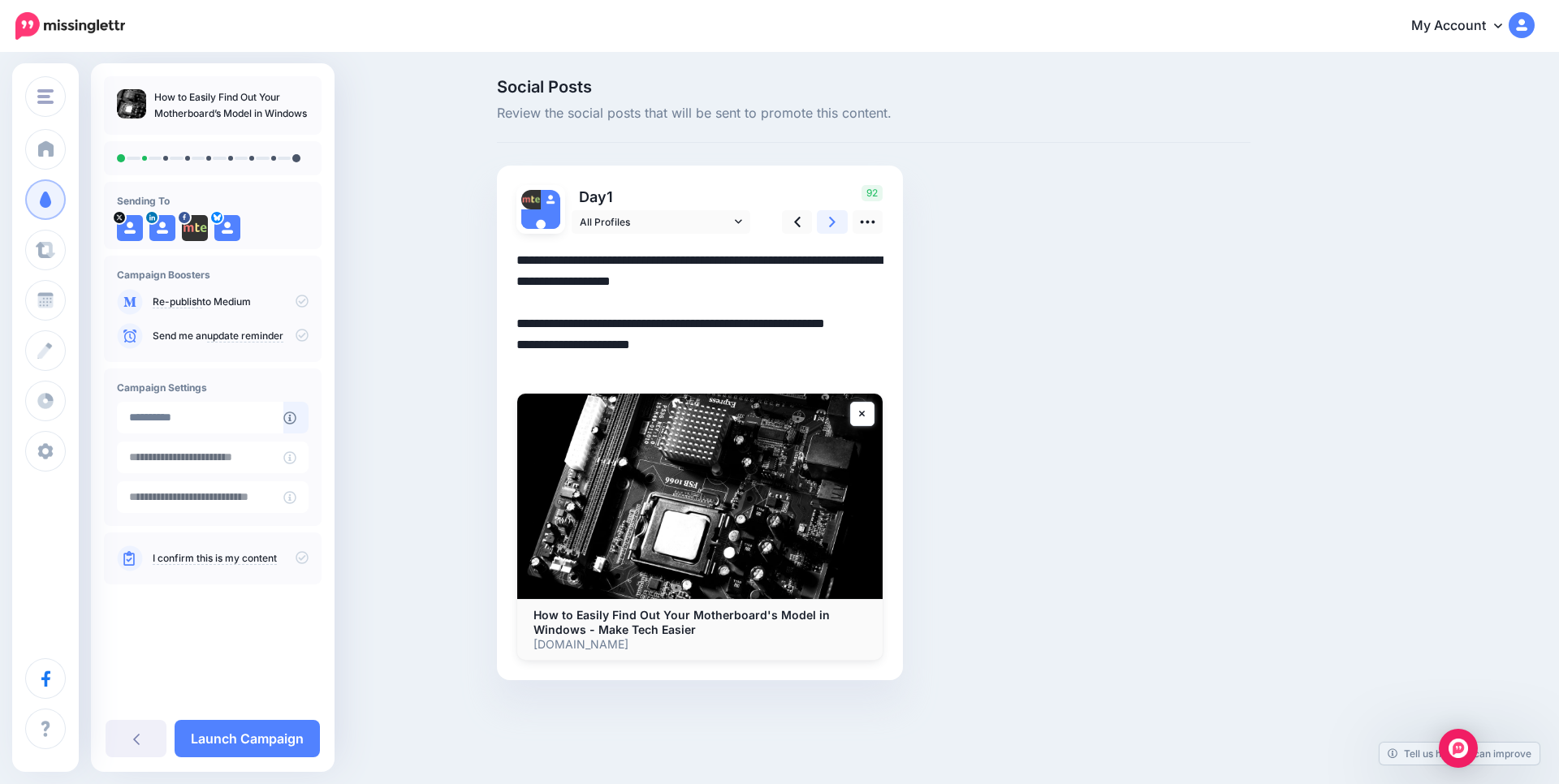
click at [831, 217] on icon at bounding box center [832, 221] width 6 height 17
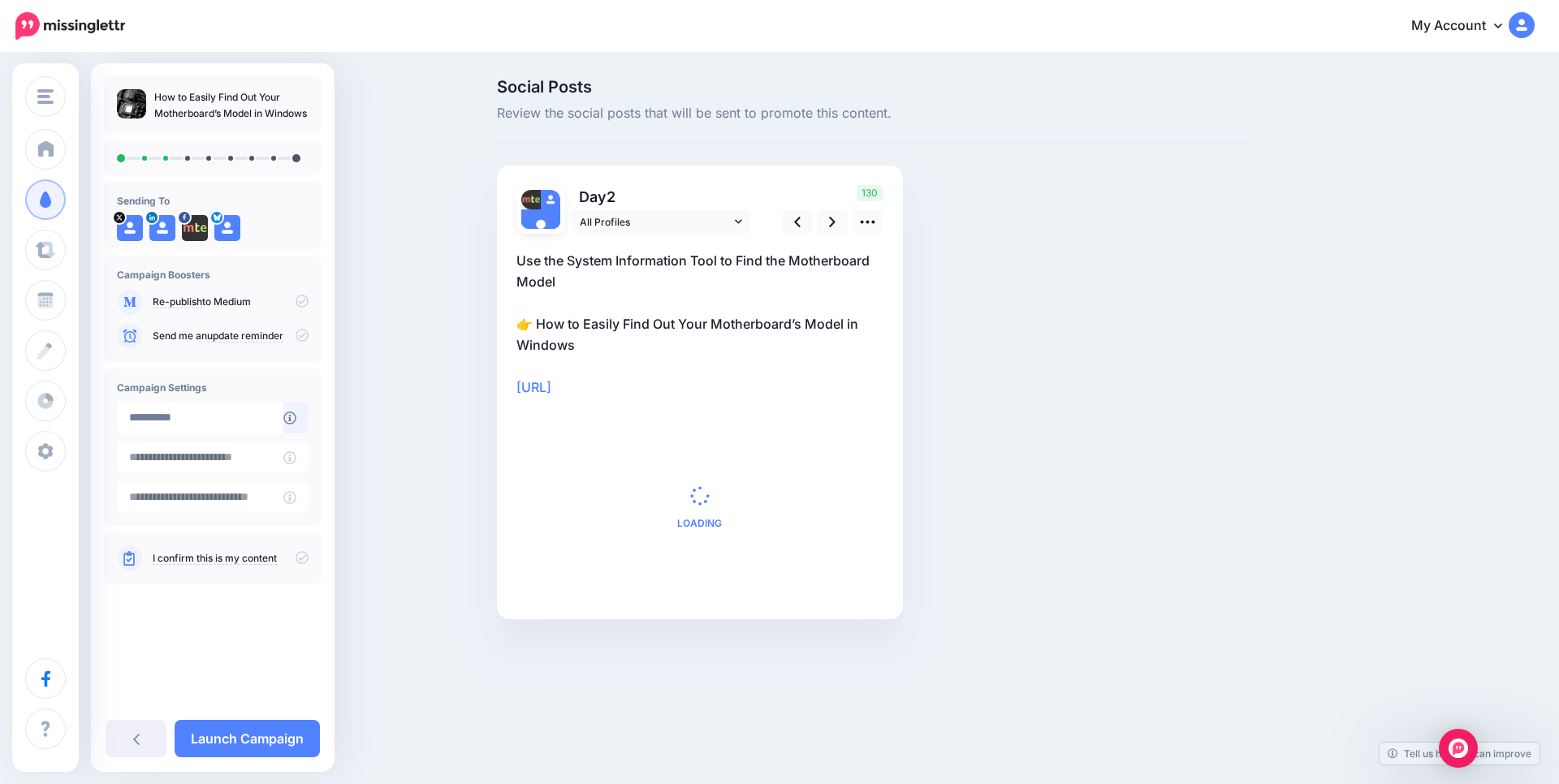
click at [768, 258] on p "Use the System Information Tool to Find the Motherboard Model 👉 How to Easily F…" at bounding box center [699, 324] width 367 height 148
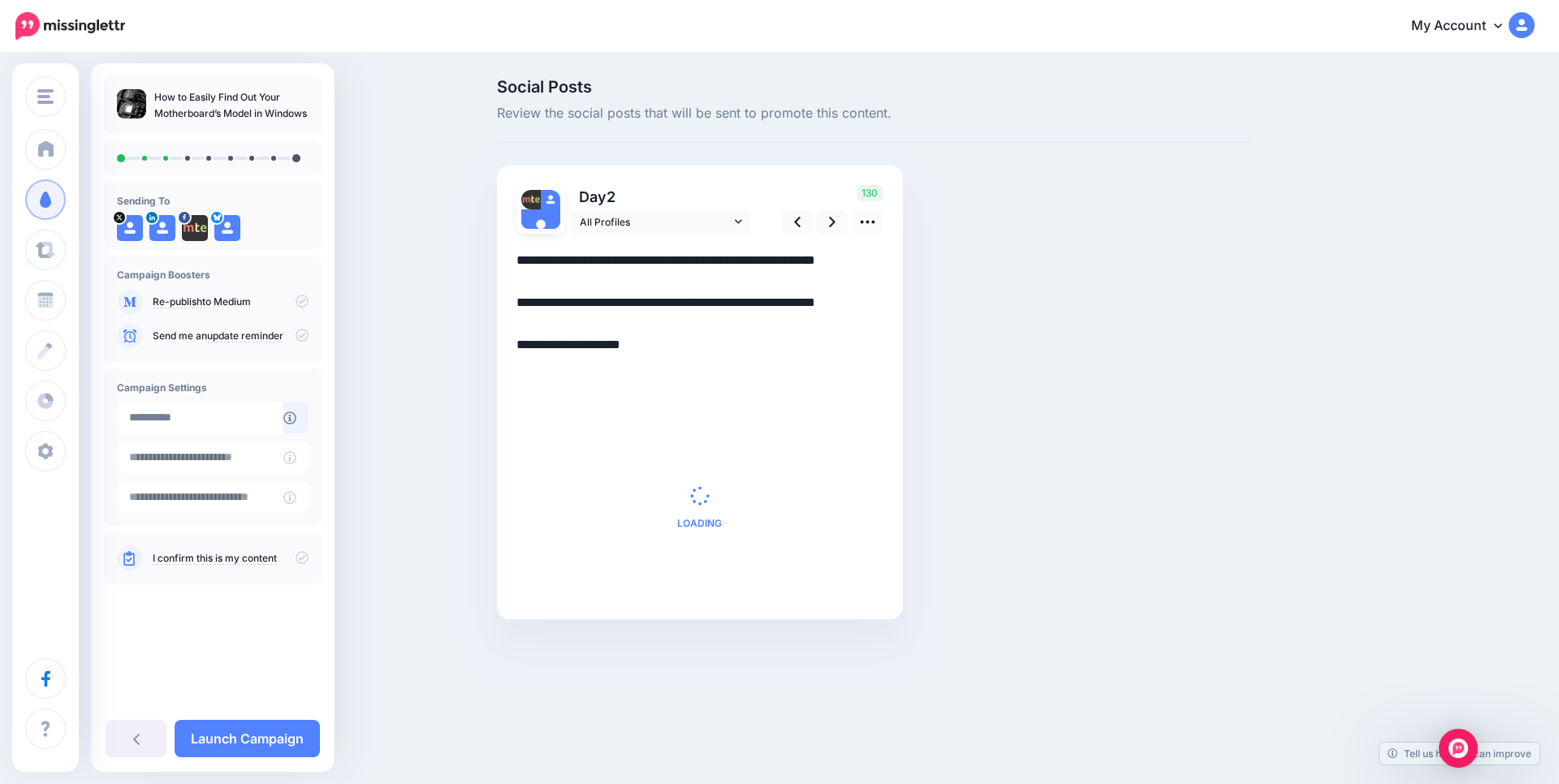
click at [768, 258] on textarea "**********" at bounding box center [699, 324] width 367 height 148
paste textarea "**********"
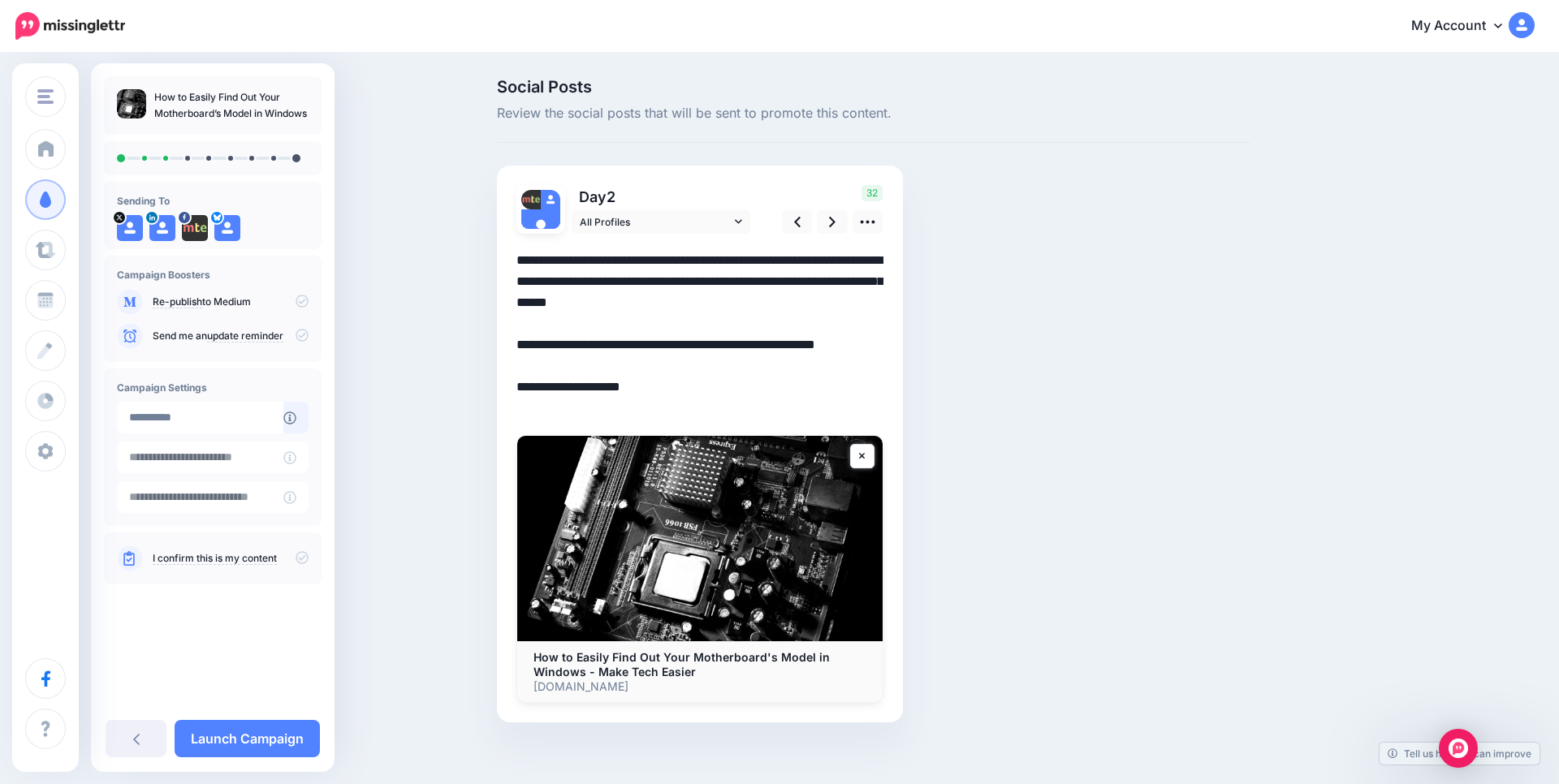
type textarea "**********"
click at [871, 222] on icon at bounding box center [867, 221] width 17 height 17
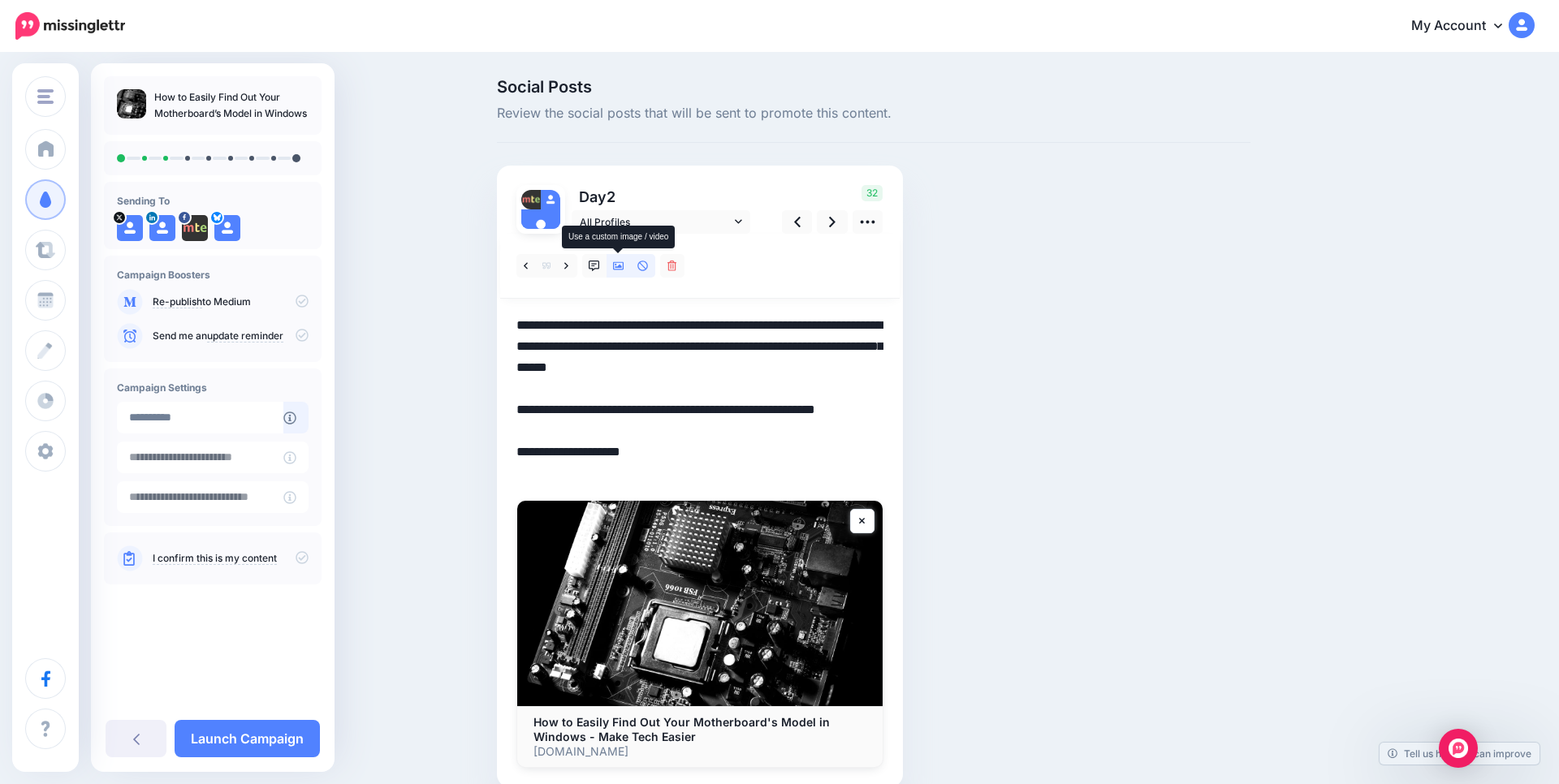
click at [616, 260] on icon at bounding box center [619, 266] width 12 height 12
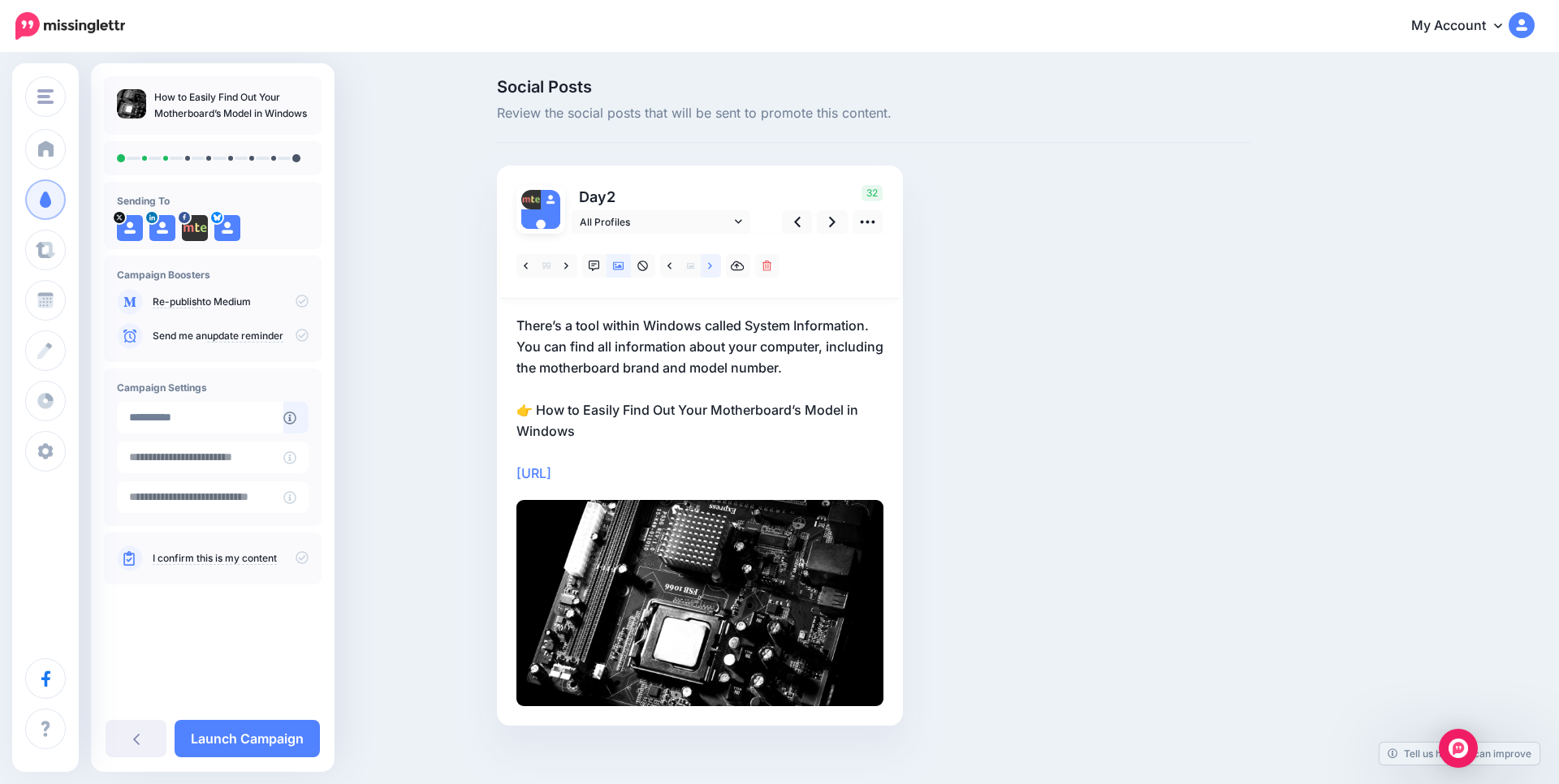
click at [709, 263] on icon at bounding box center [710, 266] width 4 height 12
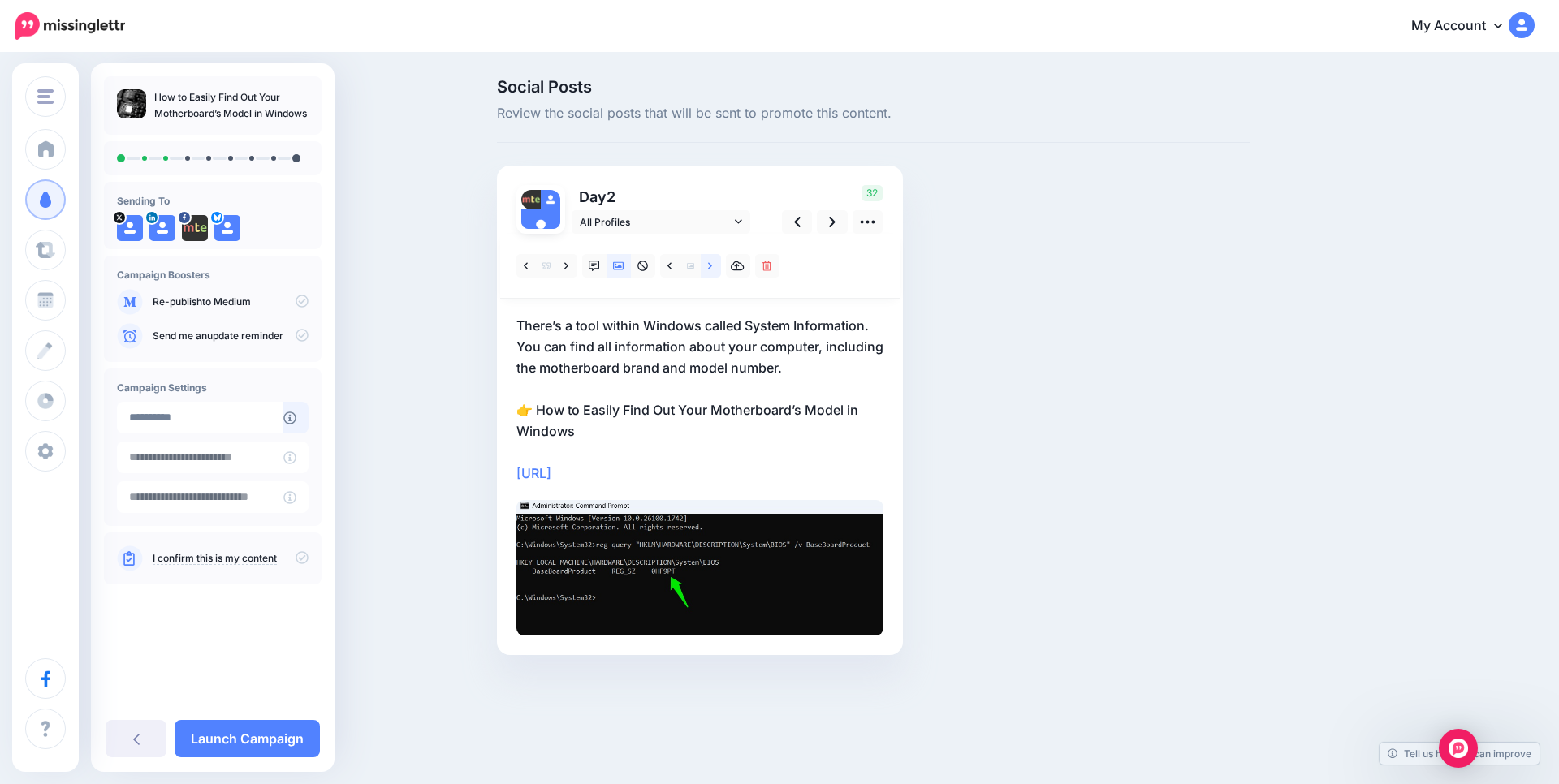
click at [709, 263] on icon at bounding box center [710, 266] width 4 height 12
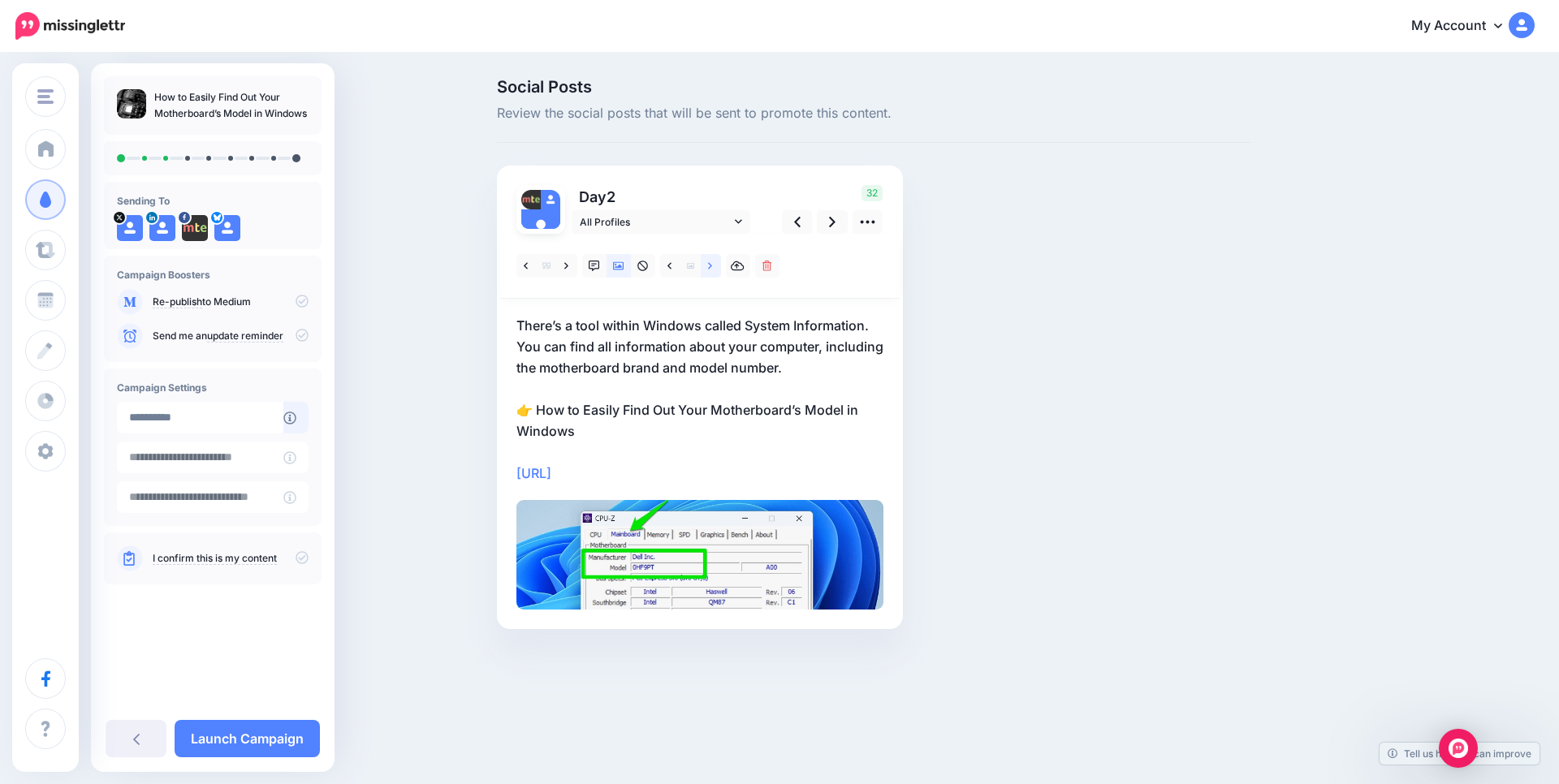
click at [709, 263] on icon at bounding box center [710, 266] width 4 height 12
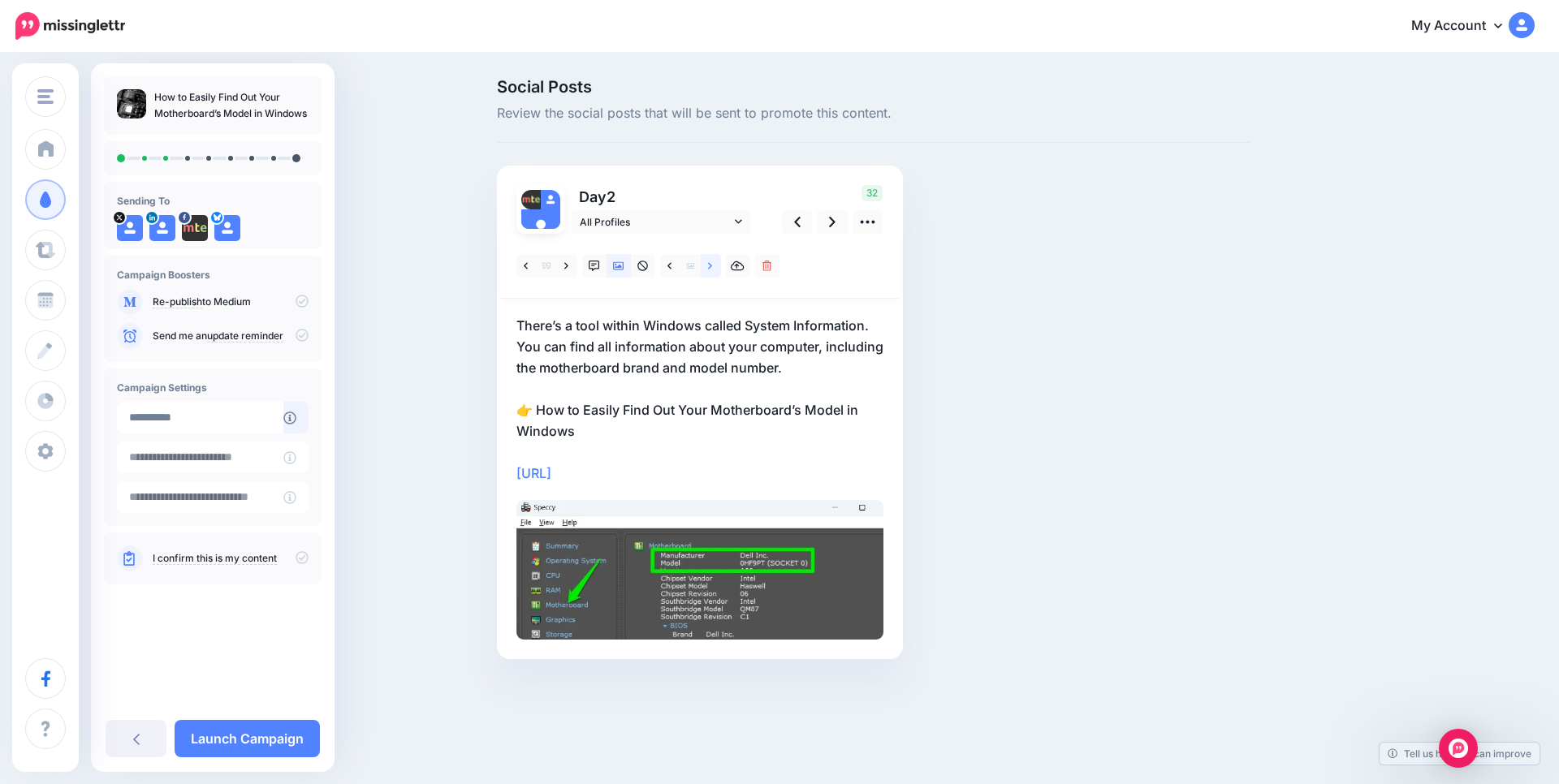
click at [709, 263] on icon at bounding box center [710, 266] width 4 height 12
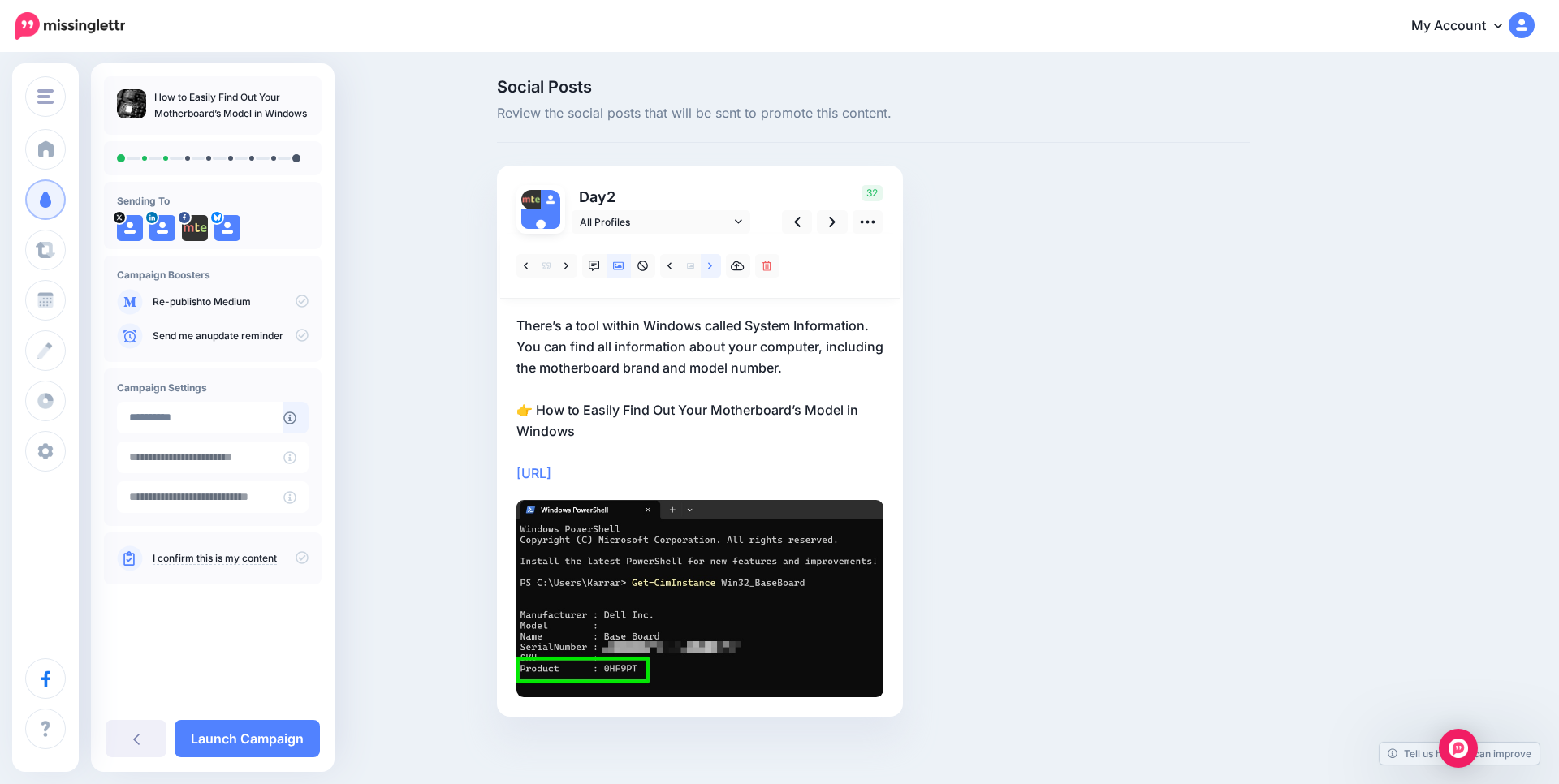
click at [709, 263] on icon at bounding box center [710, 266] width 4 height 12
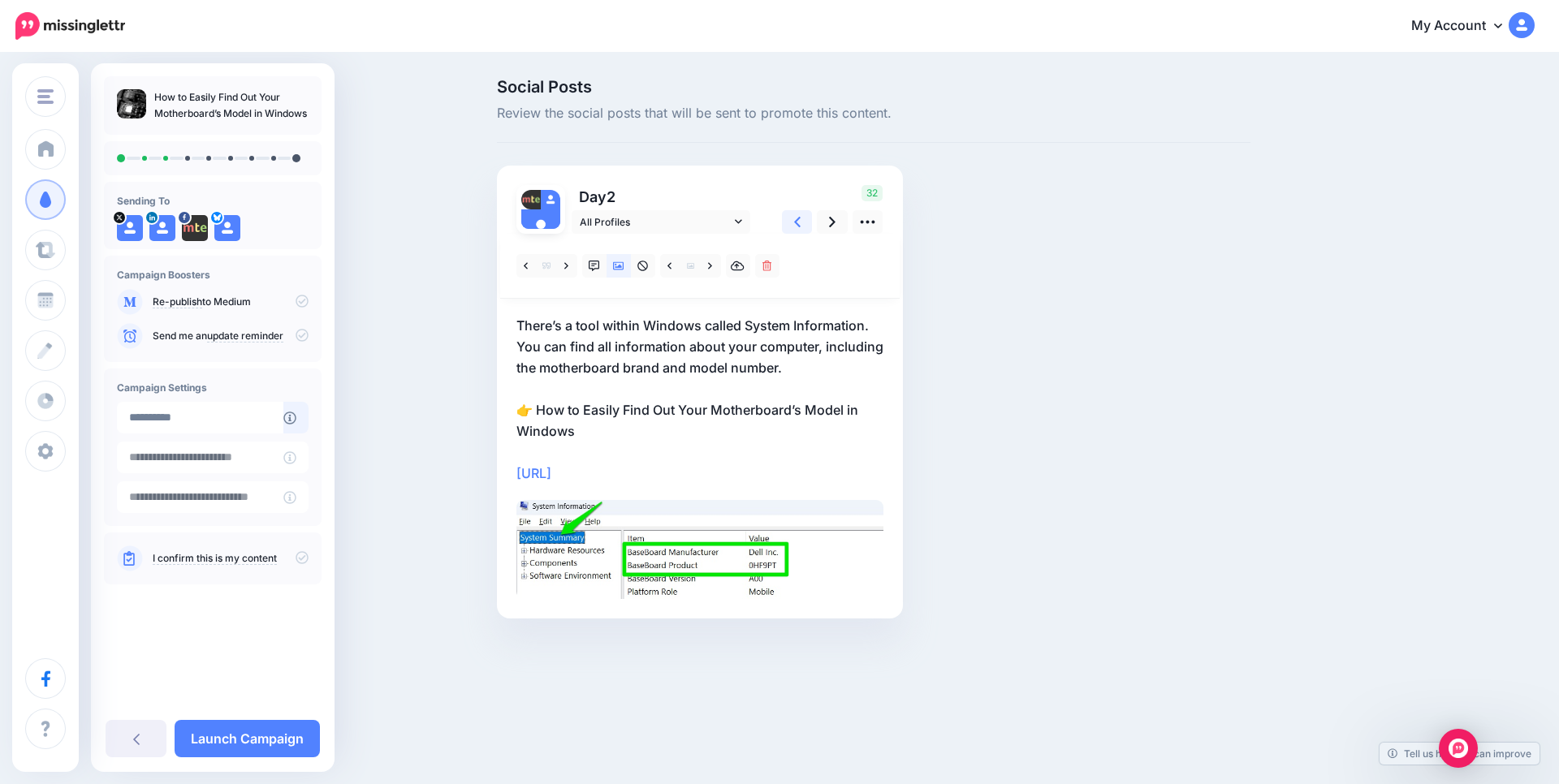
click at [801, 217] on link at bounding box center [797, 222] width 31 height 24
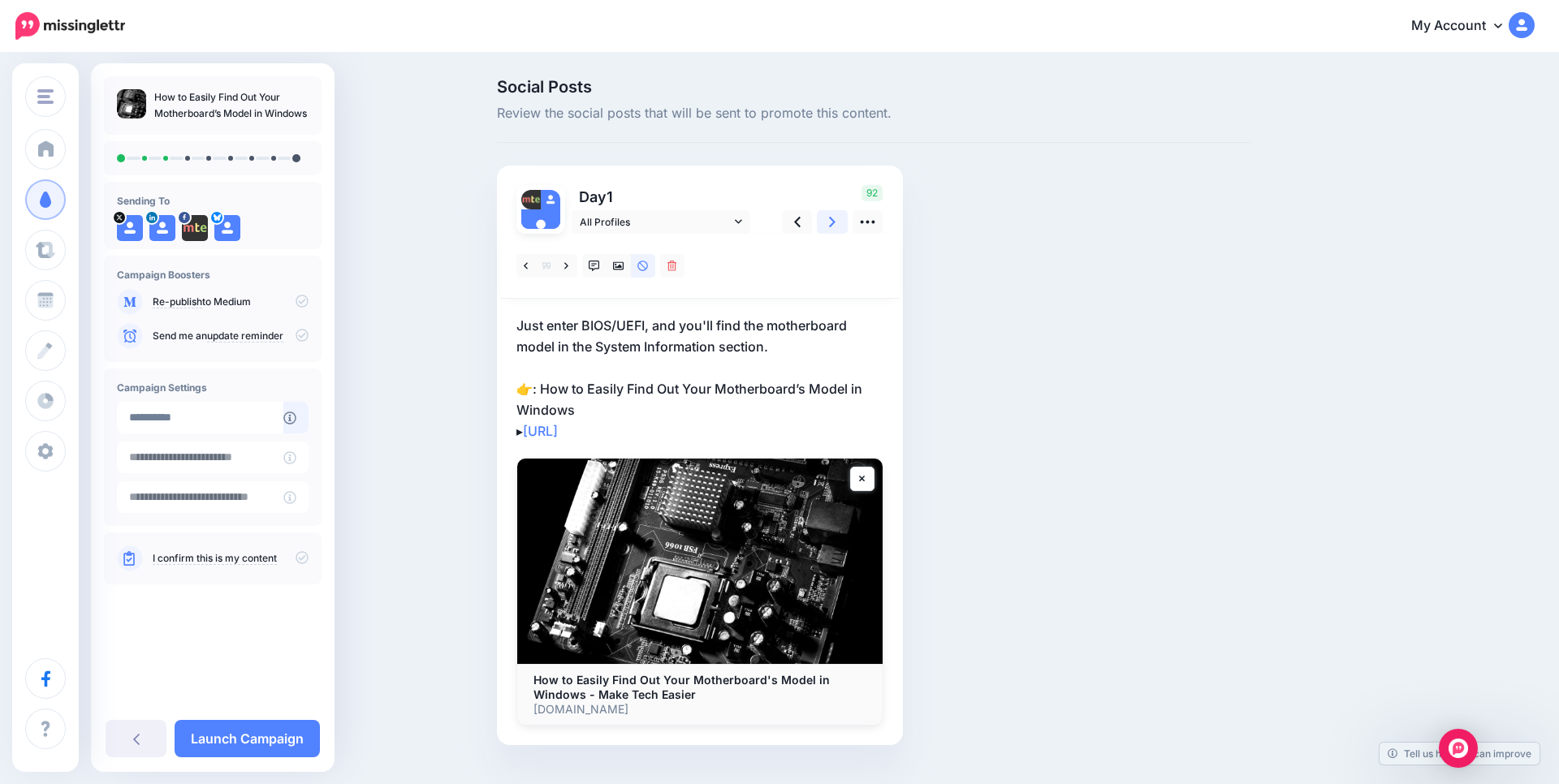
click at [840, 218] on link at bounding box center [833, 222] width 31 height 24
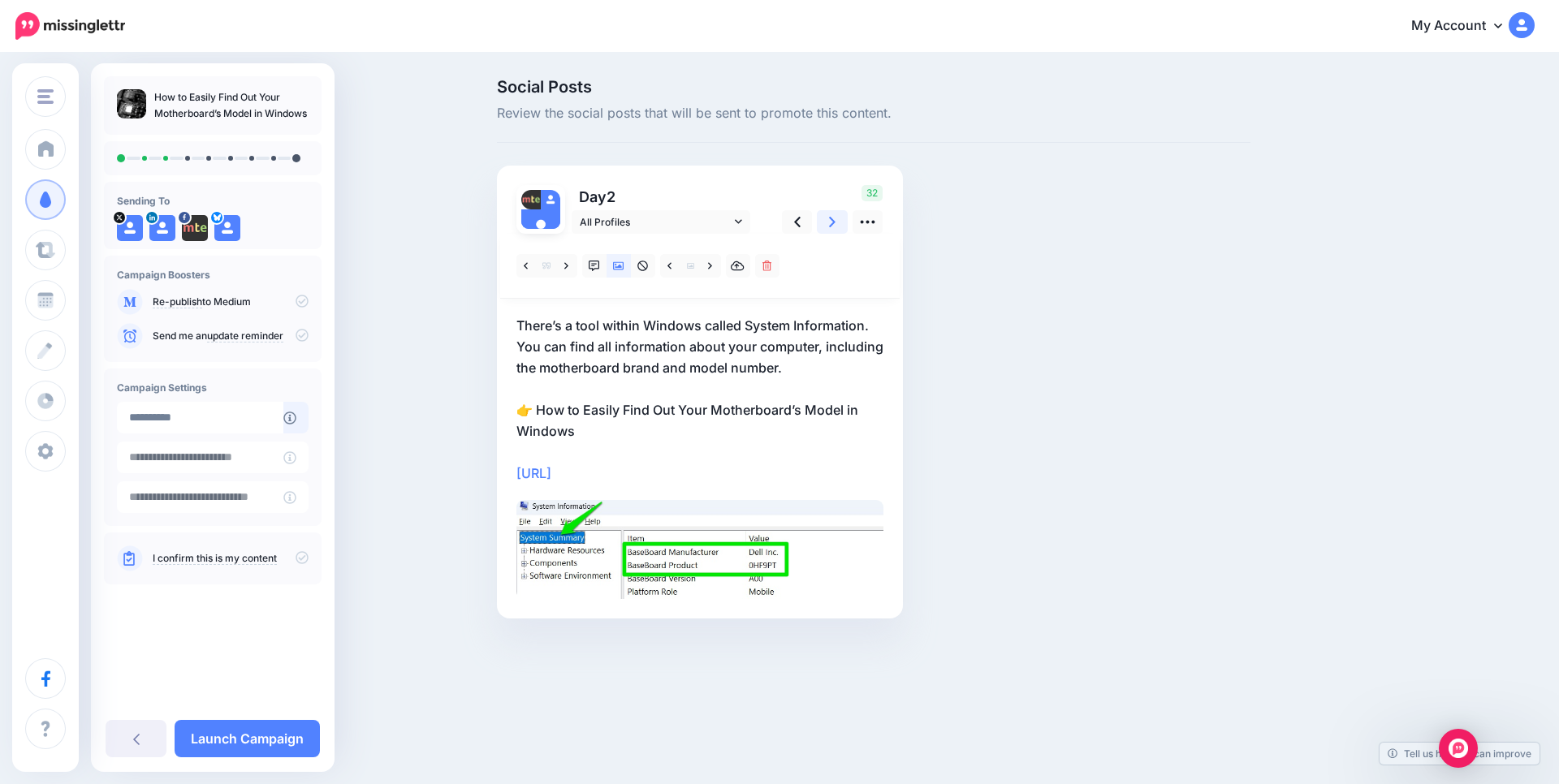
click at [840, 218] on link at bounding box center [833, 222] width 31 height 24
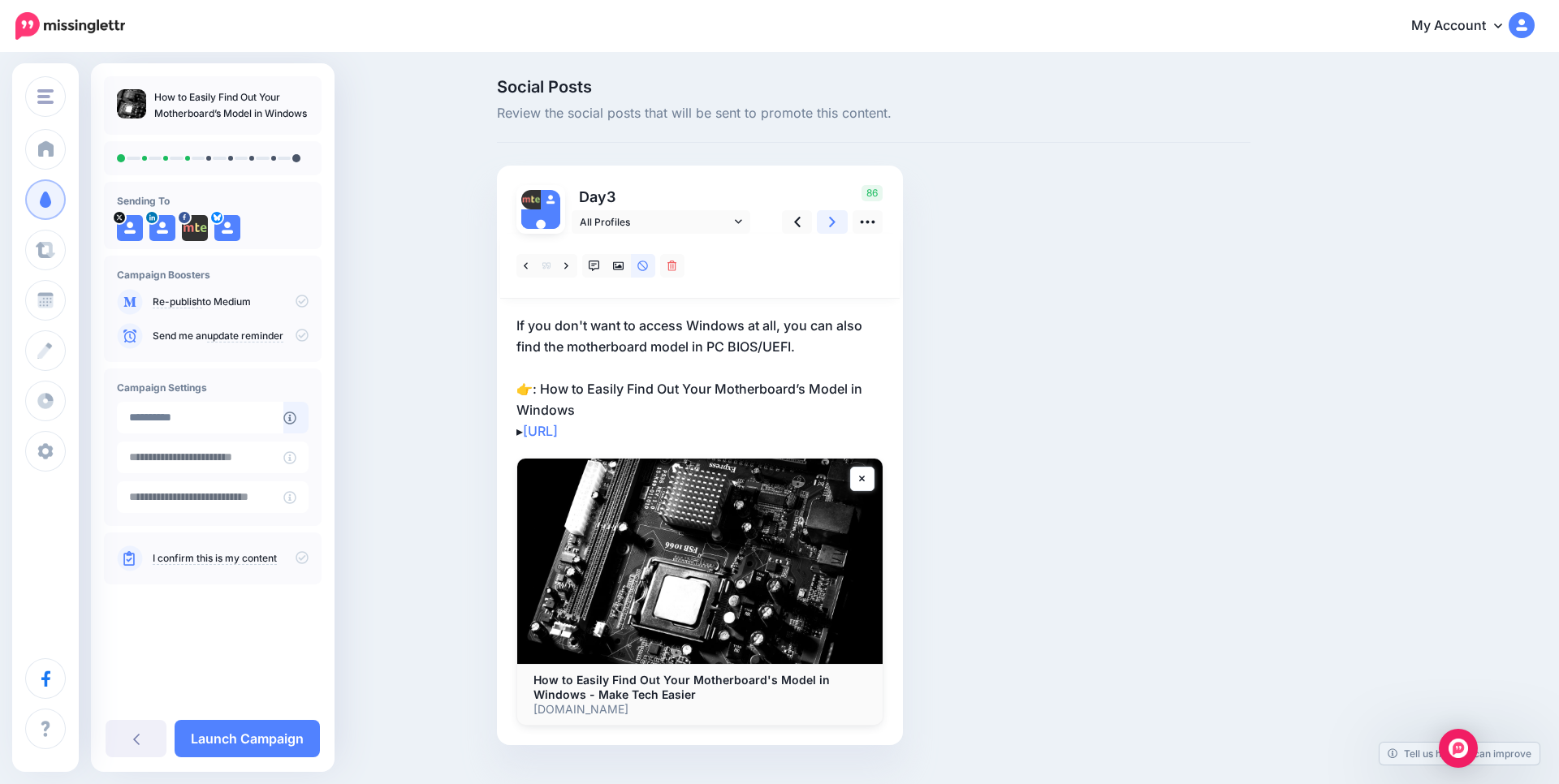
click at [840, 218] on link at bounding box center [833, 222] width 31 height 24
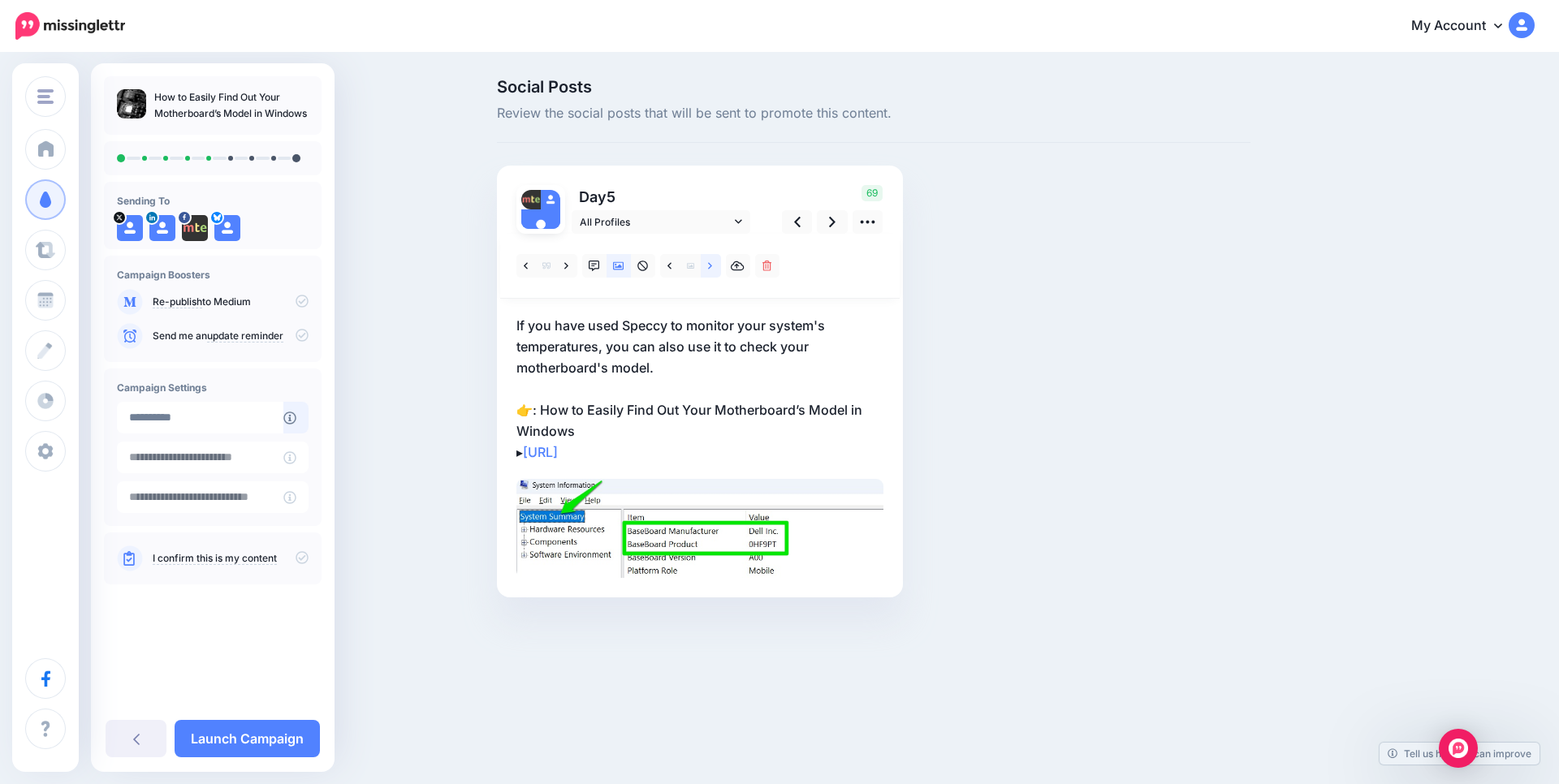
click at [712, 263] on icon at bounding box center [710, 266] width 4 height 12
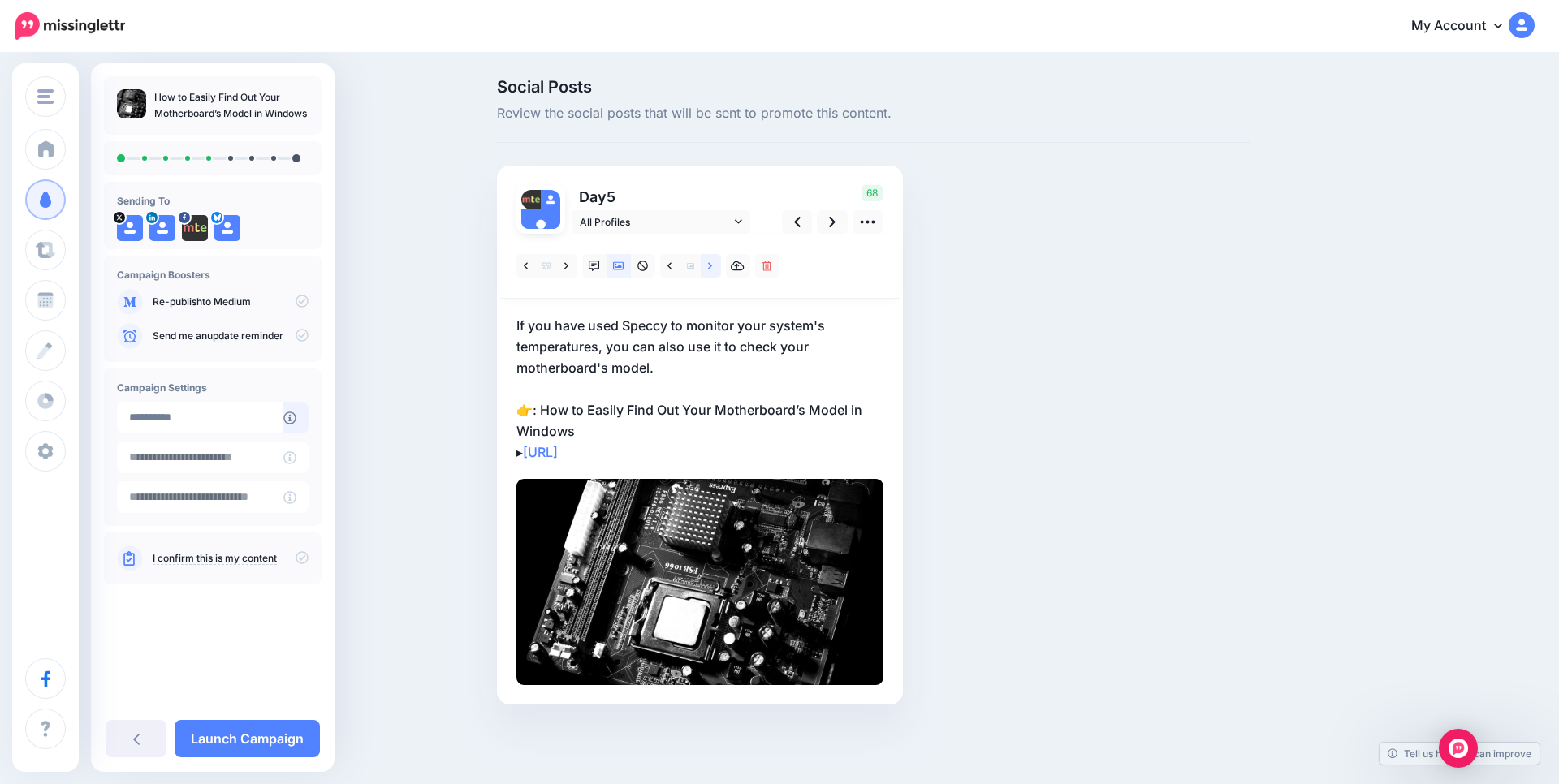
click at [712, 263] on icon at bounding box center [710, 266] width 4 height 12
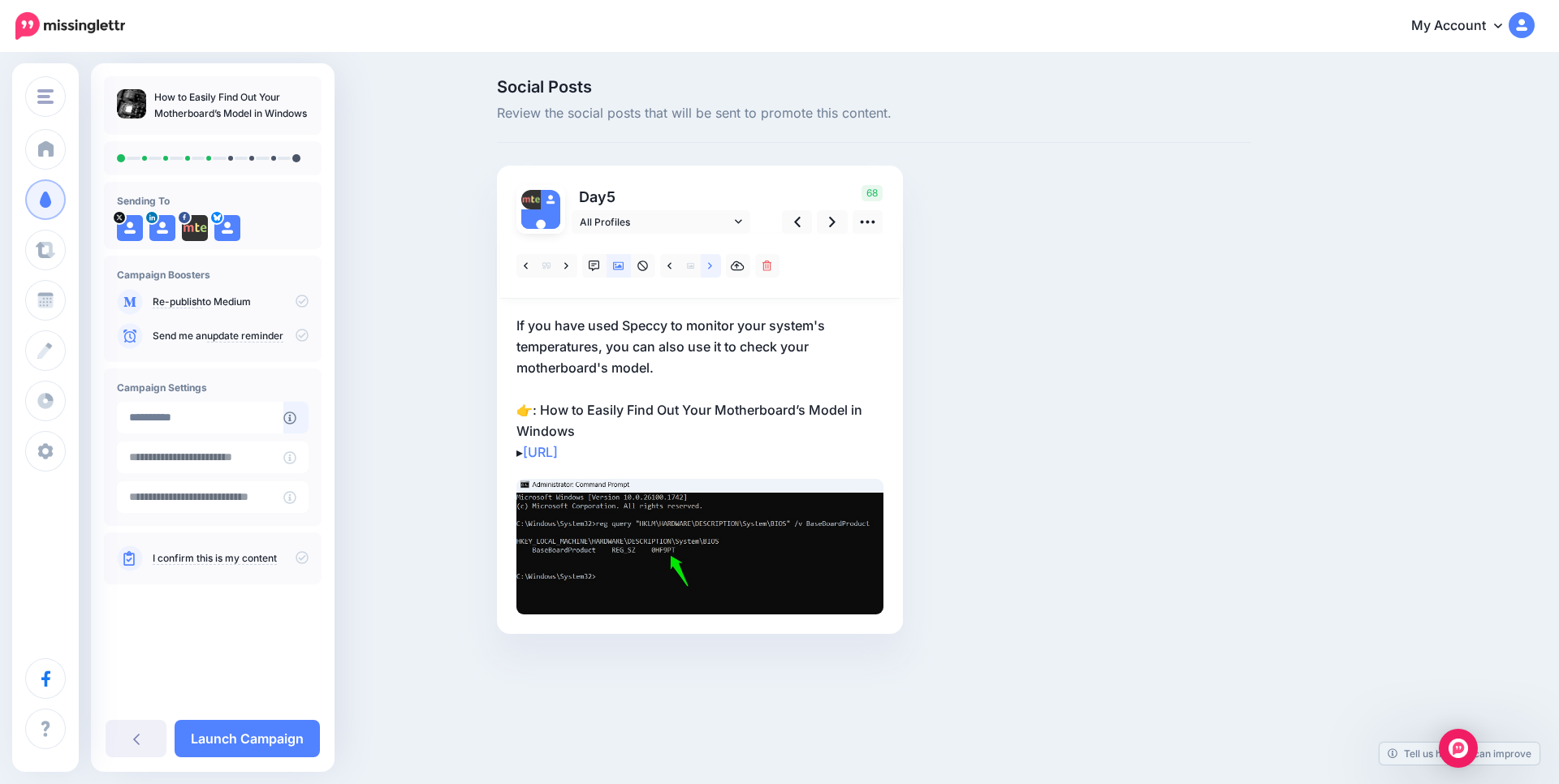
click at [712, 263] on icon at bounding box center [710, 266] width 4 height 12
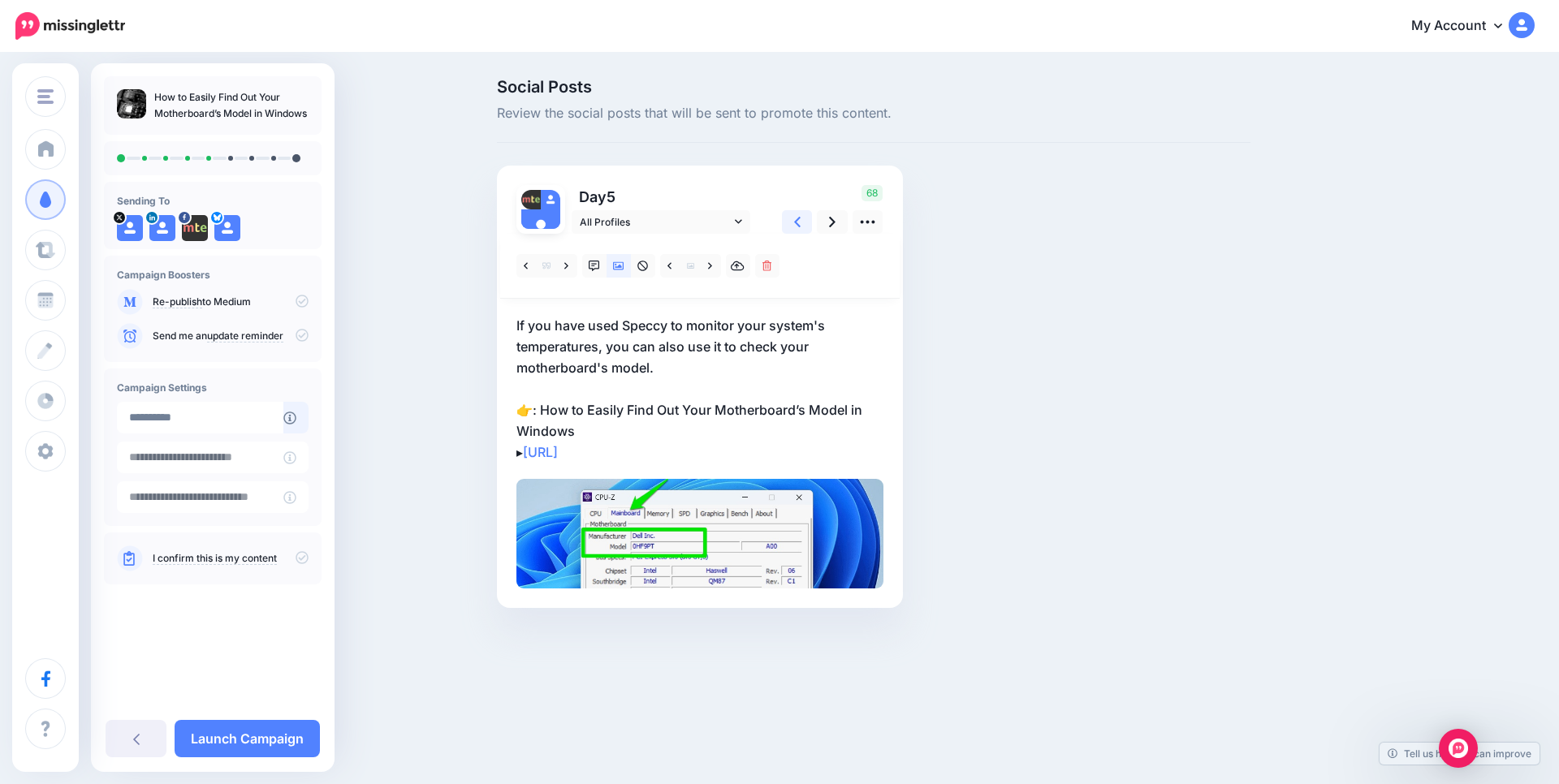
click at [794, 226] on icon at bounding box center [796, 221] width 6 height 17
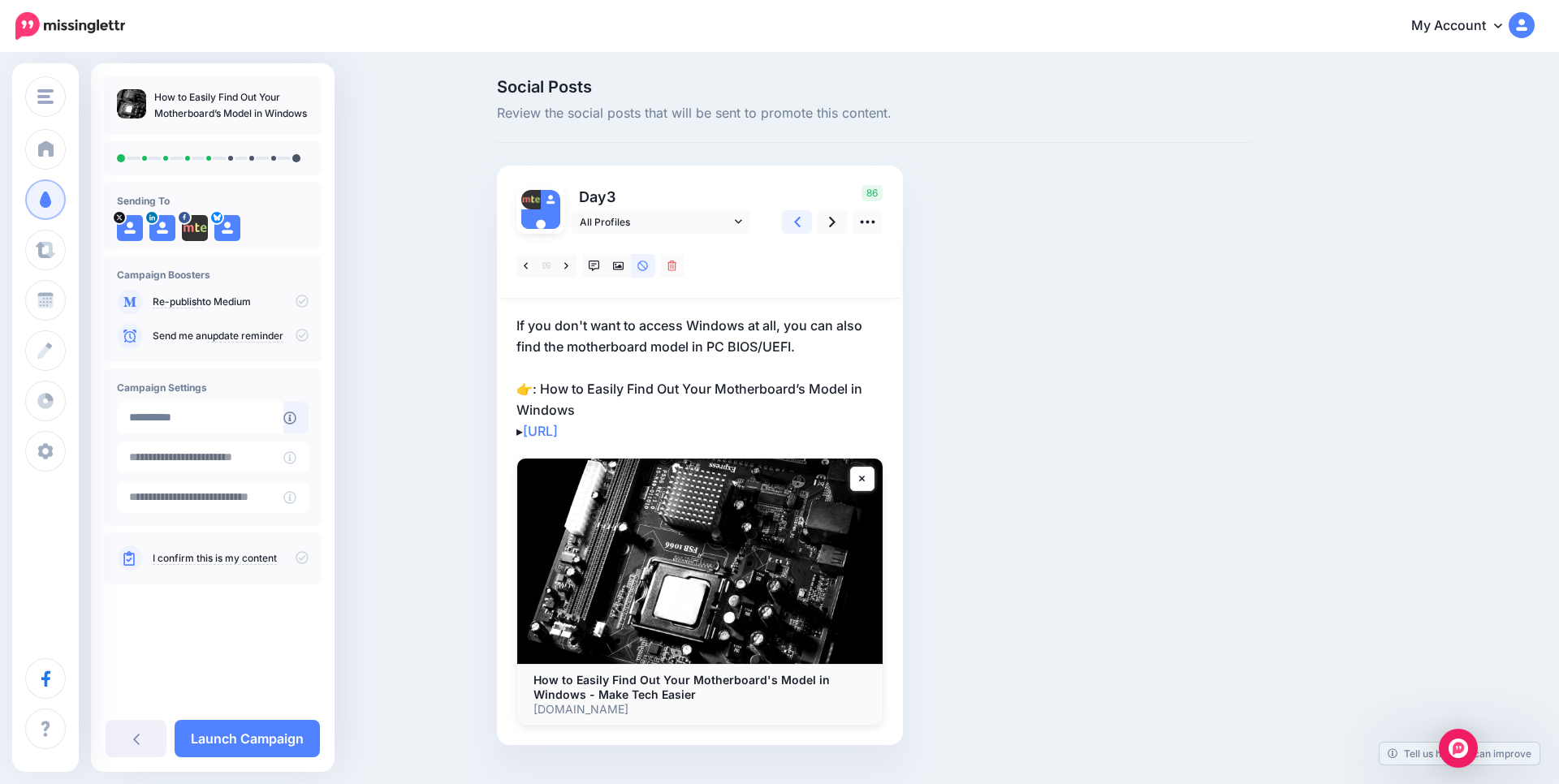
click at [794, 226] on icon at bounding box center [796, 221] width 6 height 17
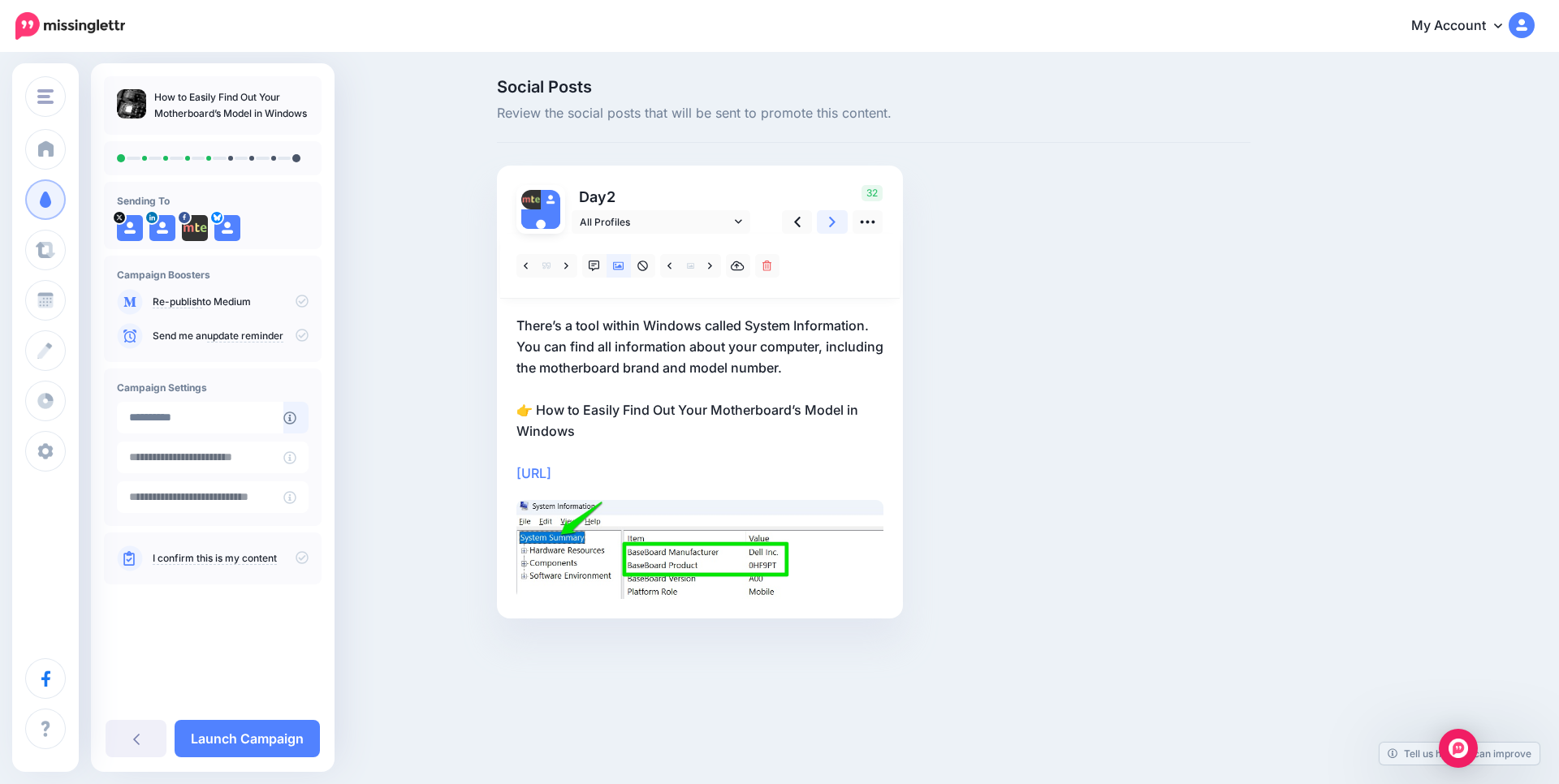
click at [840, 220] on link at bounding box center [833, 222] width 31 height 24
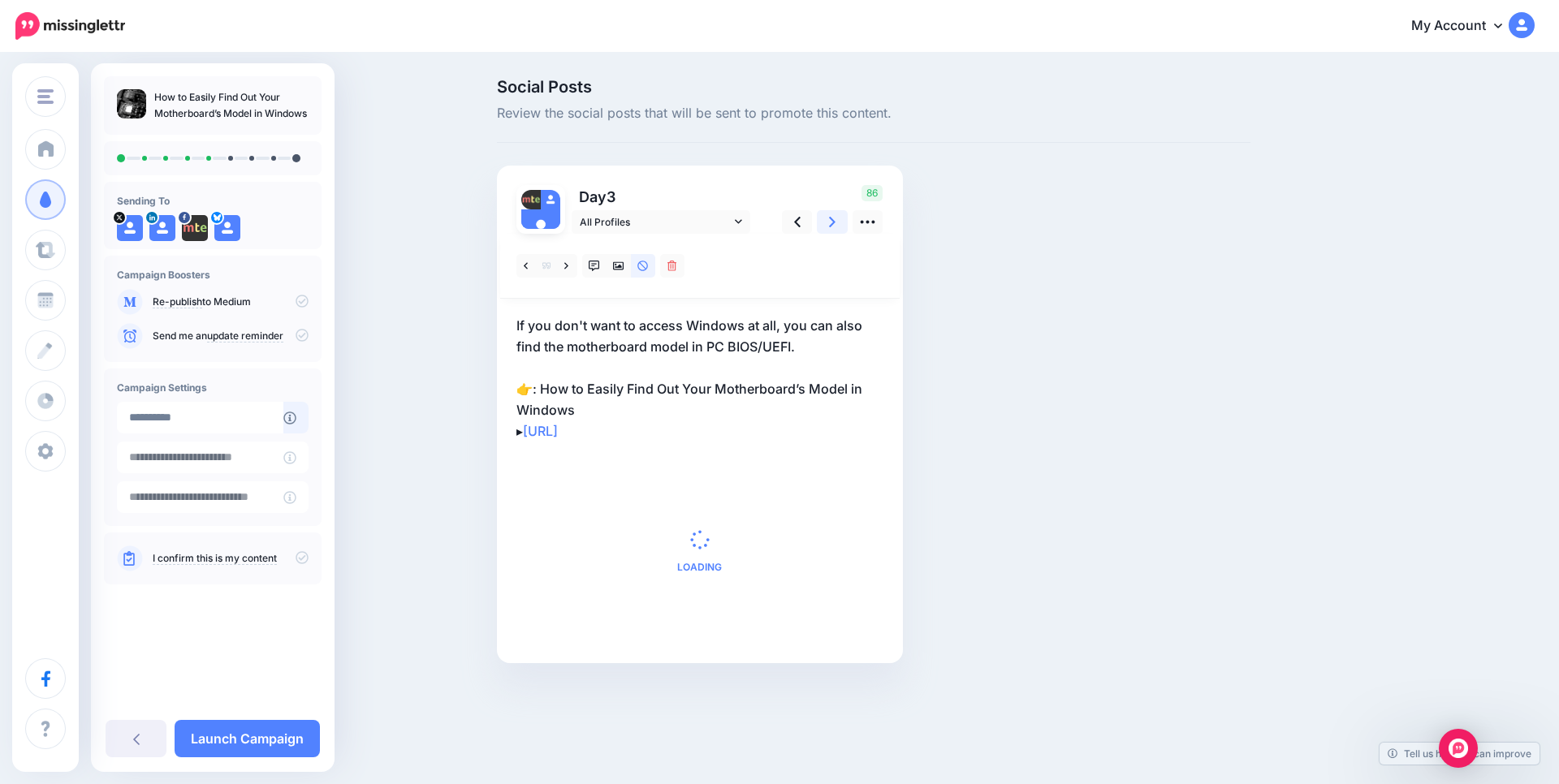
click at [840, 220] on link at bounding box center [833, 222] width 31 height 24
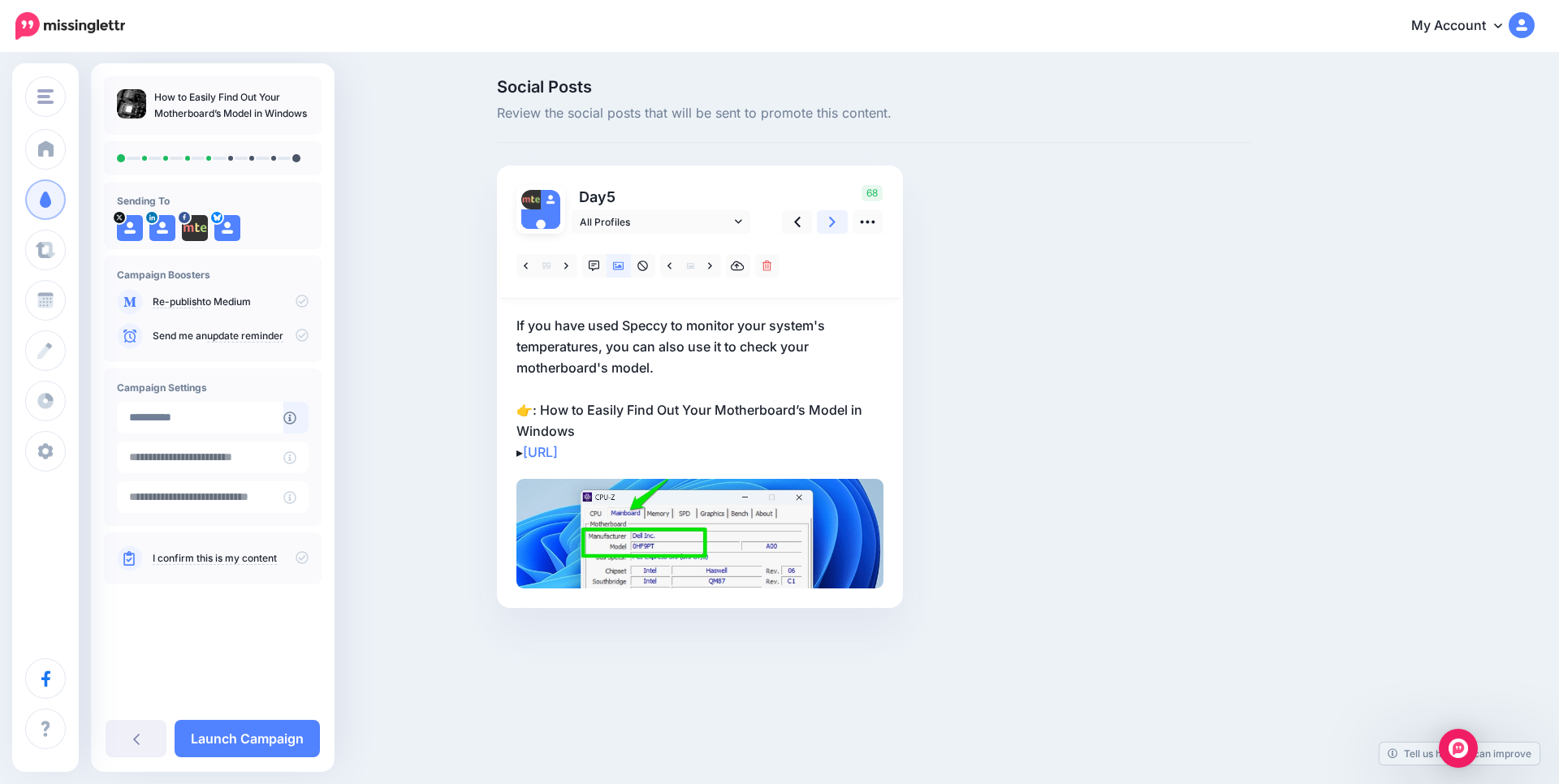
click at [840, 220] on link at bounding box center [833, 222] width 31 height 24
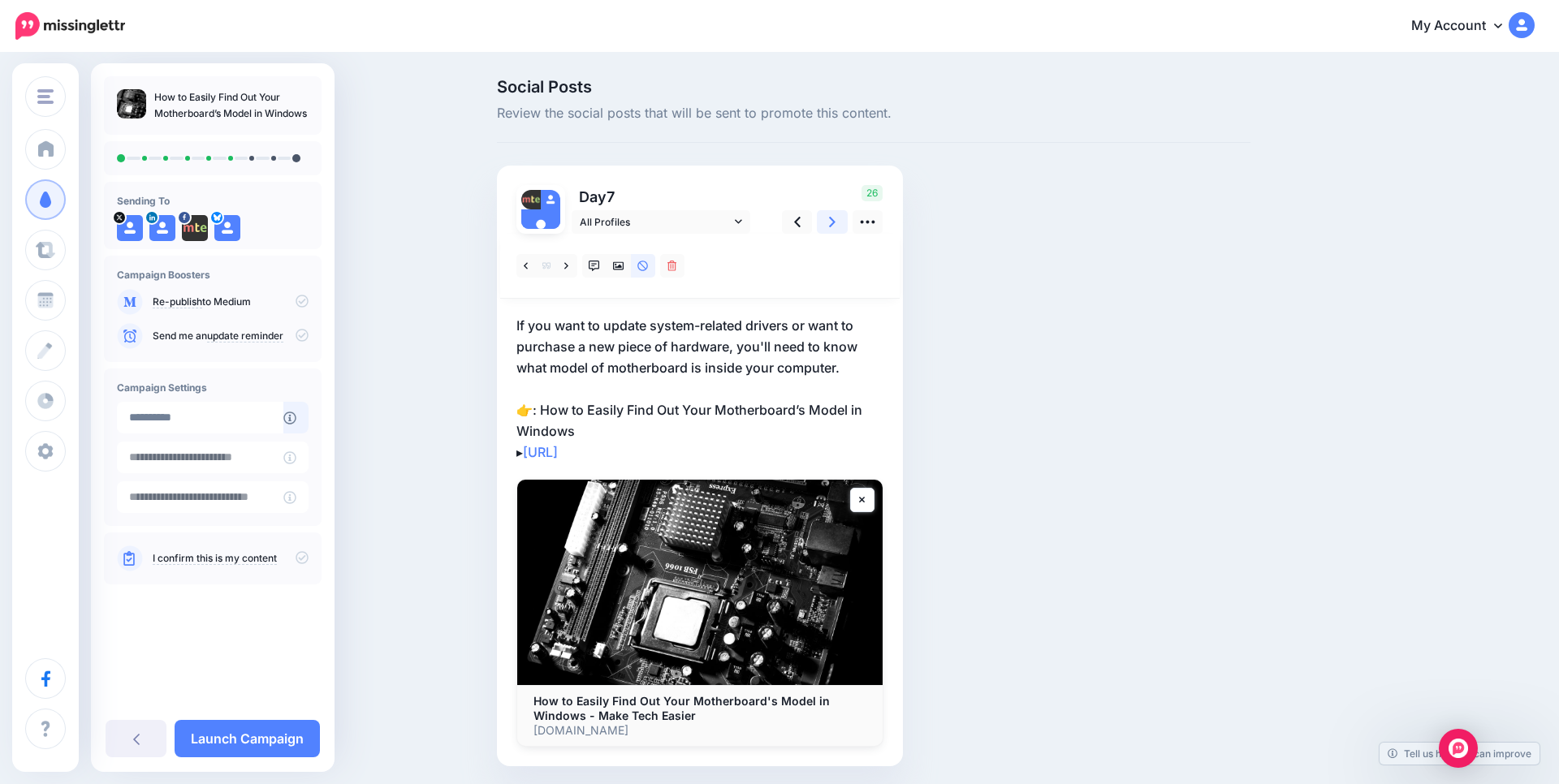
click at [840, 220] on link at bounding box center [833, 222] width 31 height 24
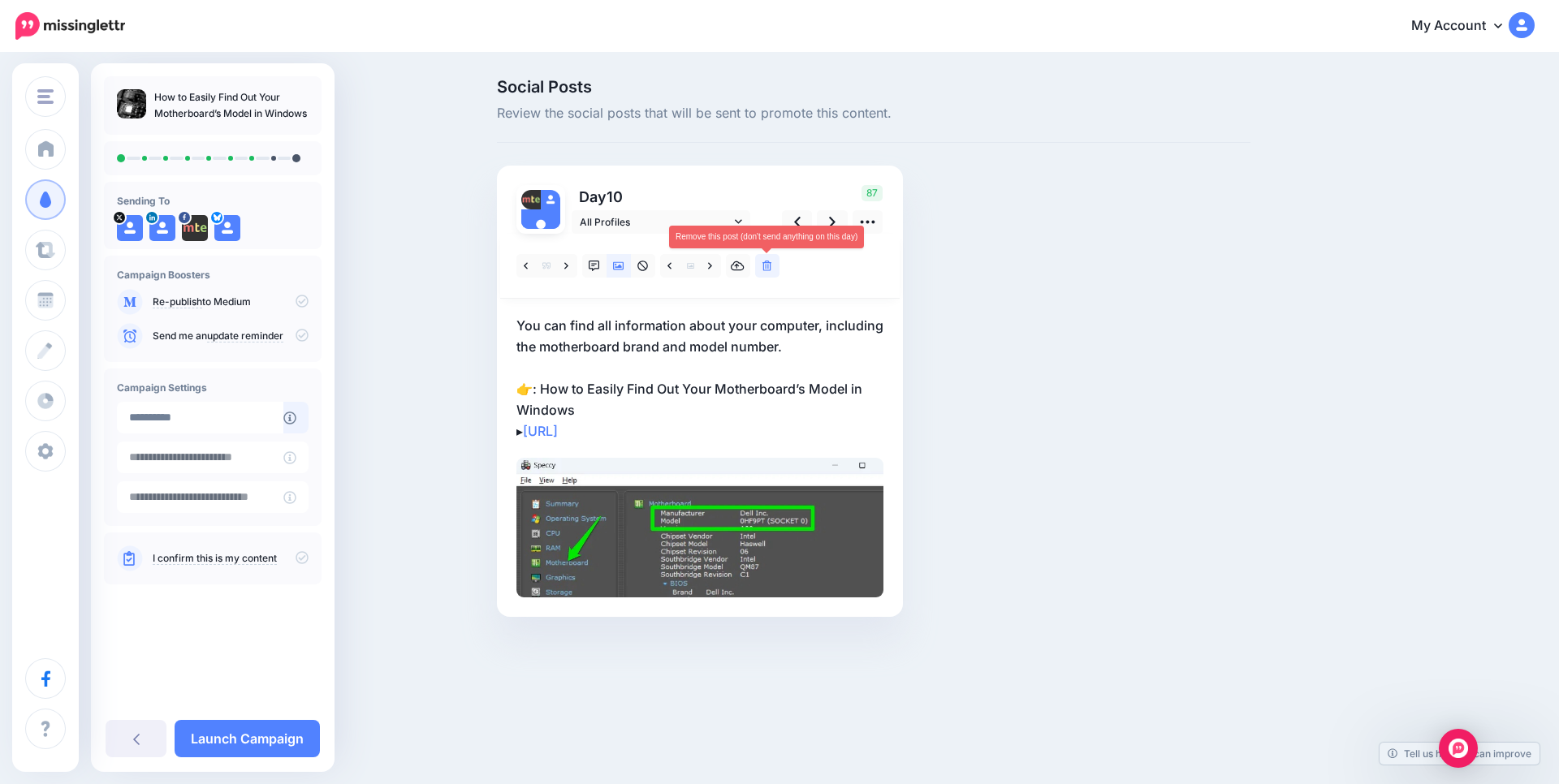
click at [765, 267] on icon at bounding box center [767, 266] width 10 height 12
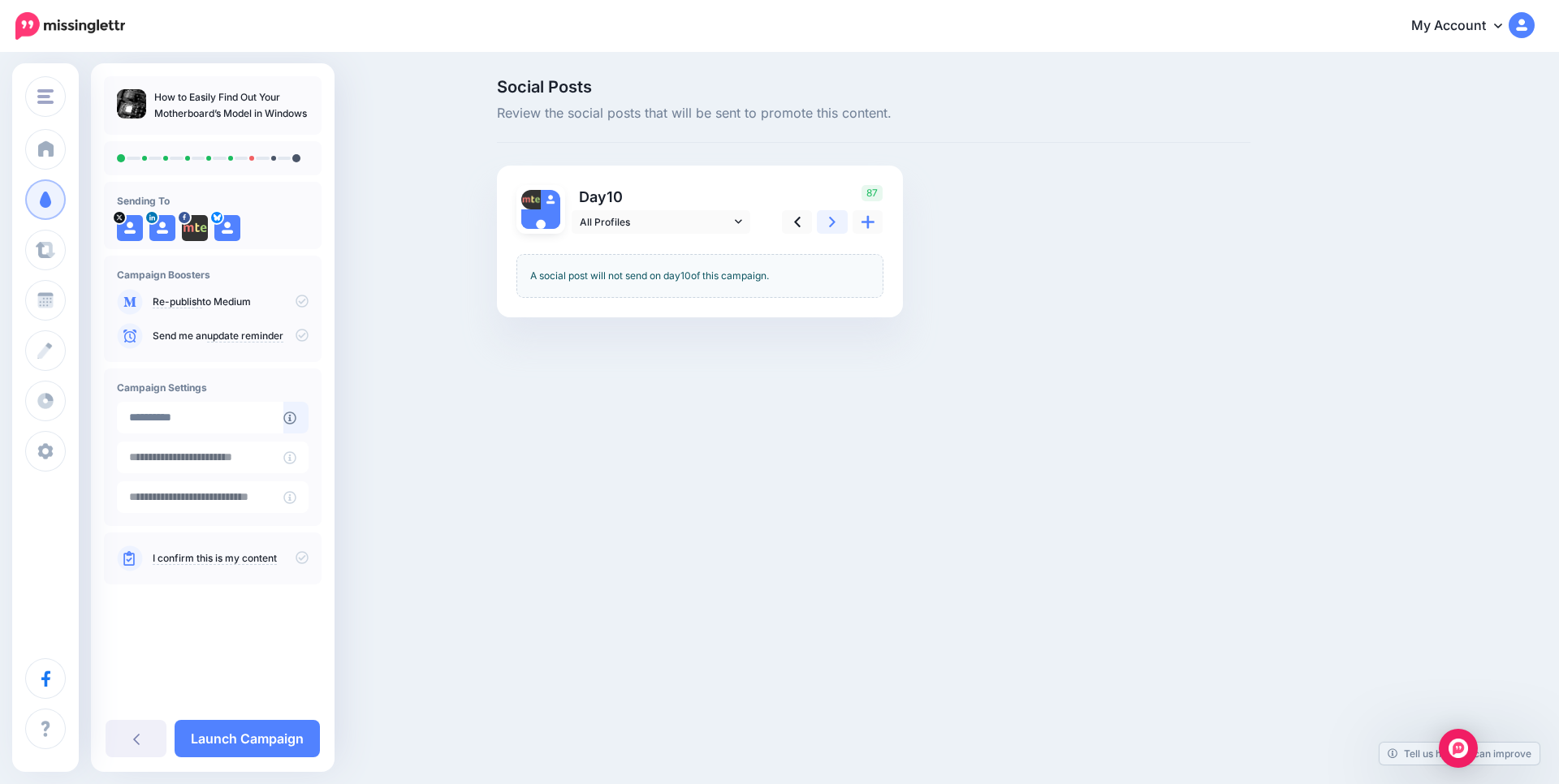
click at [826, 217] on link at bounding box center [833, 222] width 31 height 24
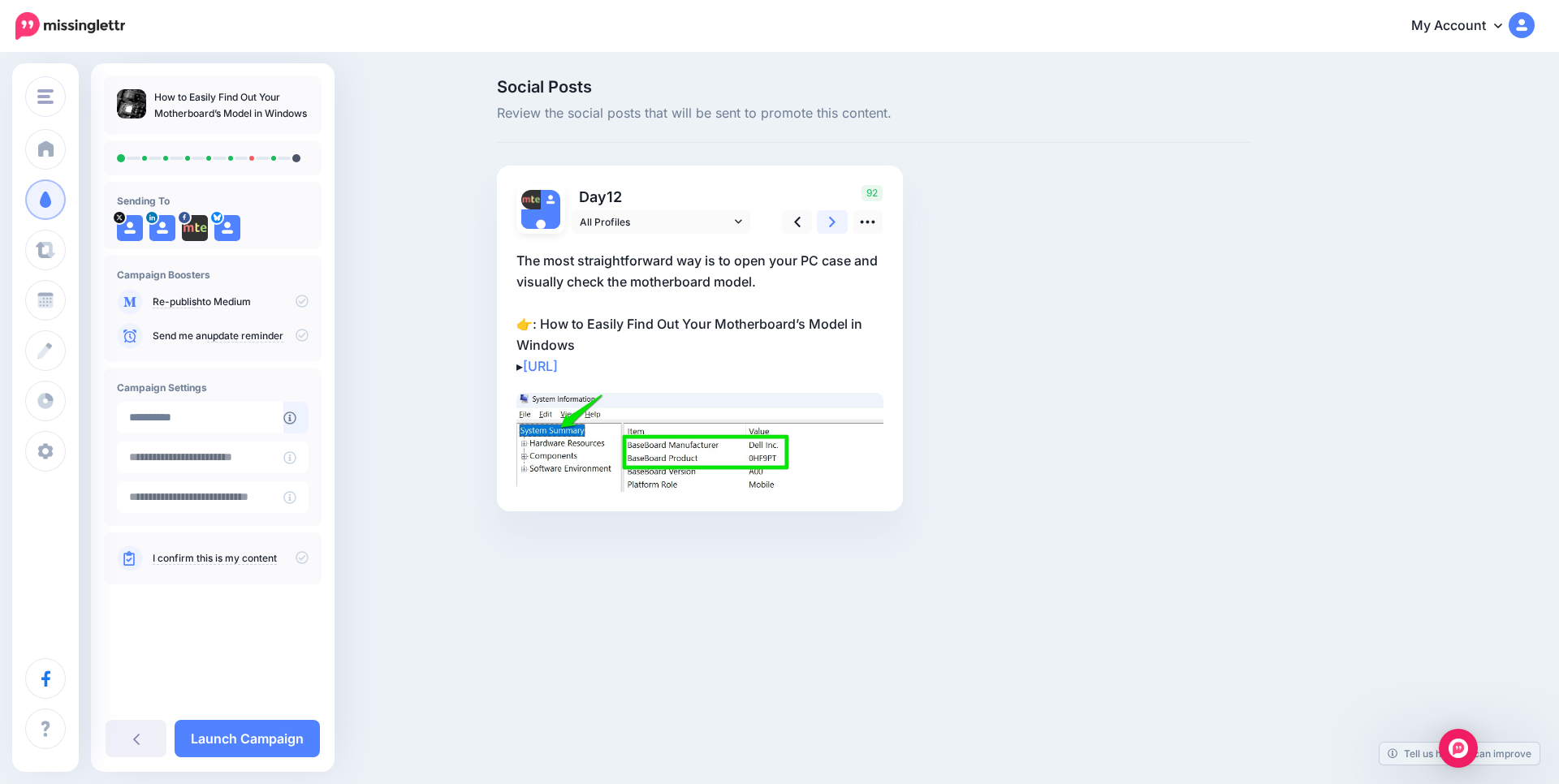
click at [829, 223] on link at bounding box center [833, 222] width 31 height 24
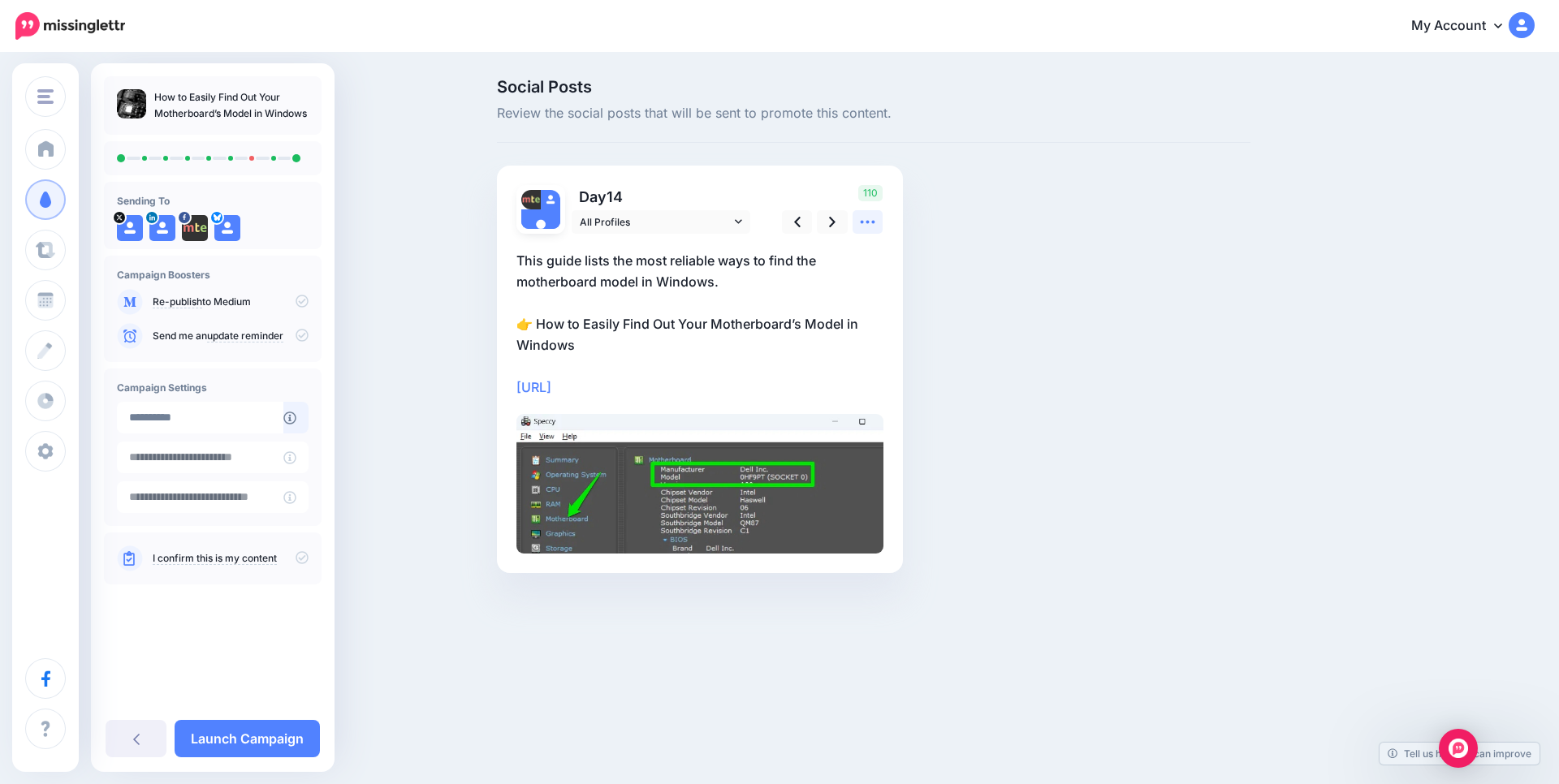
click at [871, 225] on icon at bounding box center [867, 221] width 17 height 17
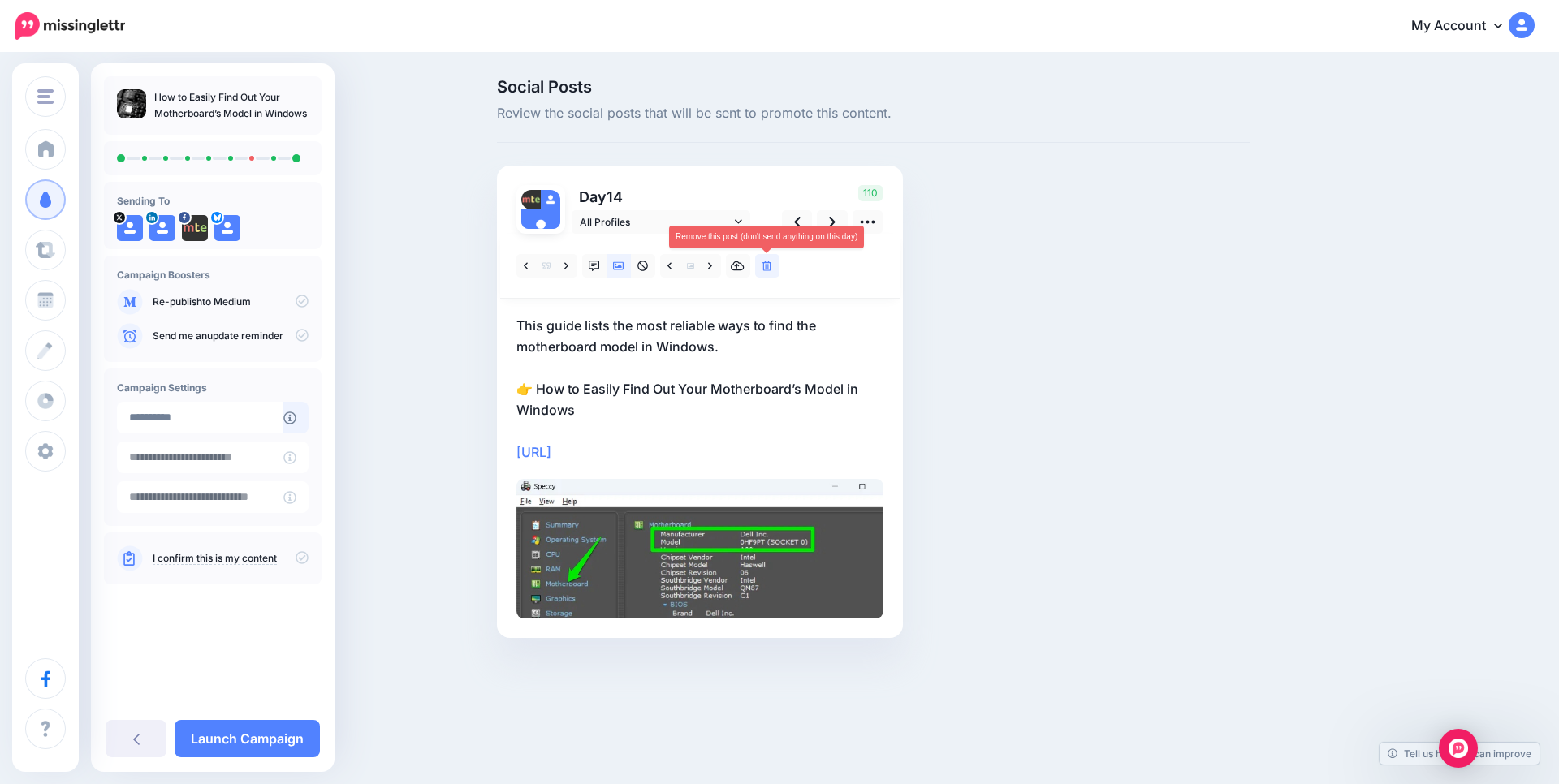
click at [771, 264] on icon at bounding box center [767, 266] width 10 height 12
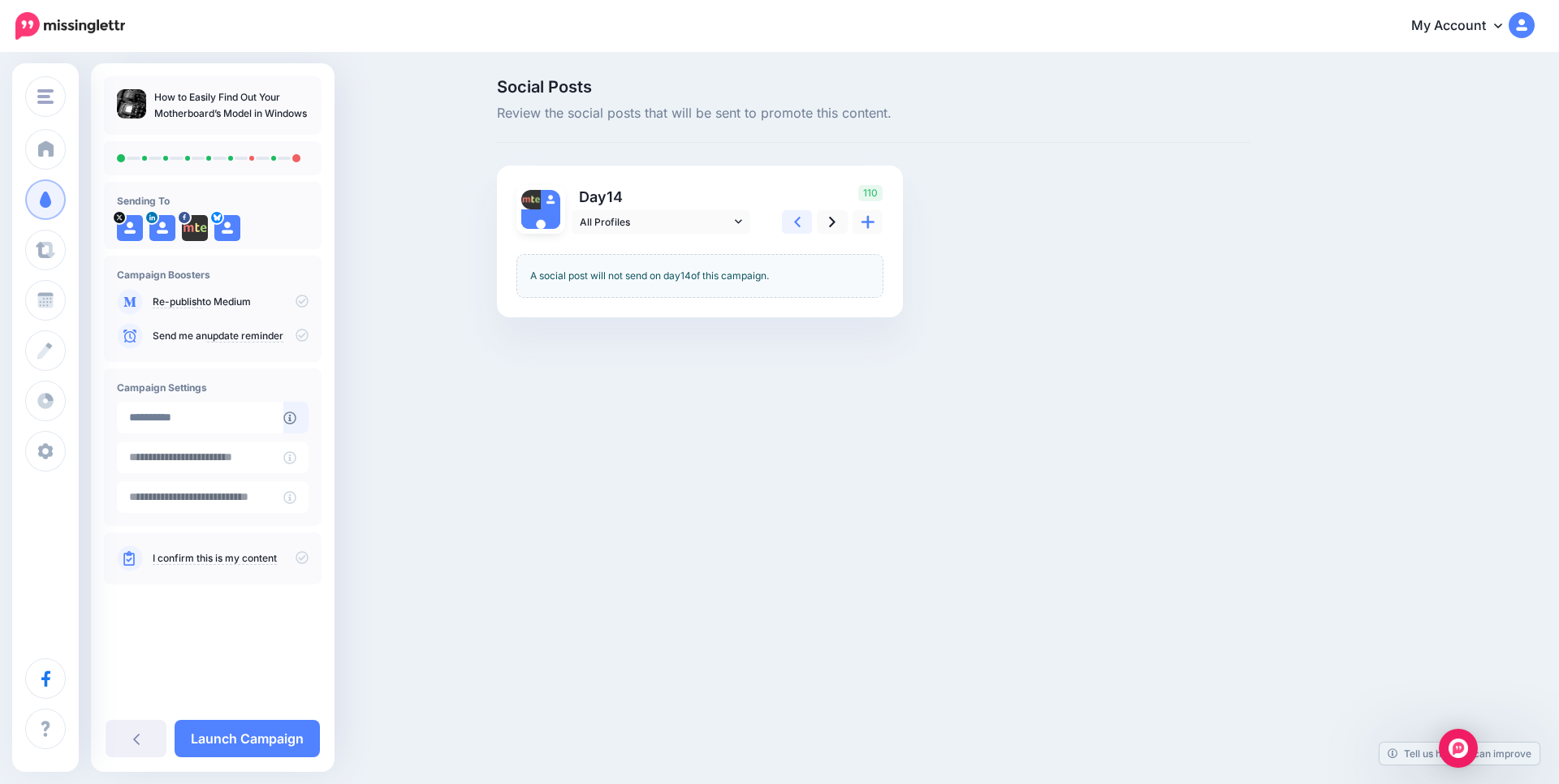
click at [794, 227] on icon at bounding box center [796, 221] width 6 height 17
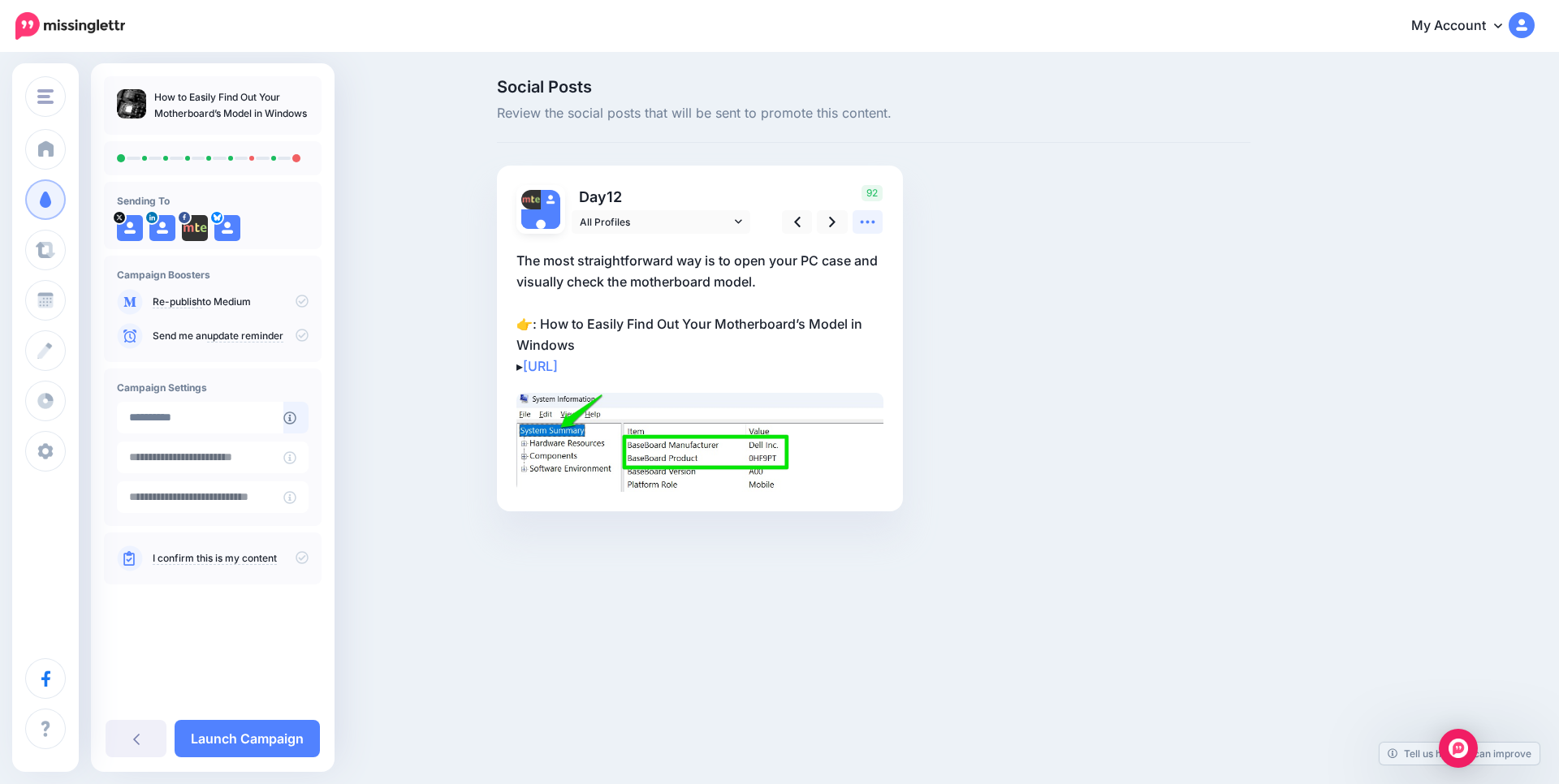
click at [868, 229] on icon at bounding box center [867, 221] width 17 height 17
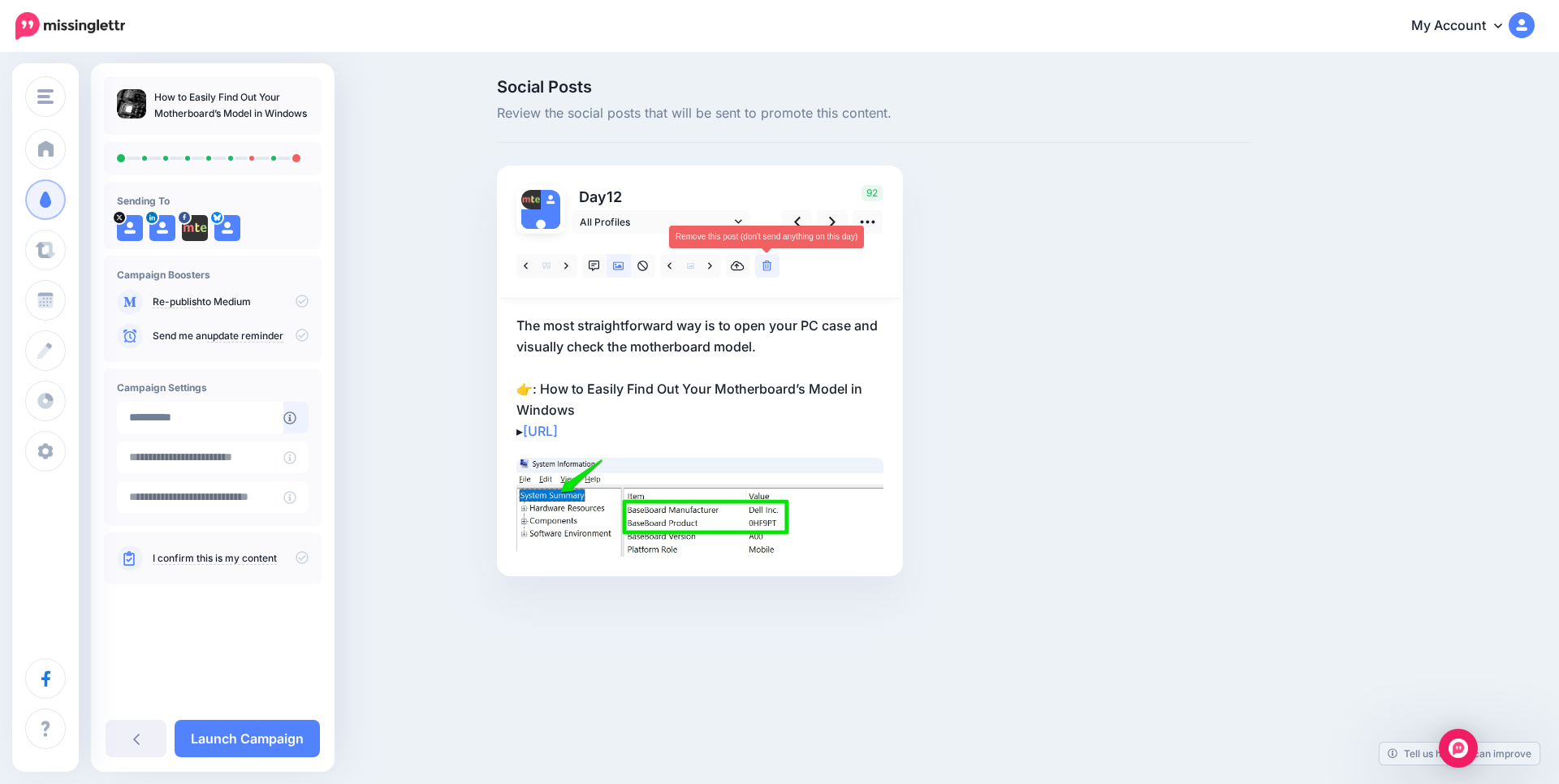
click at [770, 266] on icon at bounding box center [767, 266] width 10 height 12
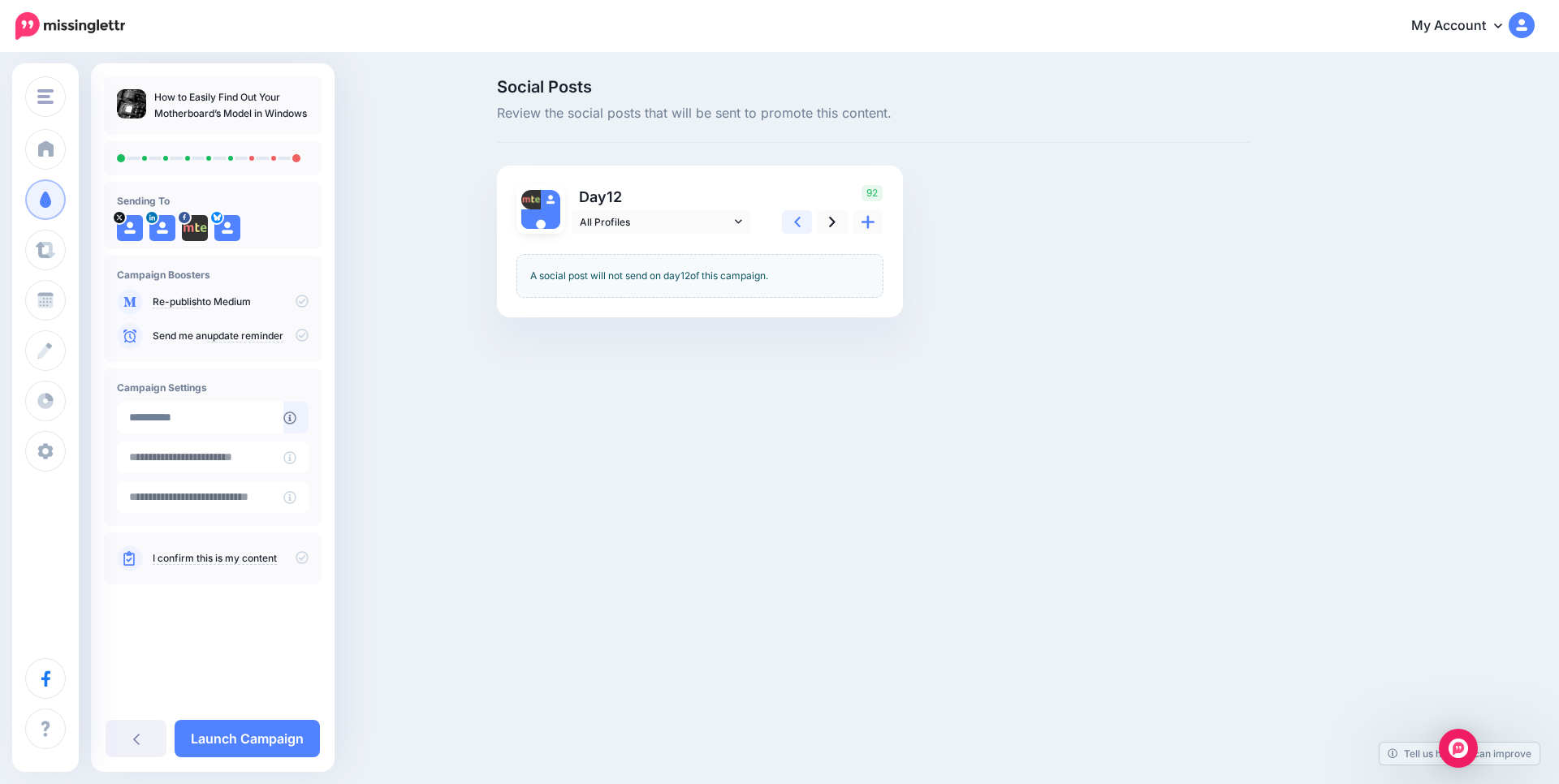
click at [794, 224] on icon at bounding box center [796, 221] width 6 height 17
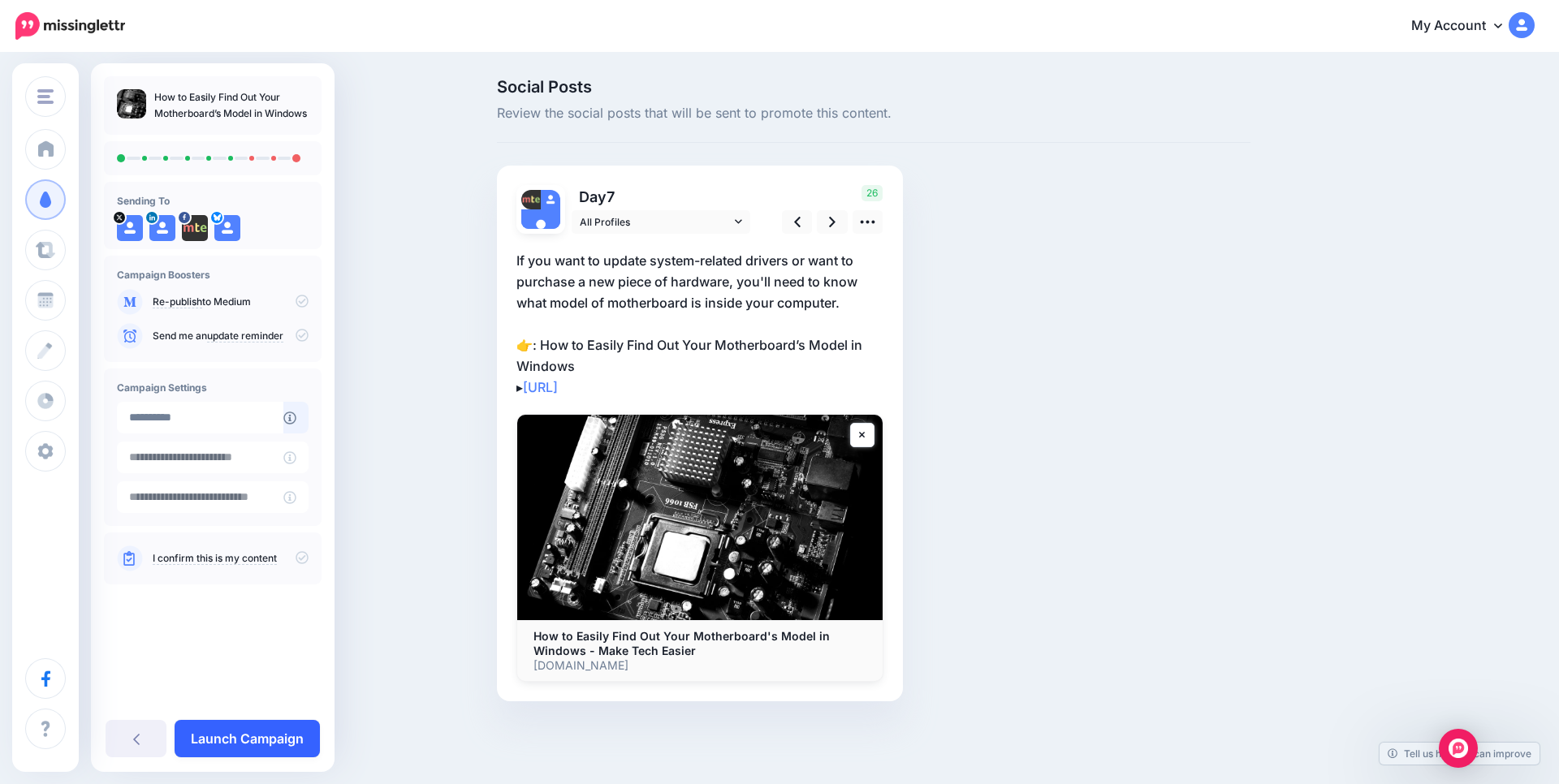
click at [235, 744] on link "Launch Campaign" at bounding box center [247, 738] width 145 height 37
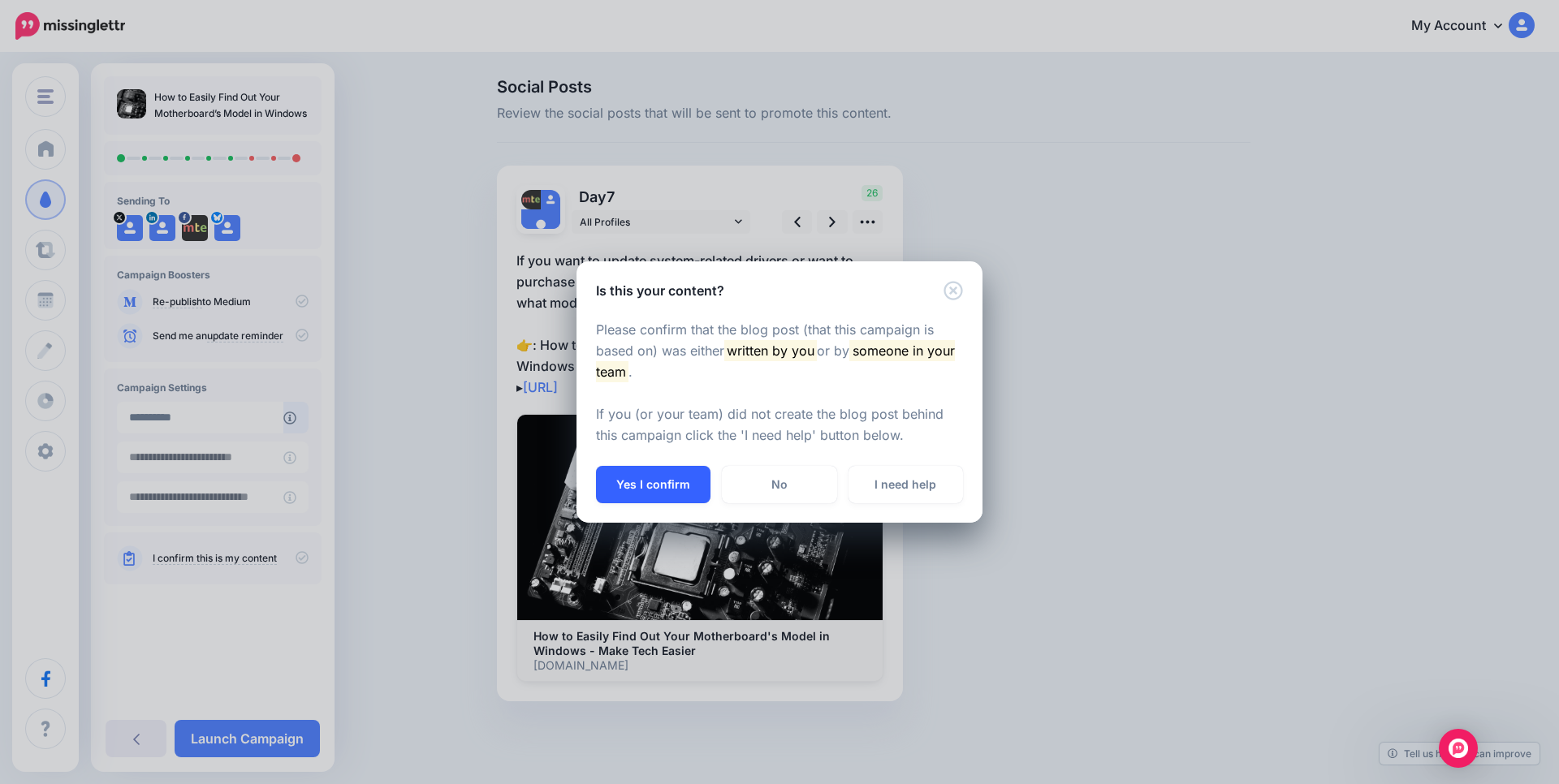
click at [677, 483] on button "Yes I confirm" at bounding box center [653, 484] width 114 height 37
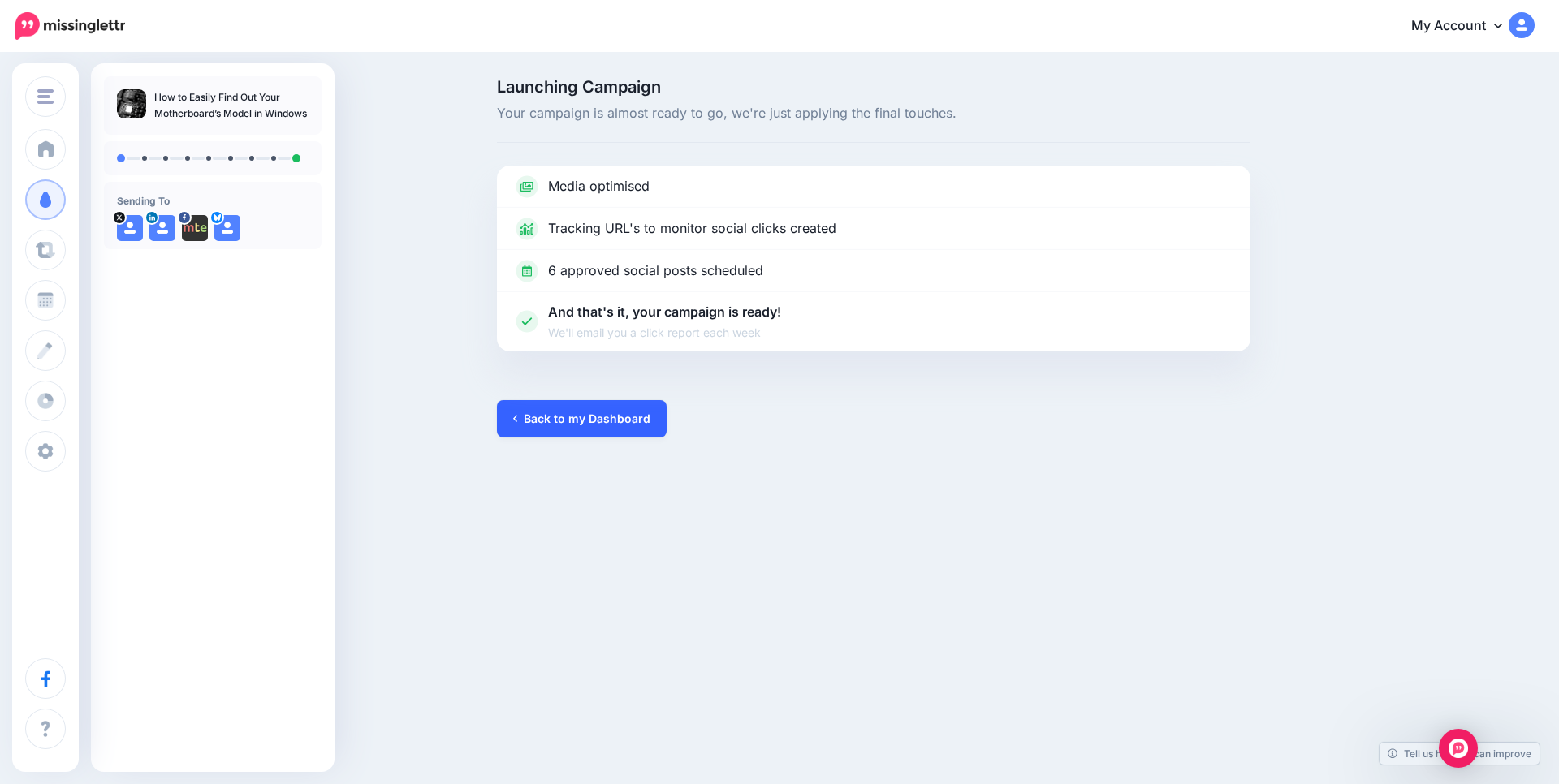
click at [555, 417] on link "Back to my Dashboard" at bounding box center [581, 418] width 170 height 37
